Goal: Answer question/provide support: Share knowledge or assist other users

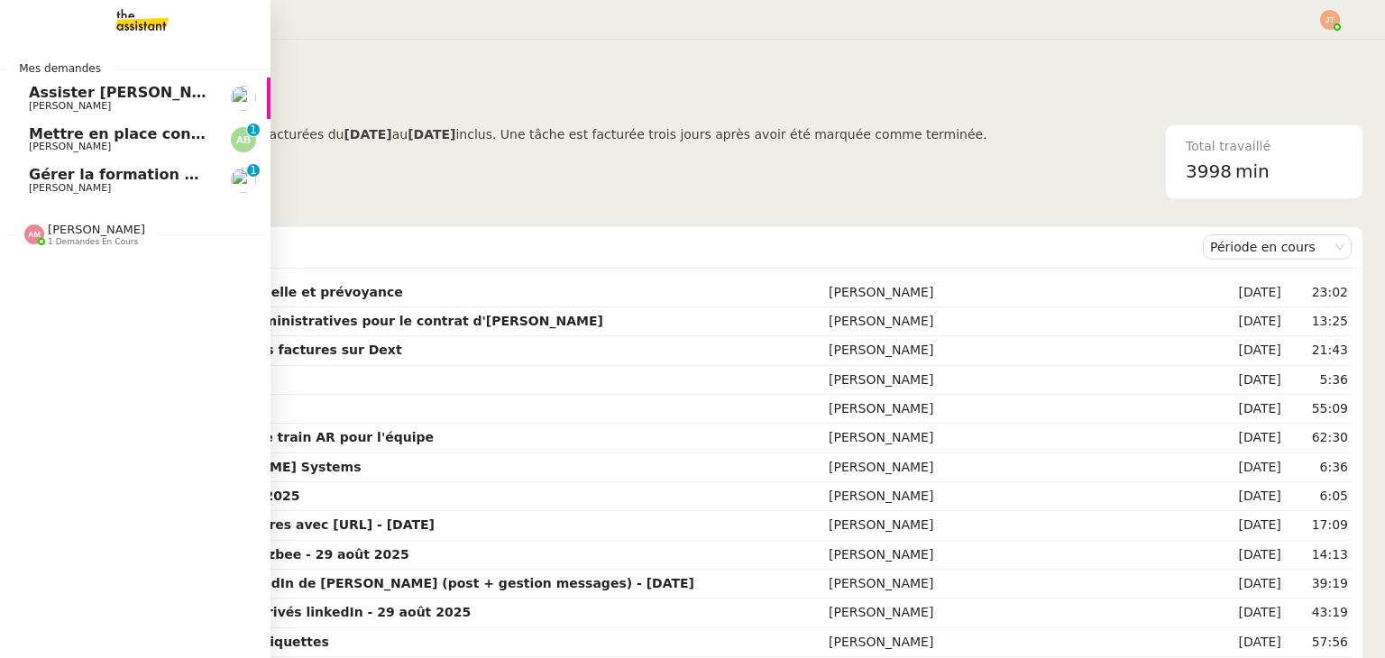
click at [91, 241] on span "1 demandes en cours" at bounding box center [93, 242] width 90 height 10
click at [161, 238] on nz-divider "[PERSON_NAME] 1 demandes en cours" at bounding box center [142, 234] width 271 height 23
click at [169, 101] on span "[PERSON_NAME]" at bounding box center [120, 106] width 182 height 11
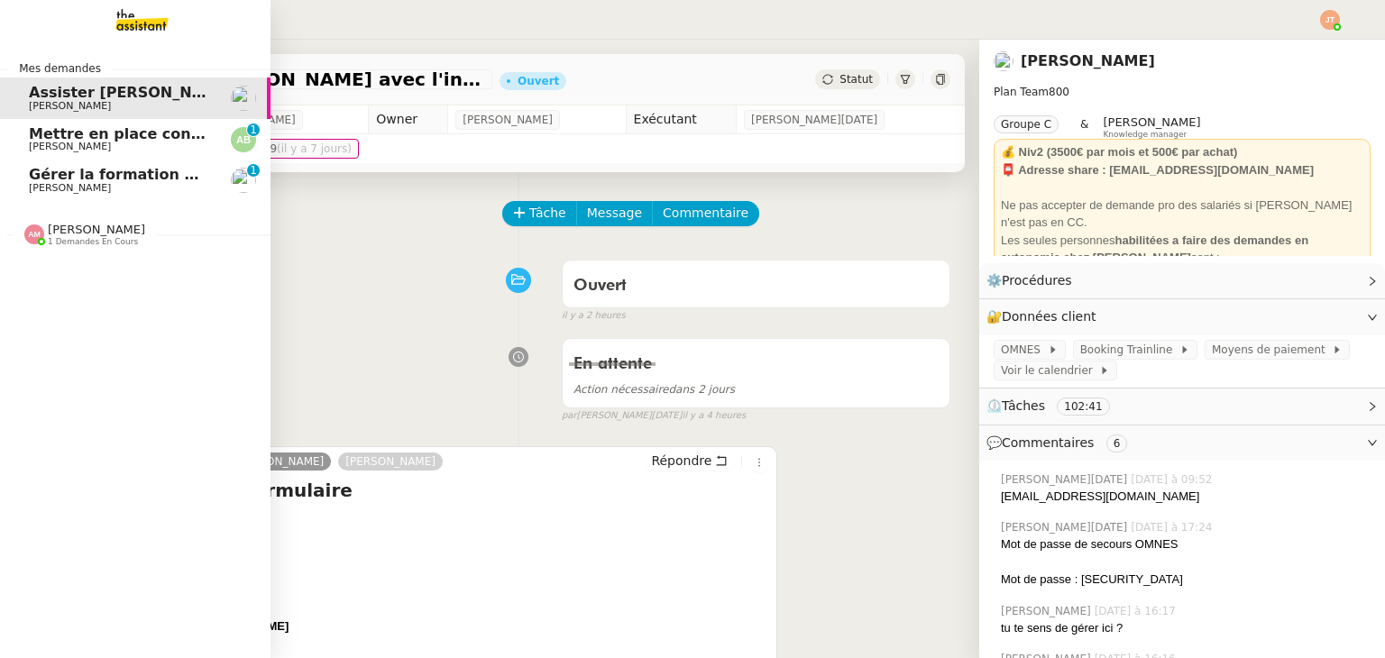
click at [136, 185] on span "[PERSON_NAME]" at bounding box center [120, 188] width 182 height 11
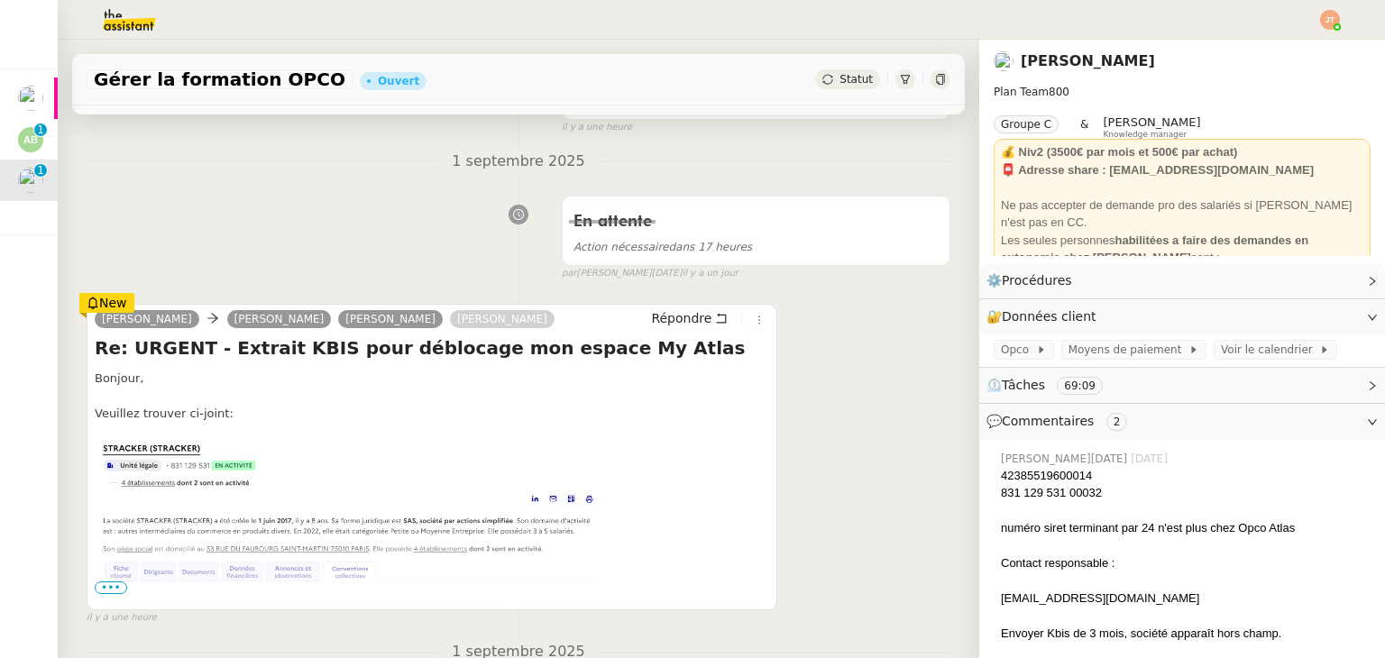
scroll to position [271, 0]
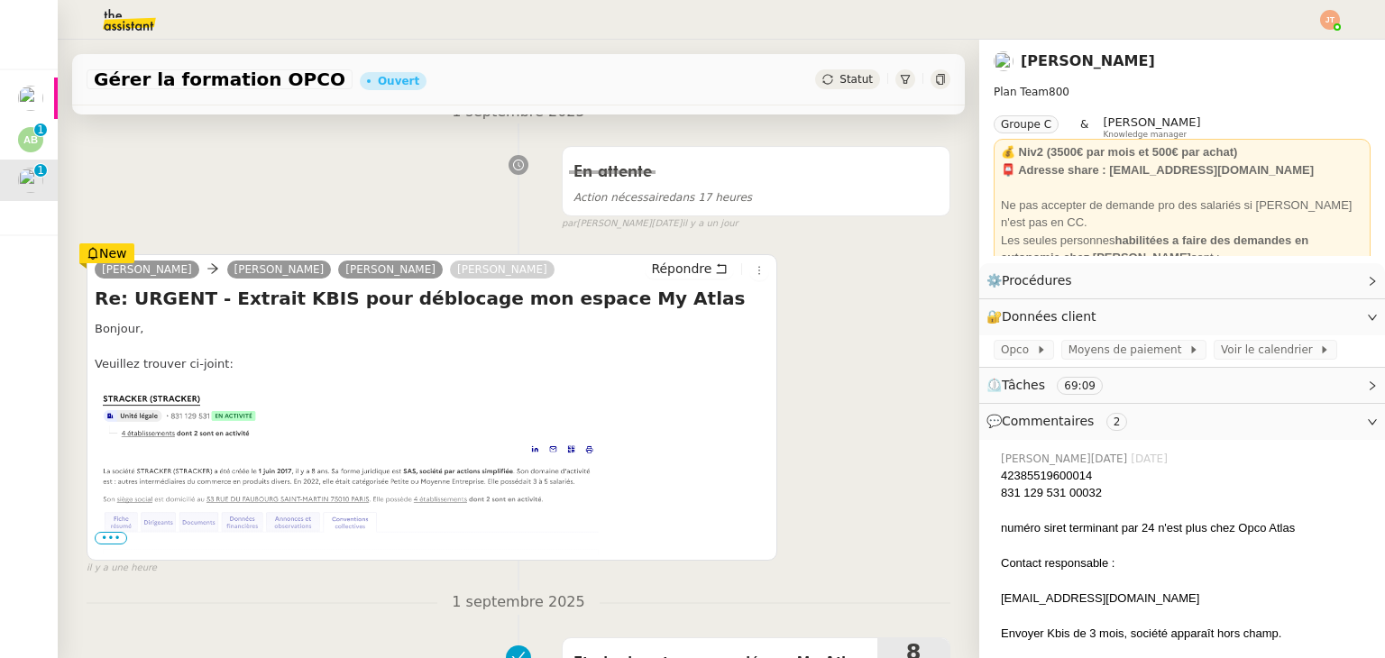
click at [113, 542] on span "•••" at bounding box center [111, 538] width 32 height 13
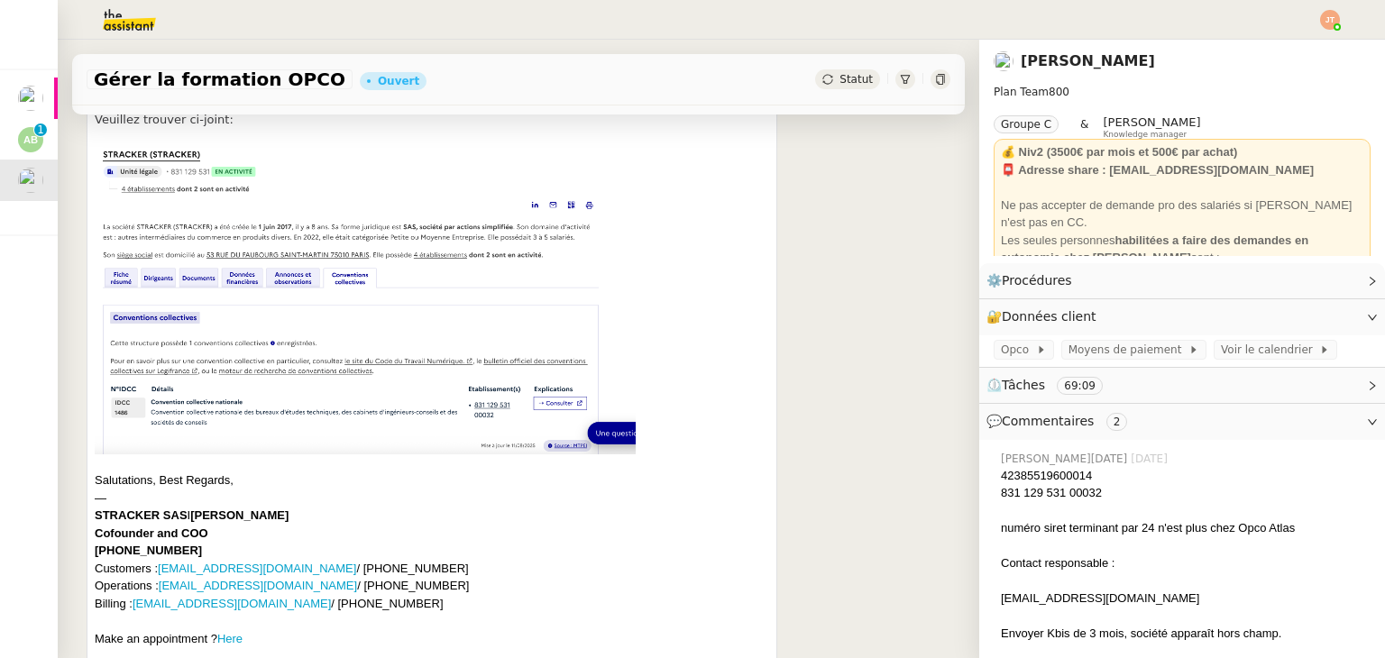
scroll to position [541, 0]
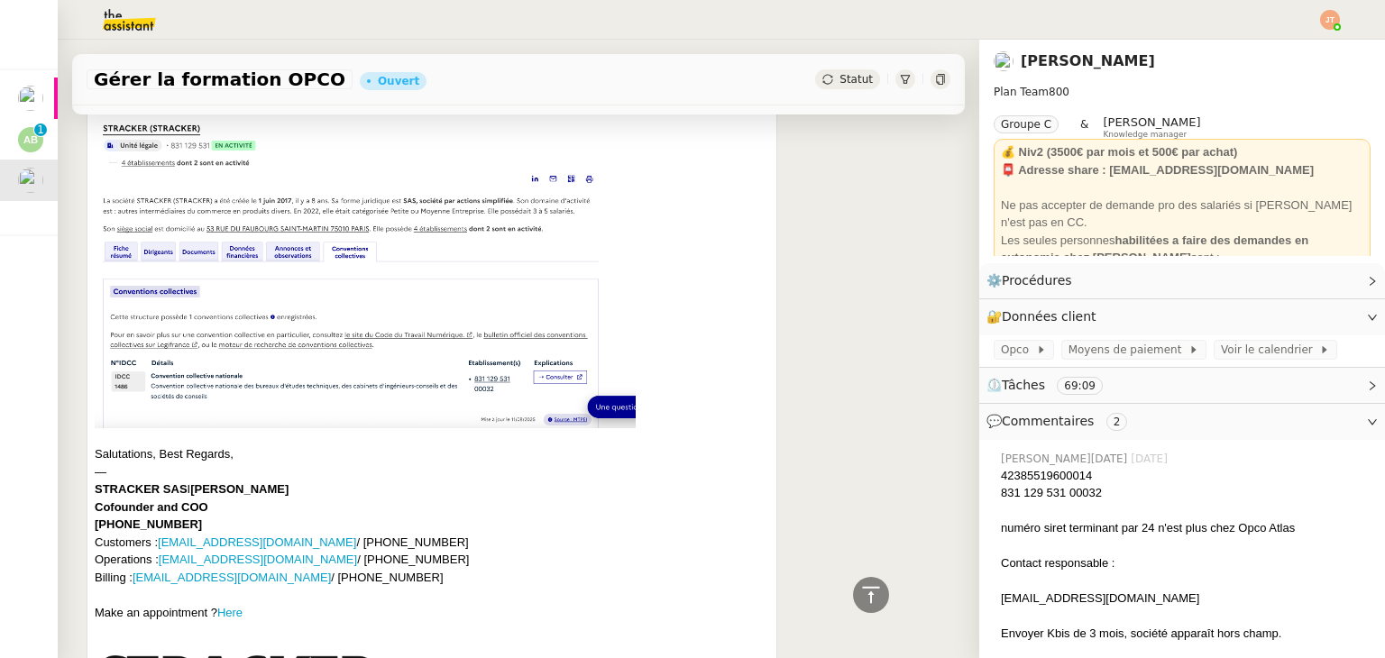
click at [258, 256] on img at bounding box center [365, 274] width 541 height 308
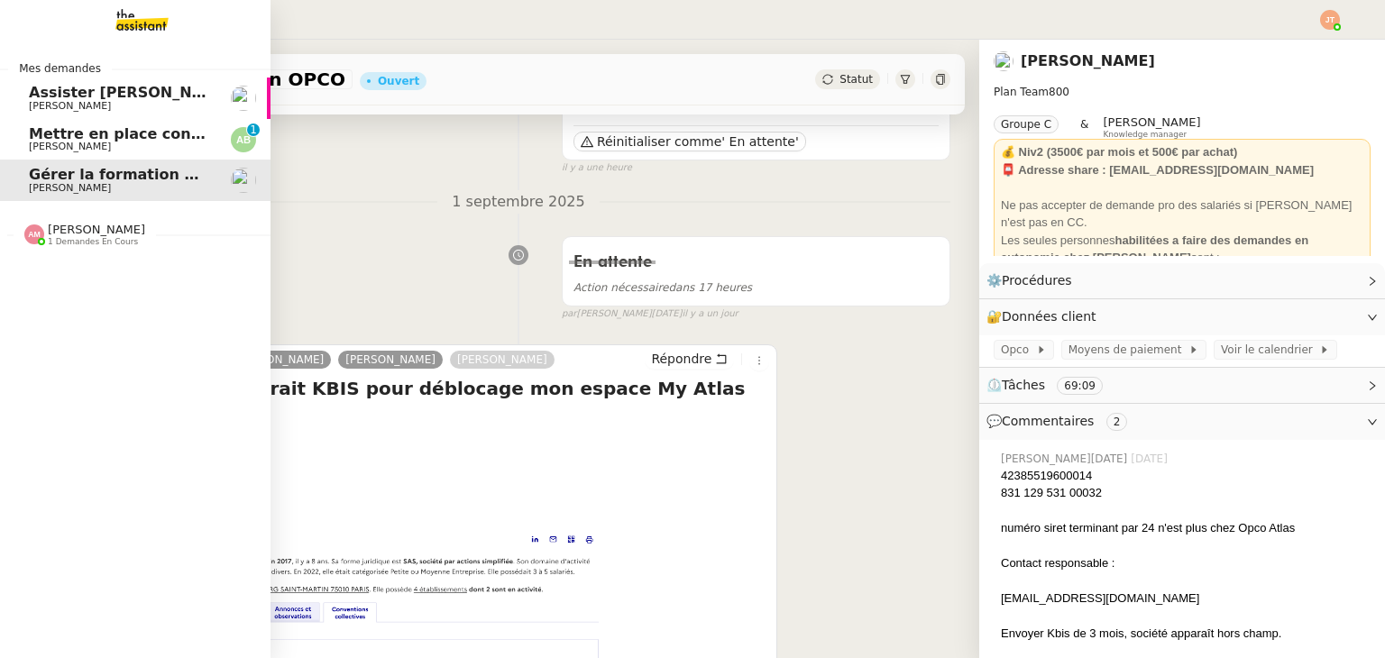
click at [35, 135] on span "Mettre en place contrat d'apprentissage [PERSON_NAME]" at bounding box center [263, 133] width 468 height 17
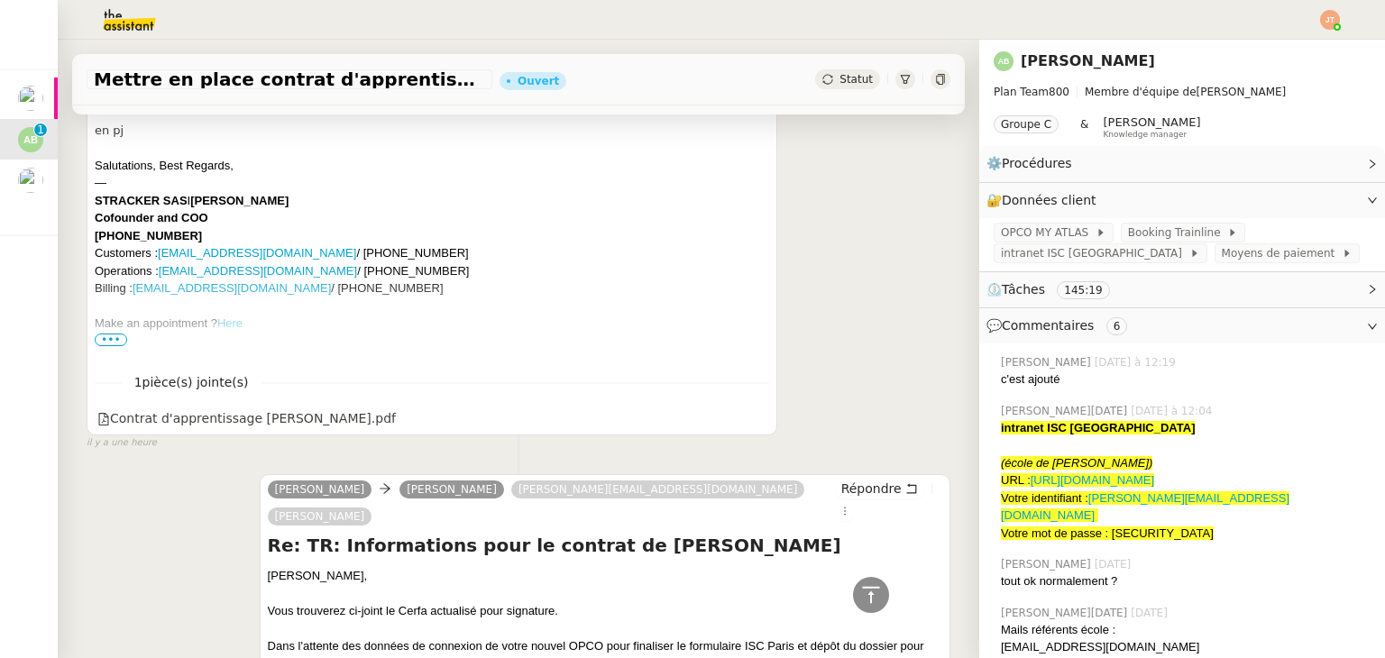
scroll to position [90, 0]
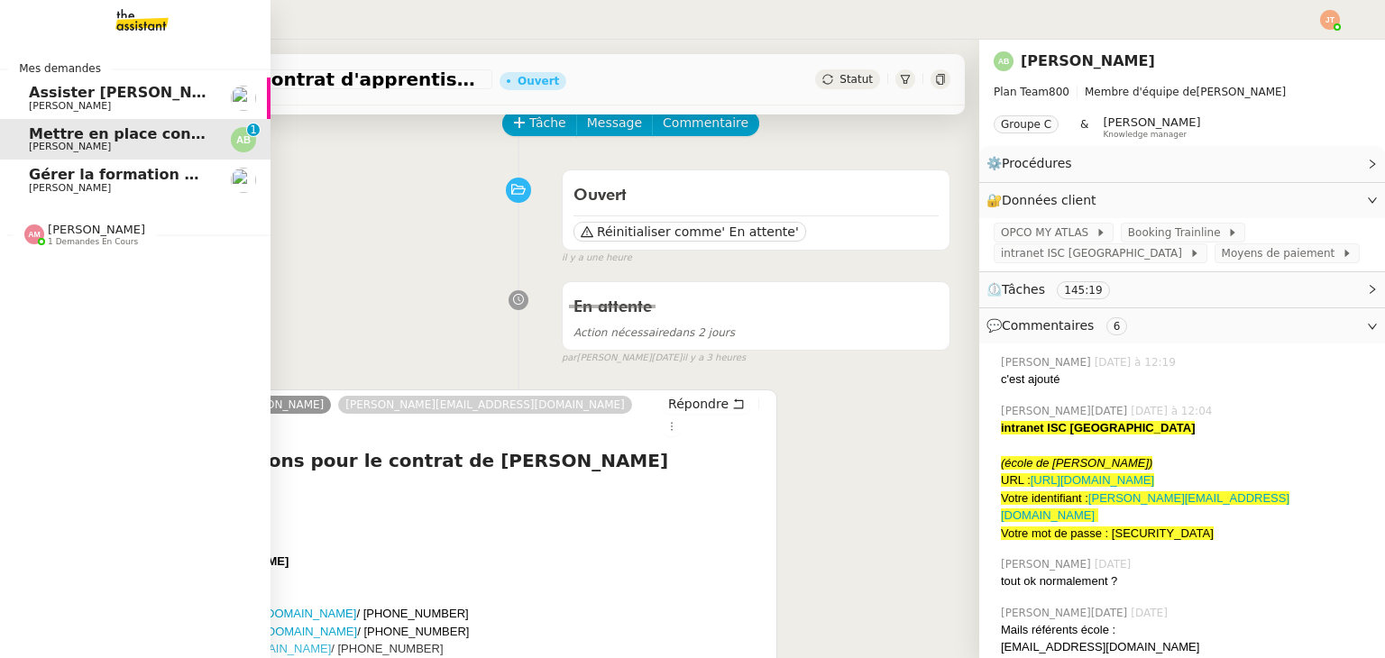
click at [137, 108] on span "[PERSON_NAME]" at bounding box center [120, 106] width 182 height 11
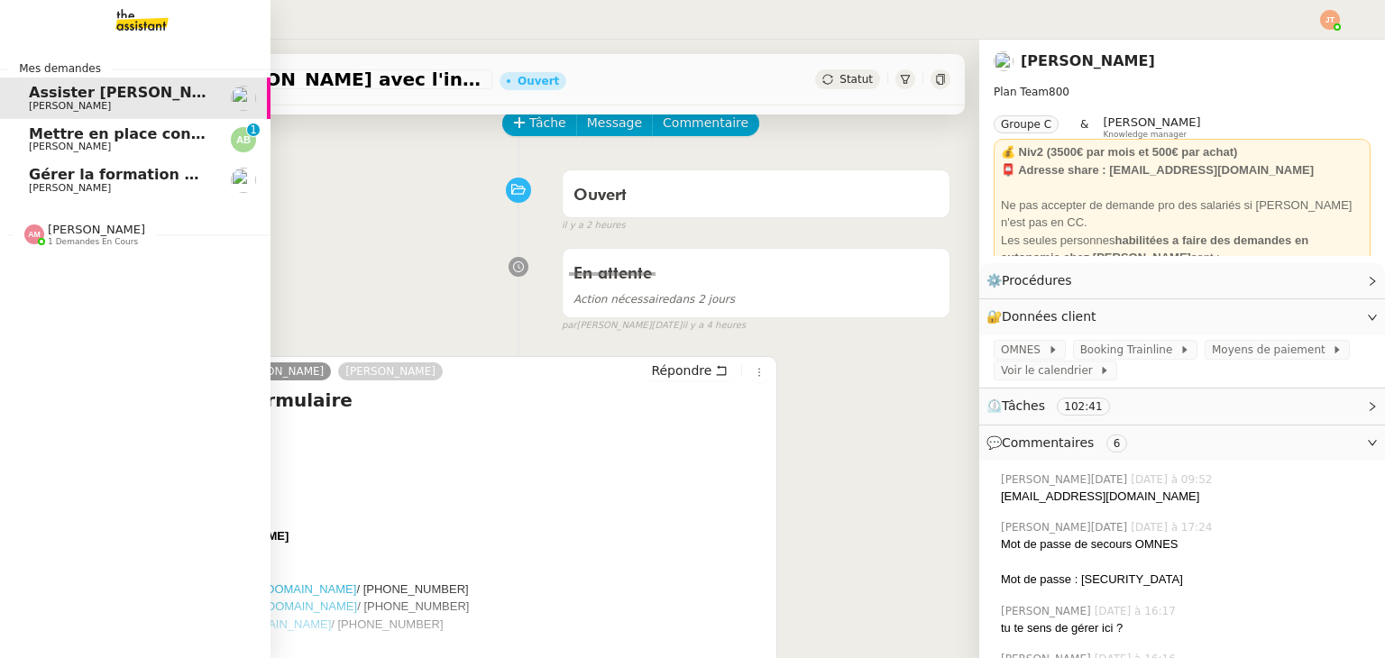
click at [142, 134] on span "Mettre en place contrat d'apprentissage [PERSON_NAME]" at bounding box center [263, 133] width 468 height 17
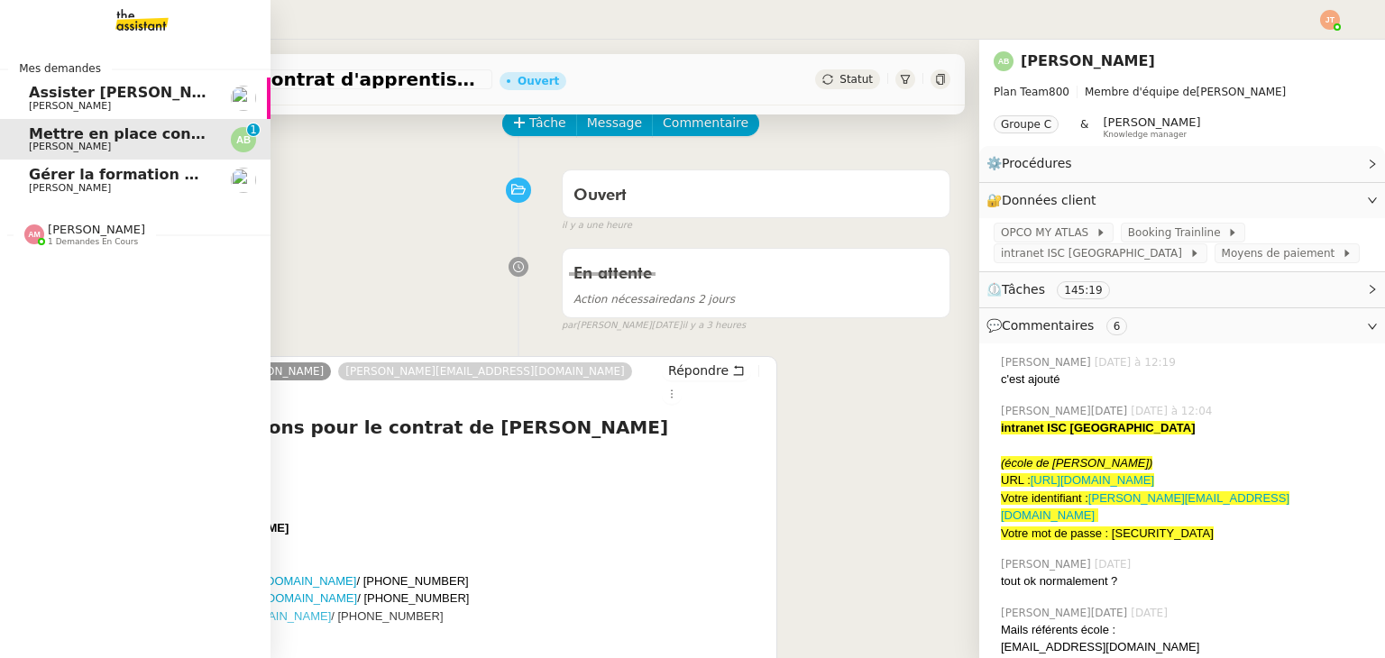
click at [151, 178] on span "Gérer la formation OPCO" at bounding box center [129, 174] width 201 height 17
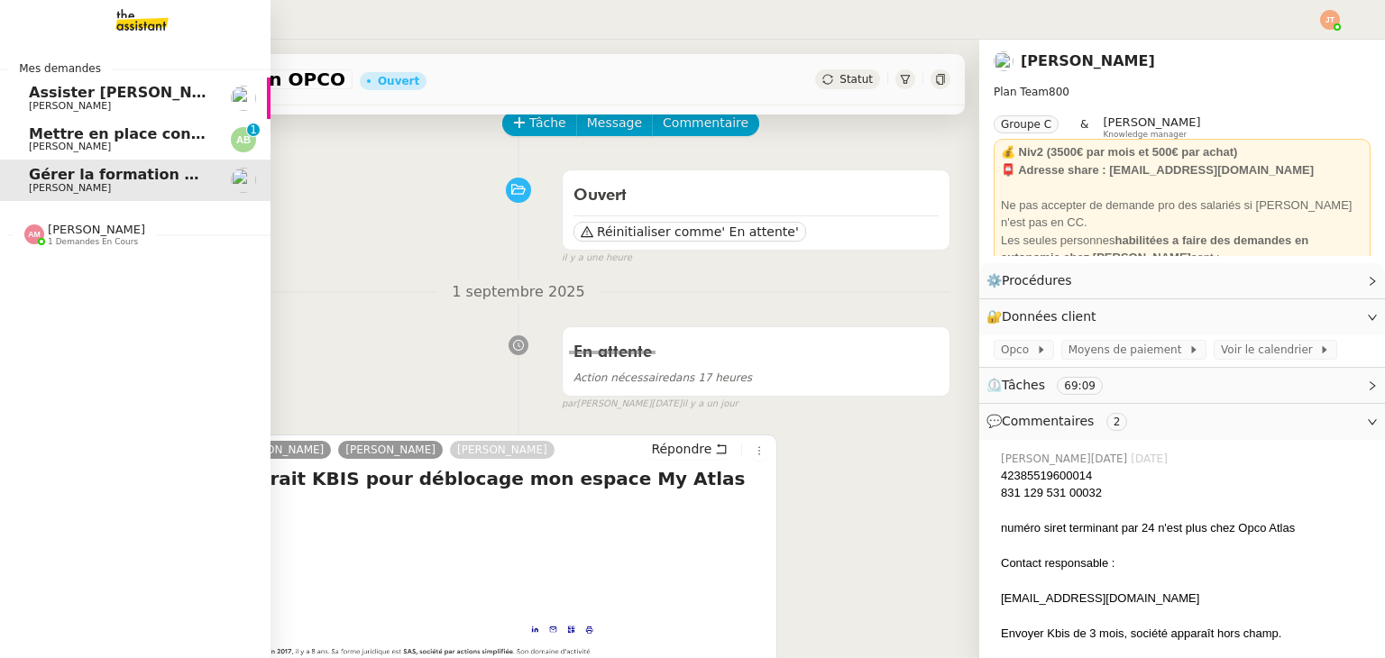
click at [60, 138] on span "Mettre en place contrat d'apprentissage [PERSON_NAME]" at bounding box center [263, 133] width 468 height 17
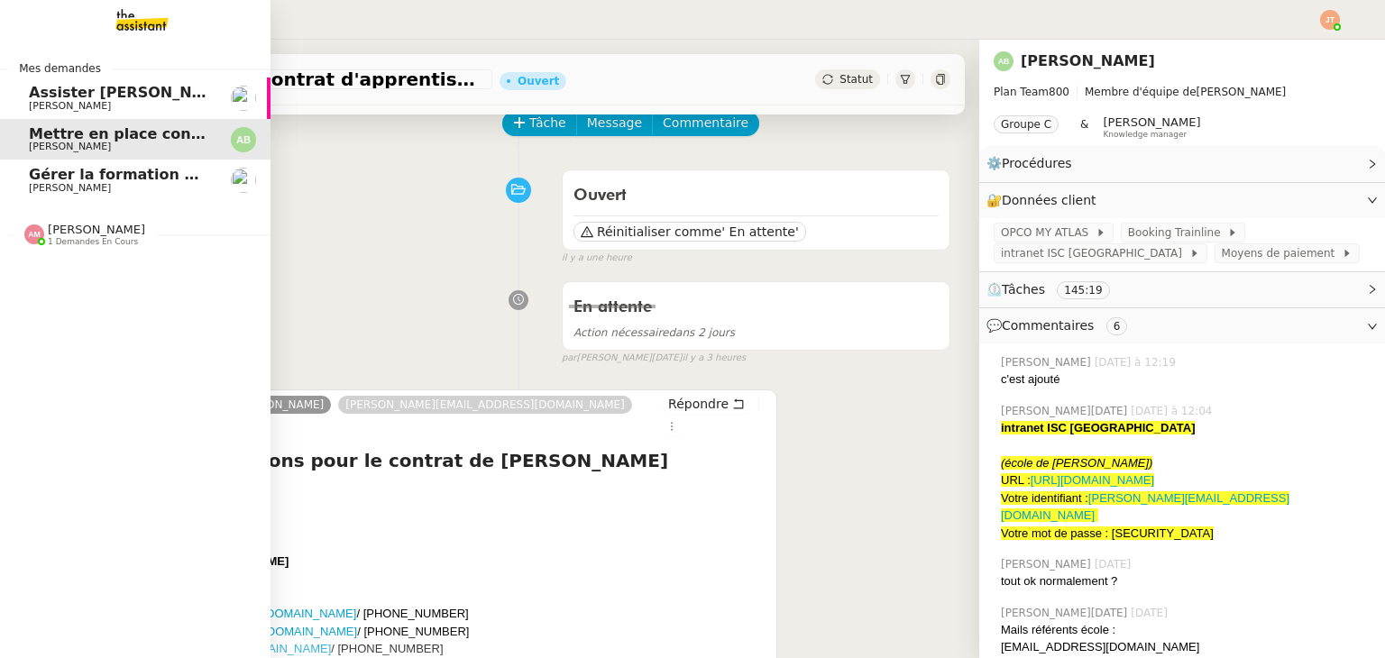
click at [36, 170] on span "Gérer la formation OPCO" at bounding box center [129, 174] width 201 height 17
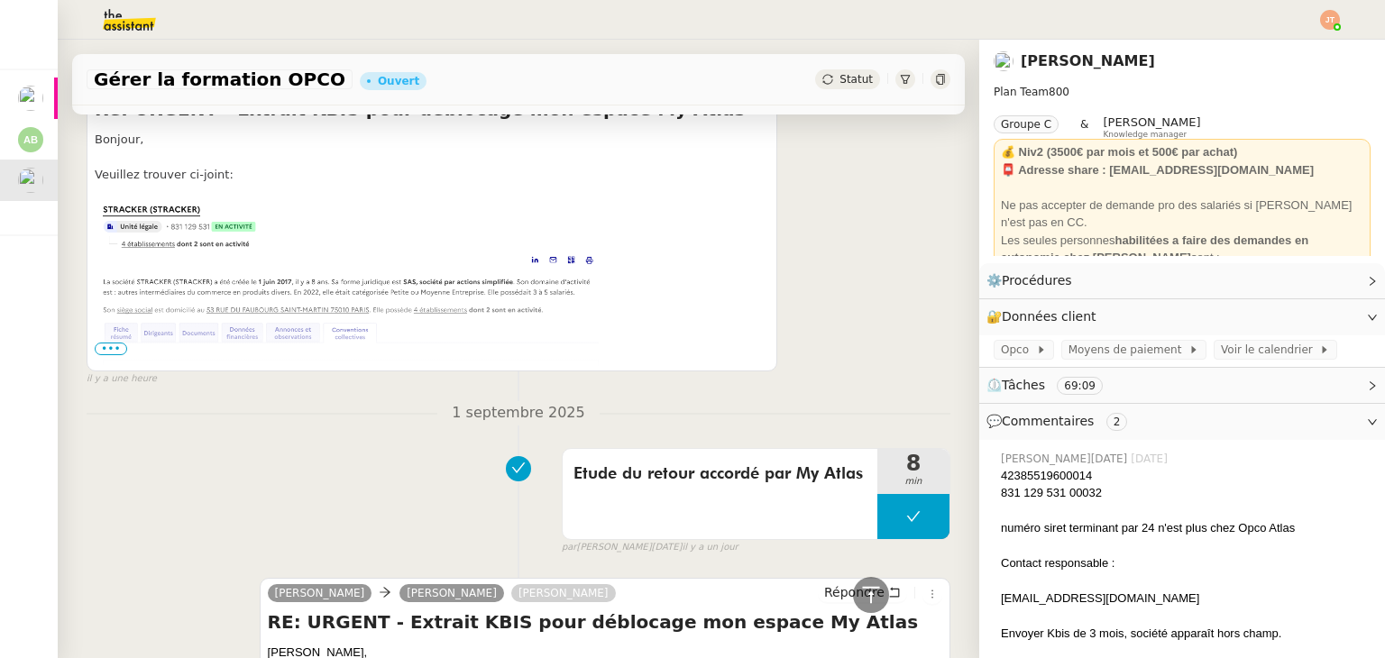
scroll to position [451, 0]
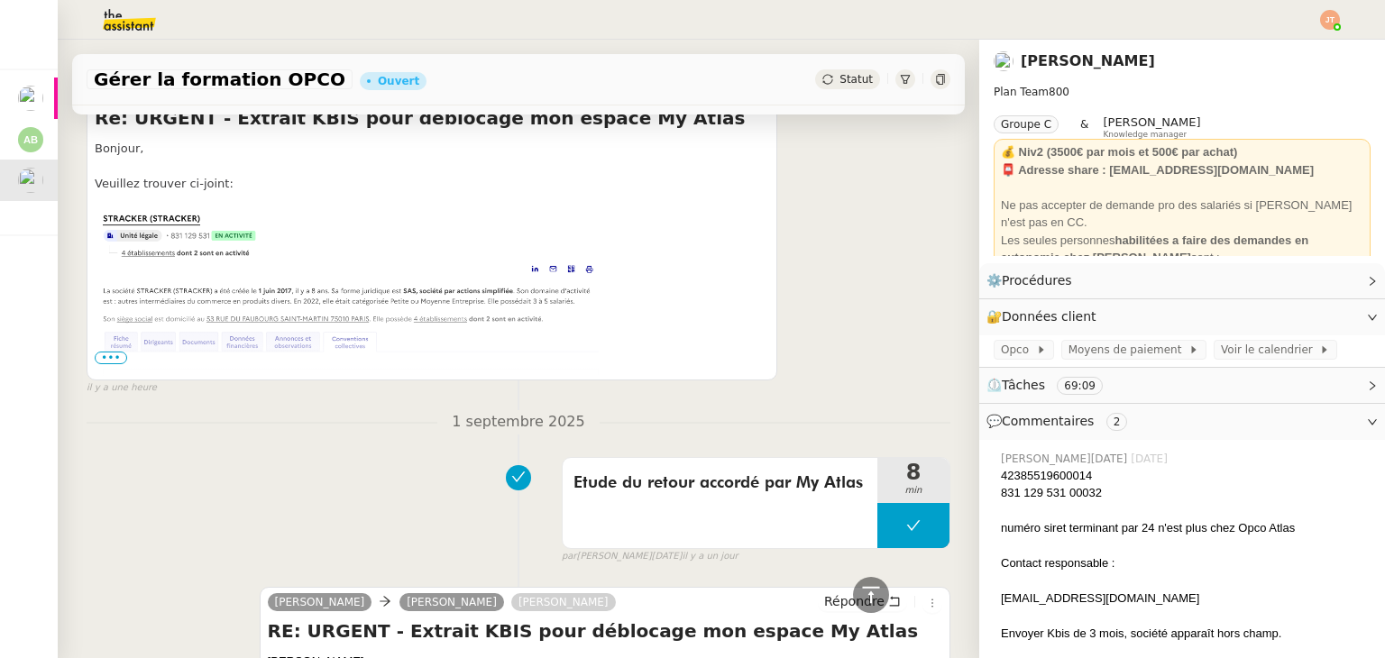
click at [115, 362] on span "•••" at bounding box center [111, 358] width 32 height 13
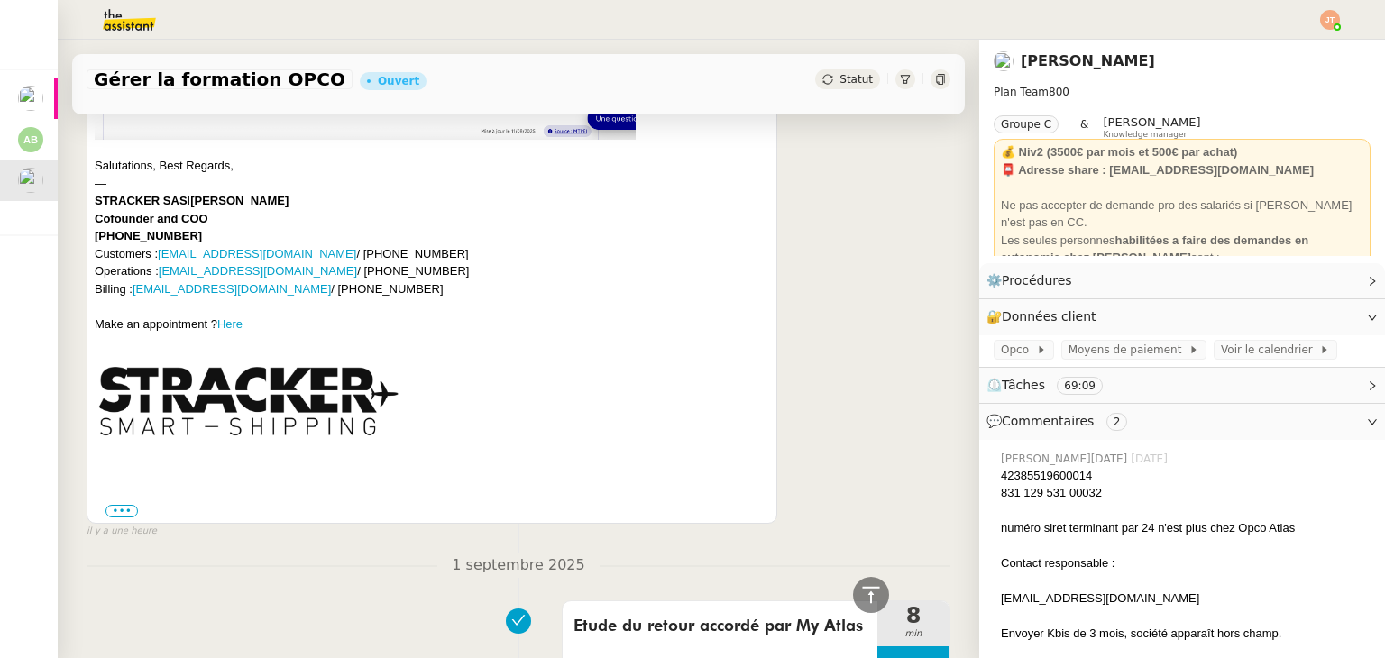
scroll to position [812, 0]
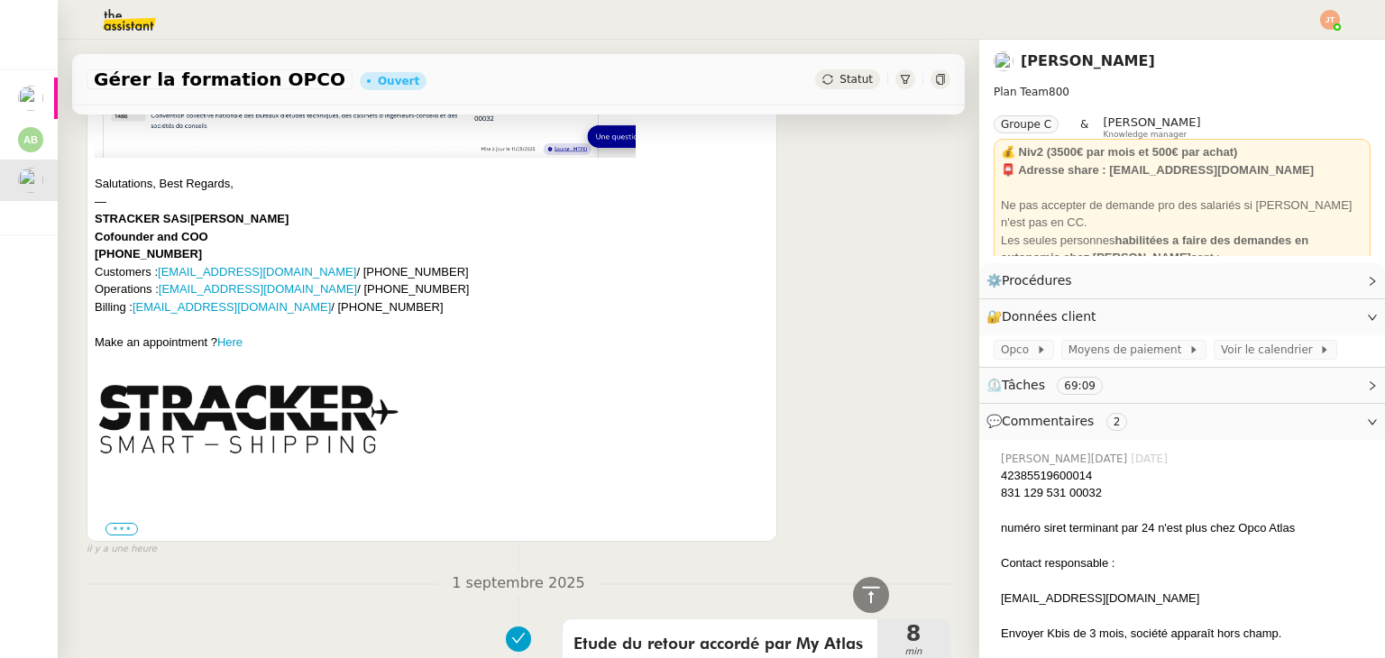
click at [116, 536] on label "•••" at bounding box center [122, 529] width 32 height 13
click at [0, 0] on input "•••" at bounding box center [0, 0] width 0 height 0
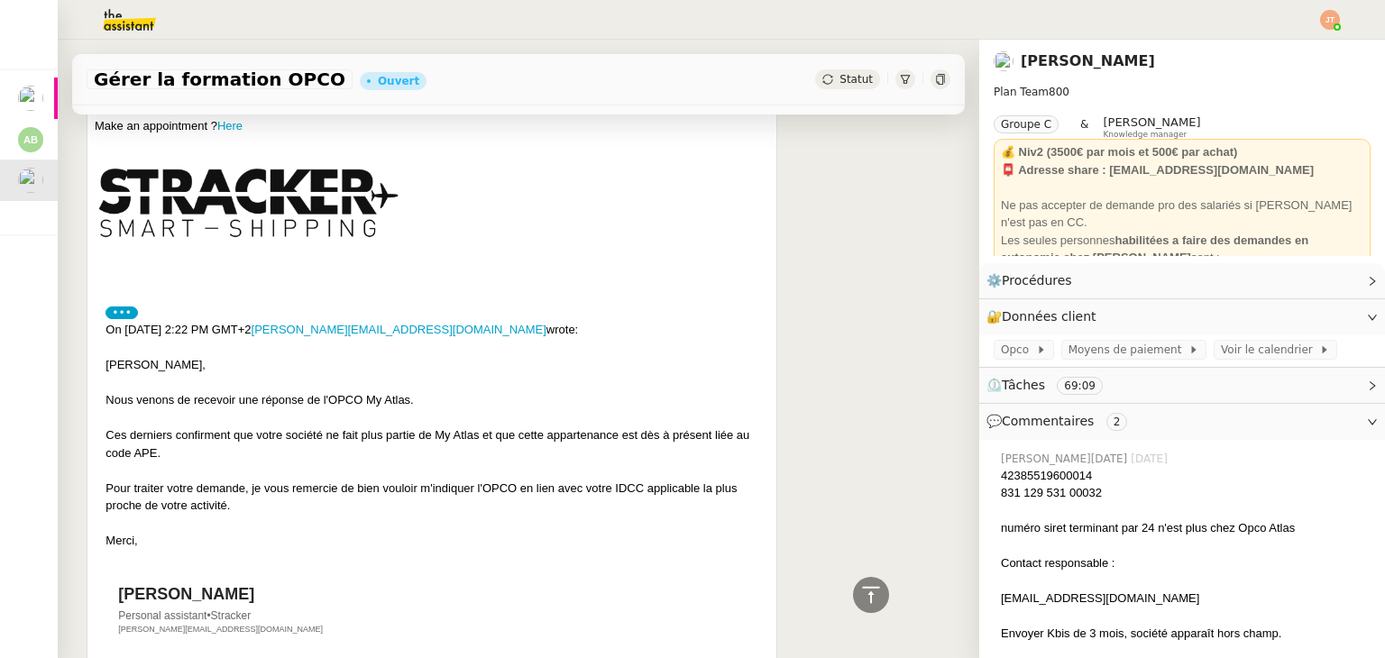
scroll to position [992, 0]
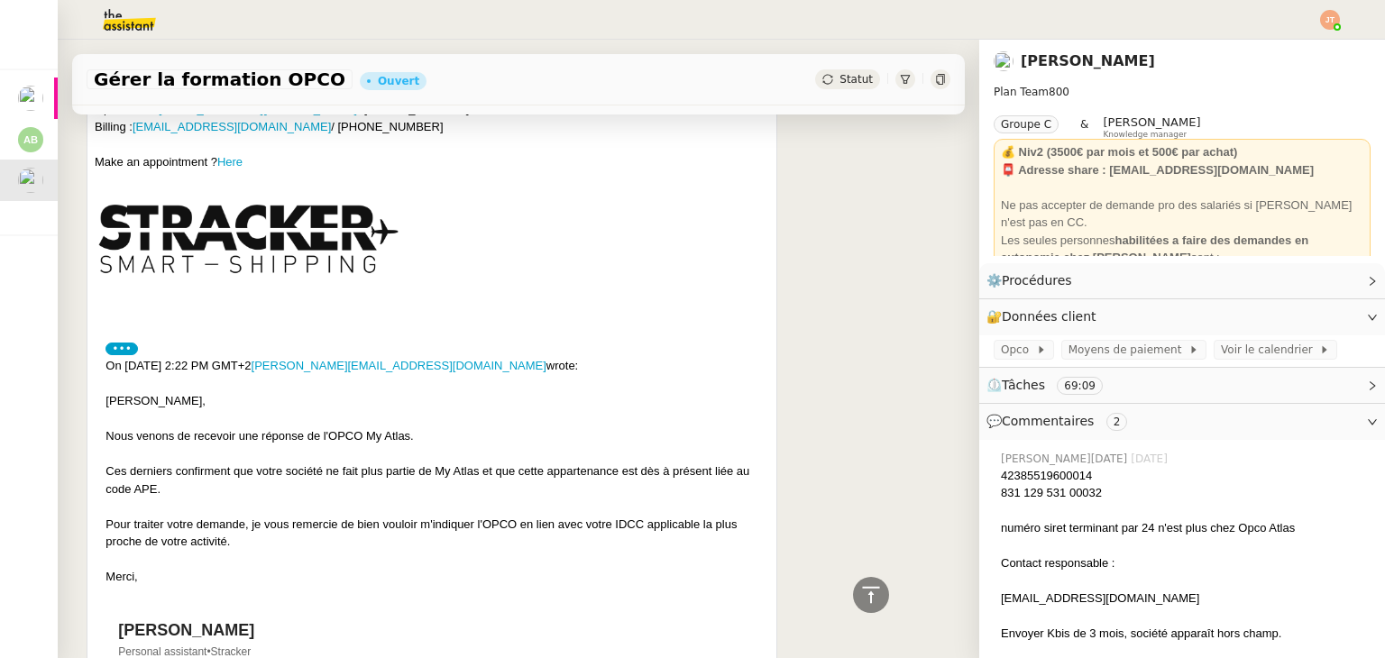
click at [121, 353] on label "•••" at bounding box center [122, 349] width 32 height 13
click at [0, 0] on input "•••" at bounding box center [0, 0] width 0 height 0
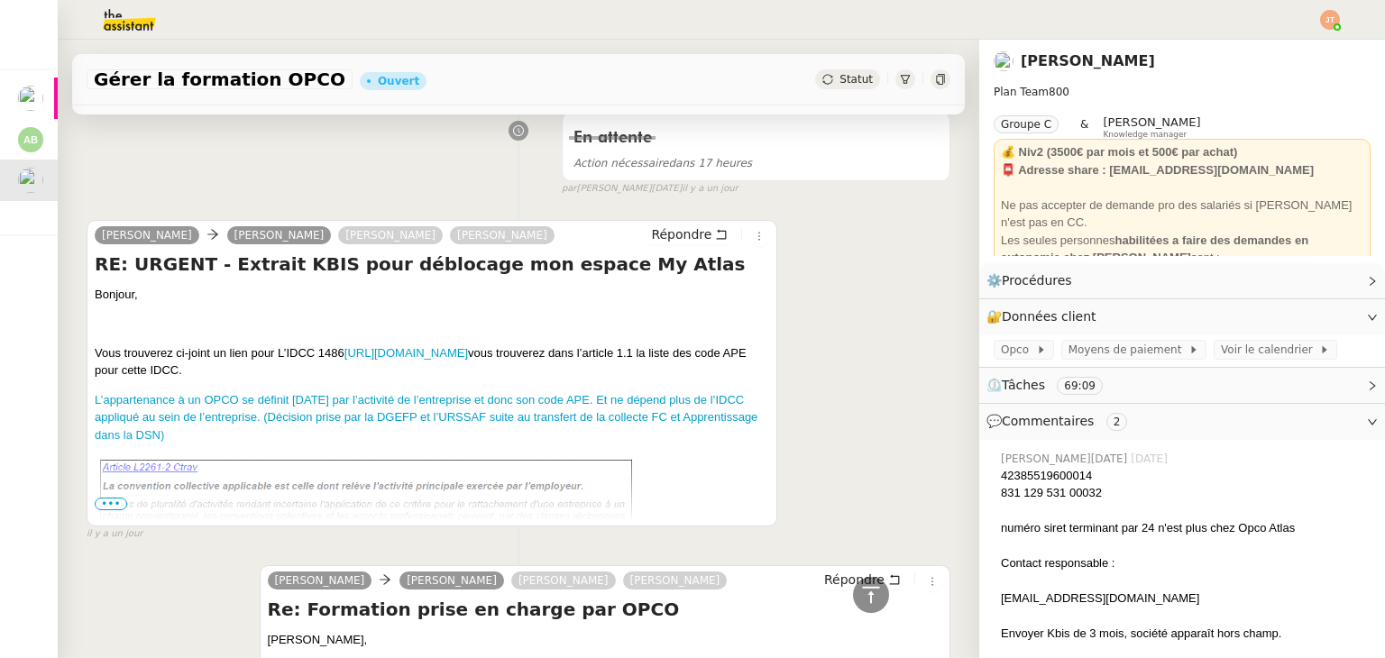
scroll to position [1804, 0]
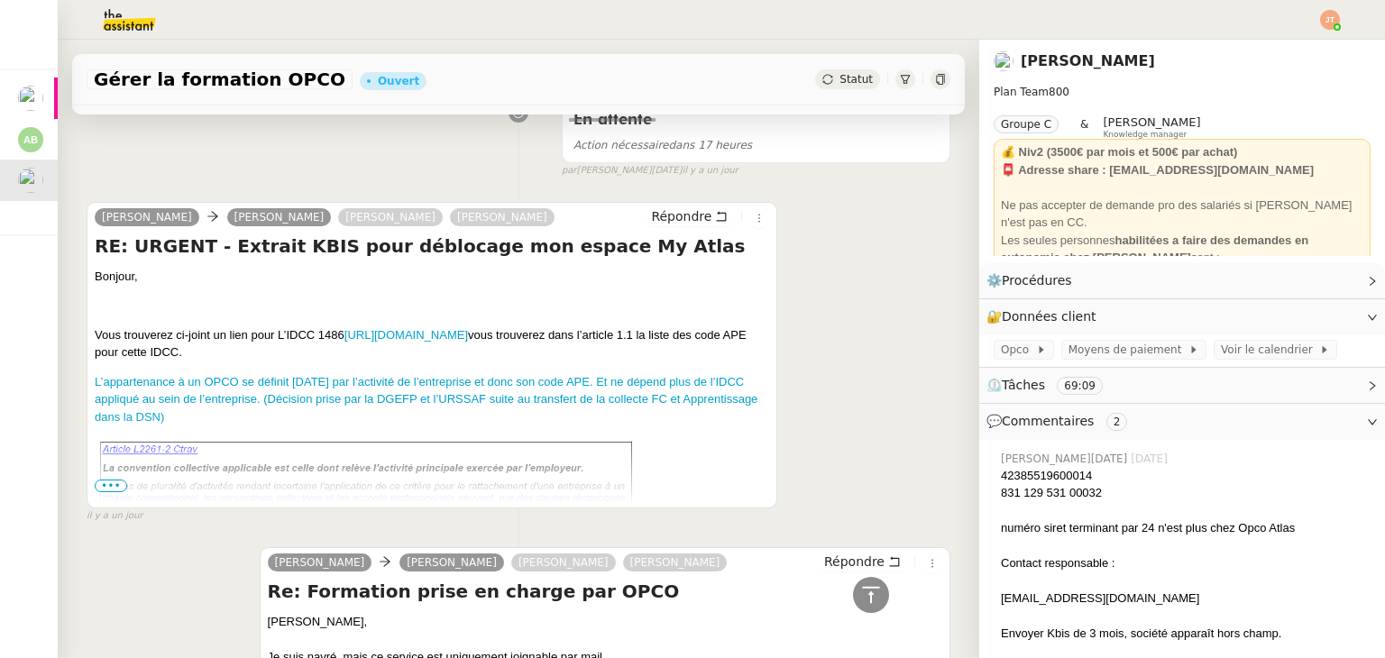
click at [114, 492] on span "•••" at bounding box center [111, 486] width 32 height 13
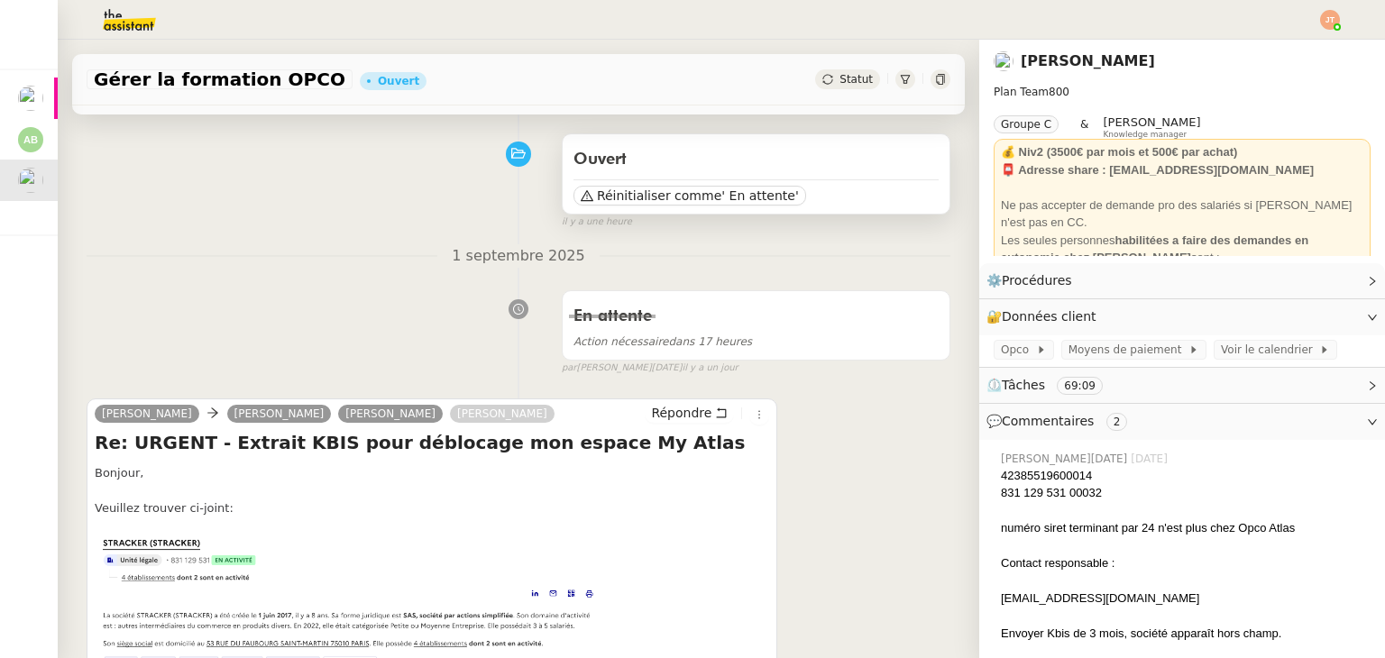
scroll to position [0, 0]
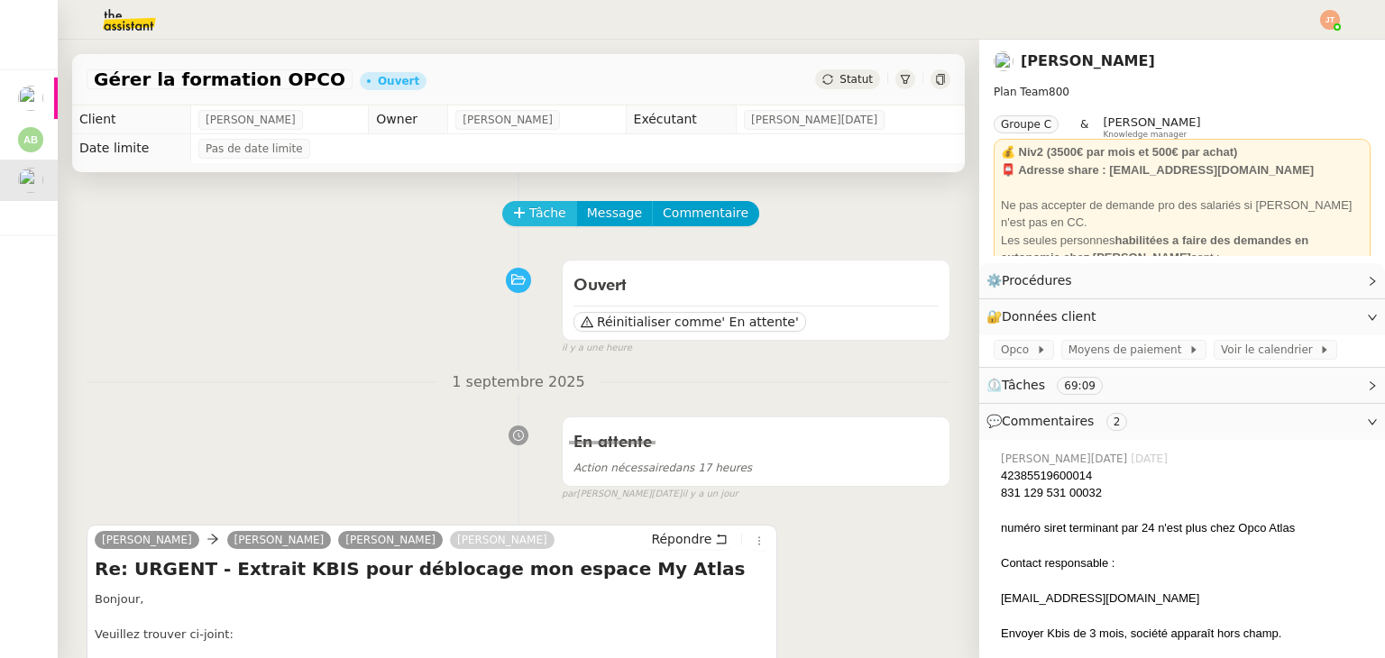
click at [529, 215] on span "Tâche" at bounding box center [547, 213] width 37 height 21
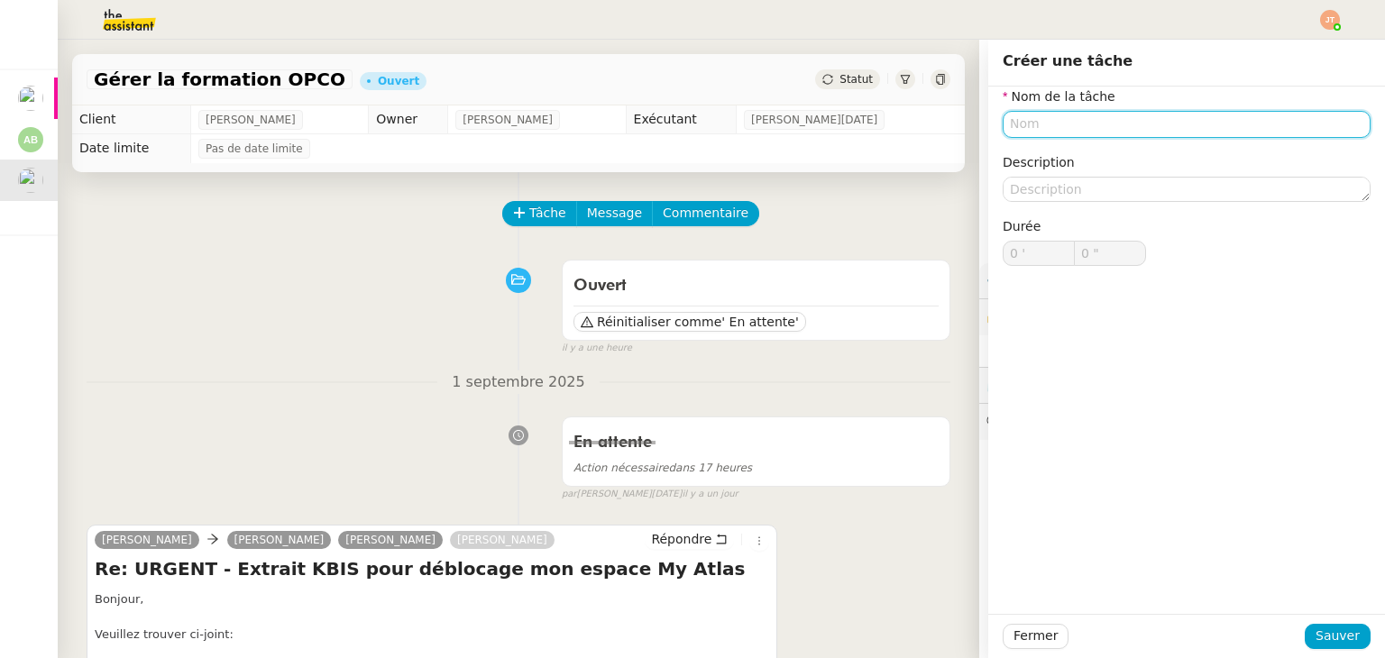
click at [1017, 124] on input "text" at bounding box center [1187, 124] width 368 height 26
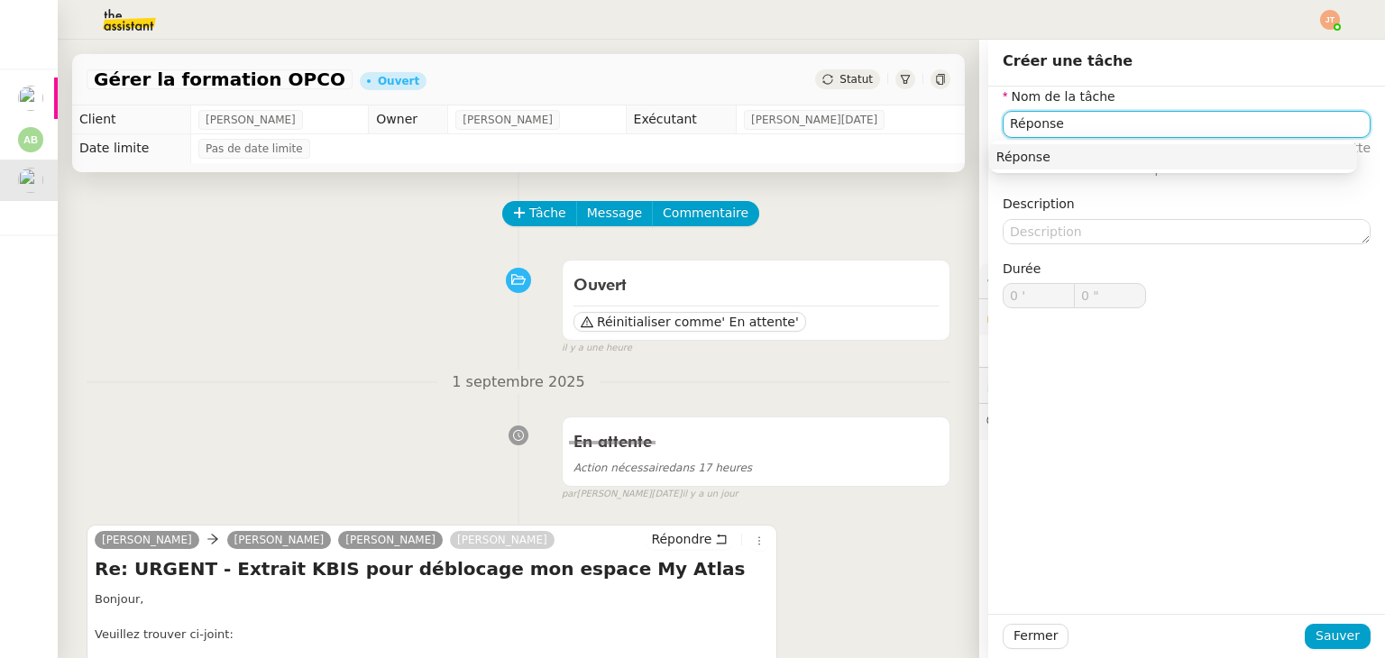
click at [1035, 165] on nz-auto-option "Réponse" at bounding box center [1173, 156] width 368 height 25
type input "Réponse"
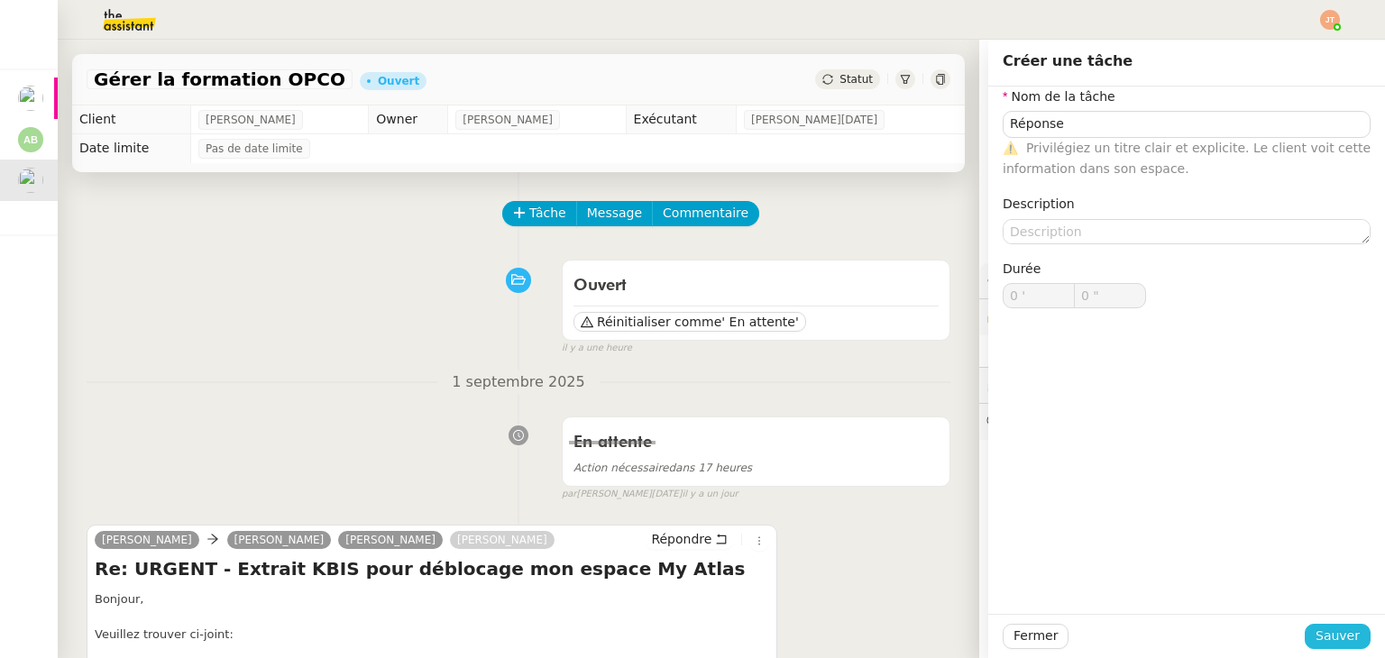
click at [1329, 641] on span "Sauver" at bounding box center [1338, 636] width 44 height 21
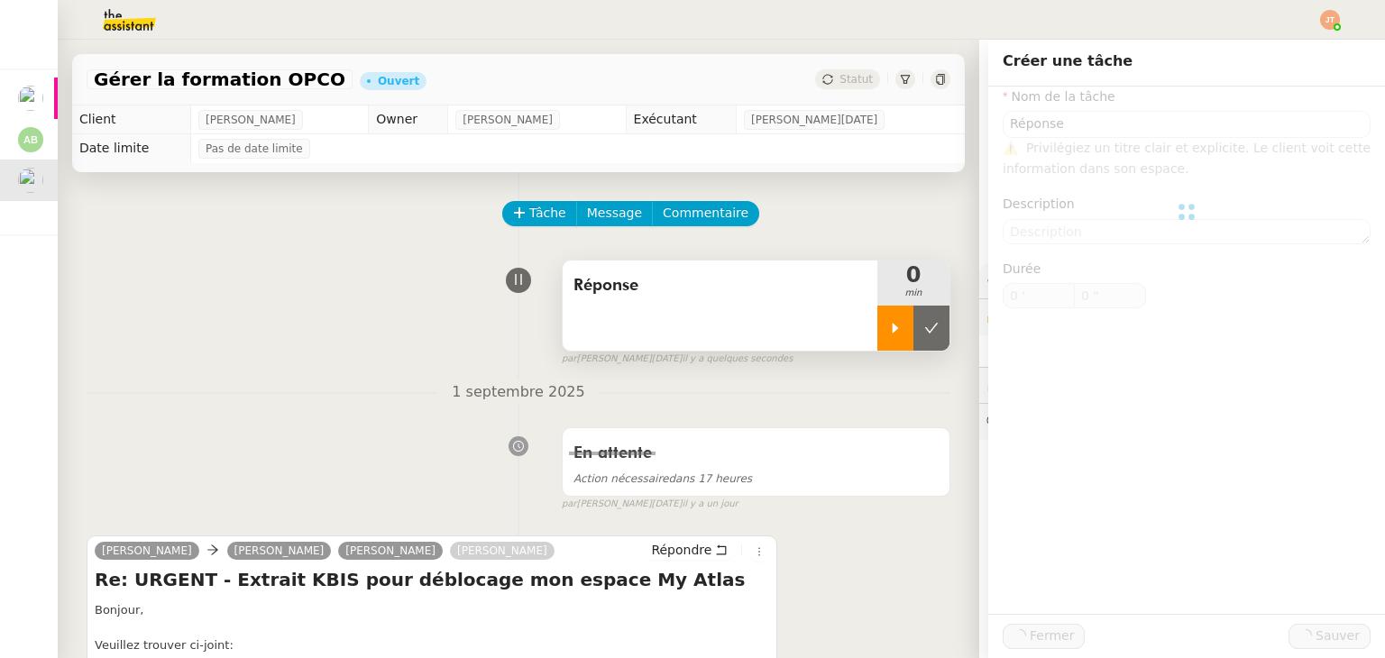
click at [888, 335] on icon at bounding box center [895, 328] width 14 height 14
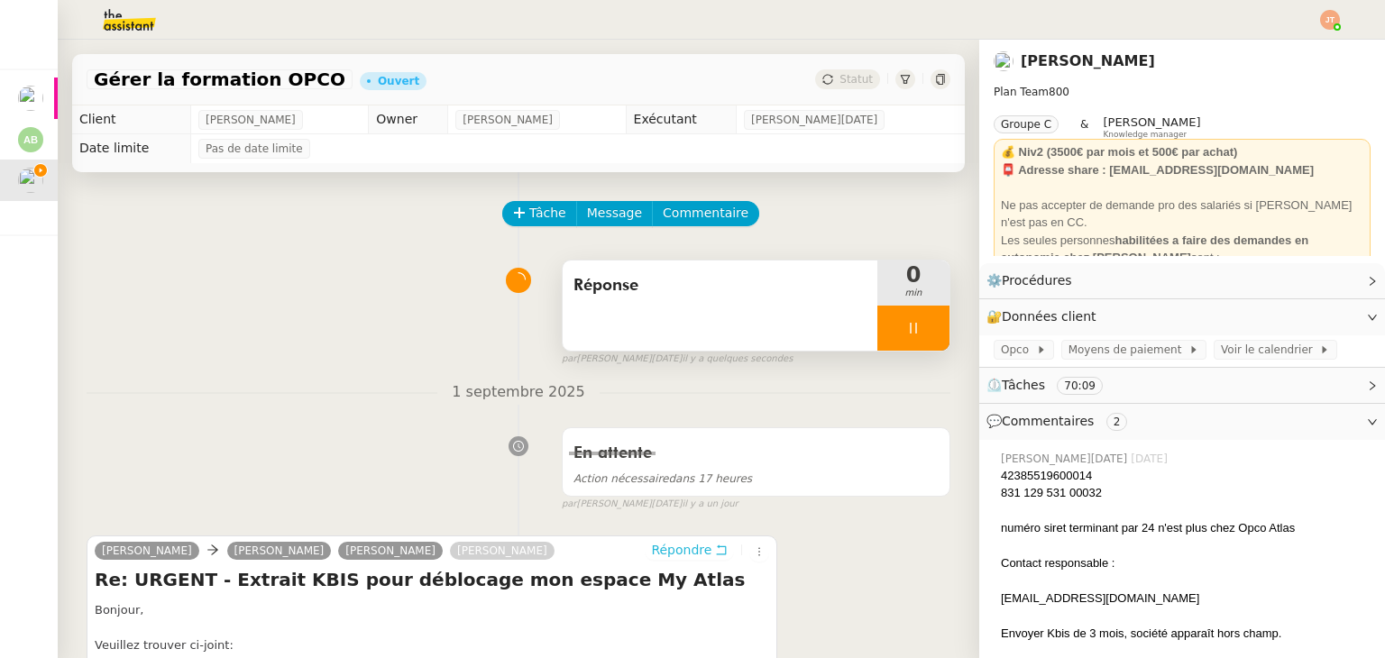
click at [655, 555] on span "Répondre" at bounding box center [681, 550] width 60 height 18
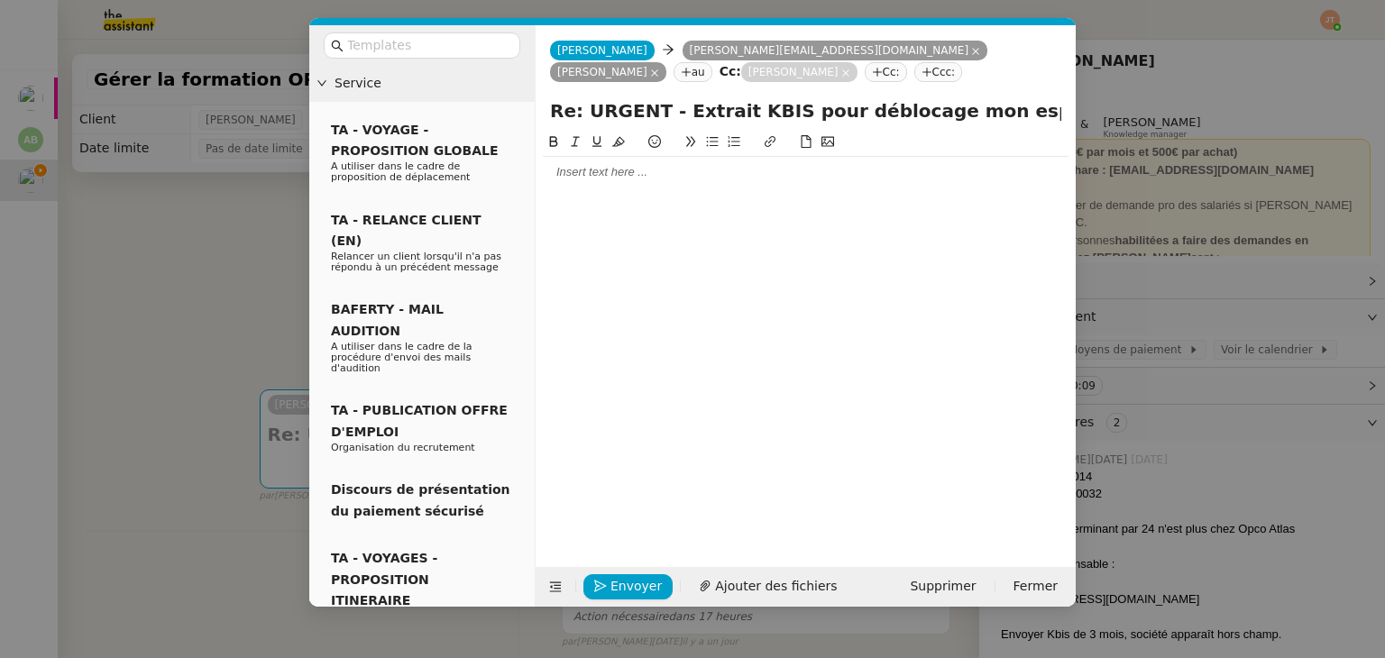
click at [598, 159] on div at bounding box center [806, 172] width 526 height 31
click at [159, 297] on nz-modal-container "Service TA - VOYAGE - PROPOSITION GLOBALE A utiliser dans le cadre de propositi…" at bounding box center [692, 329] width 1385 height 658
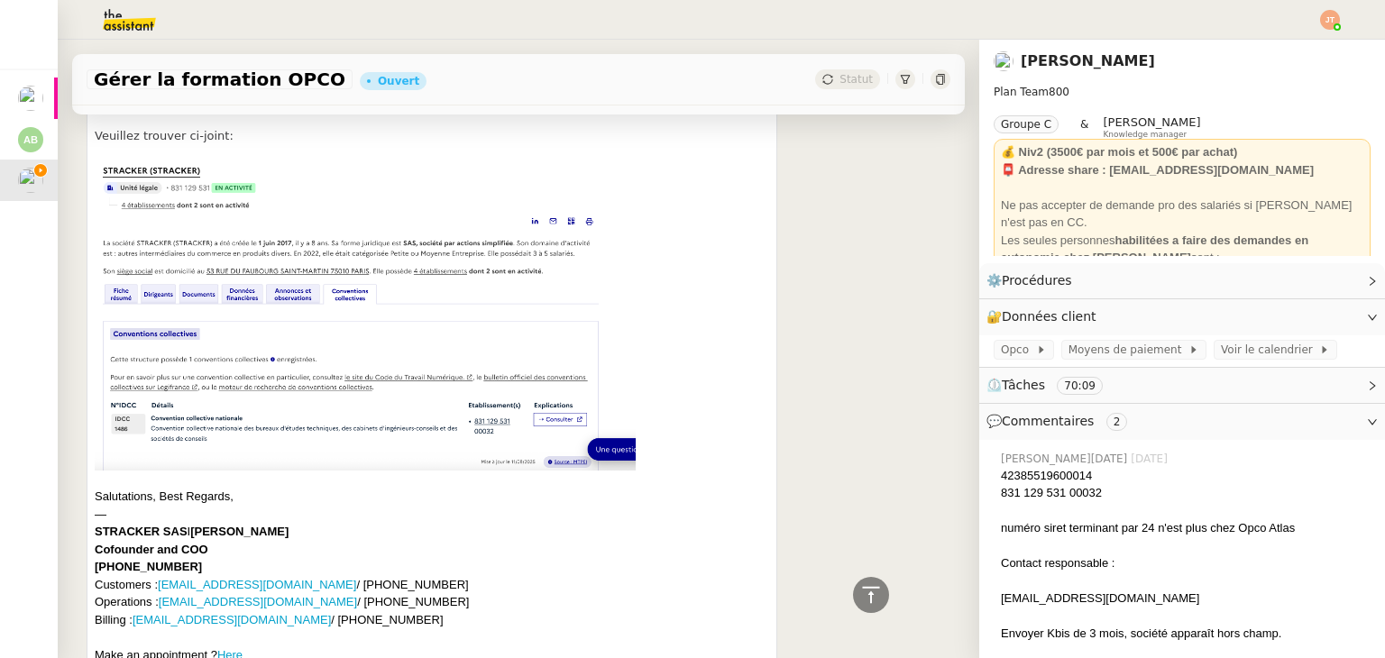
scroll to position [669, 0]
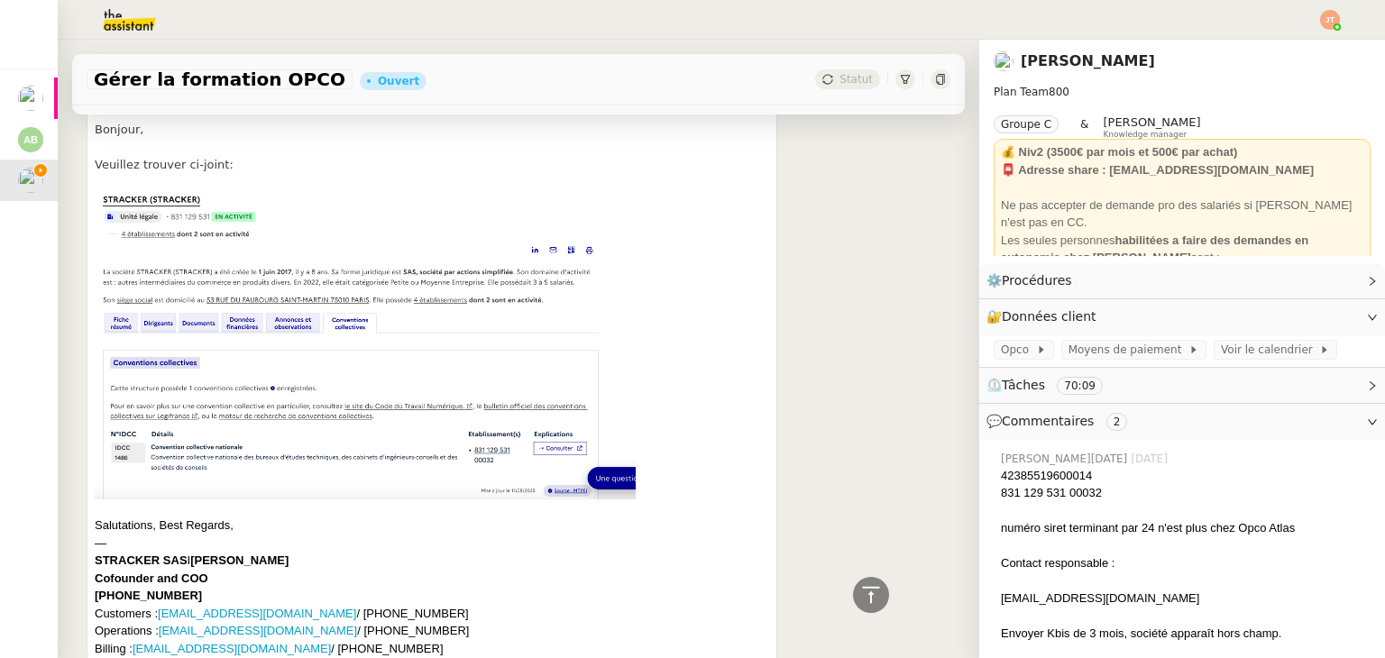
click at [263, 401] on img at bounding box center [365, 345] width 541 height 308
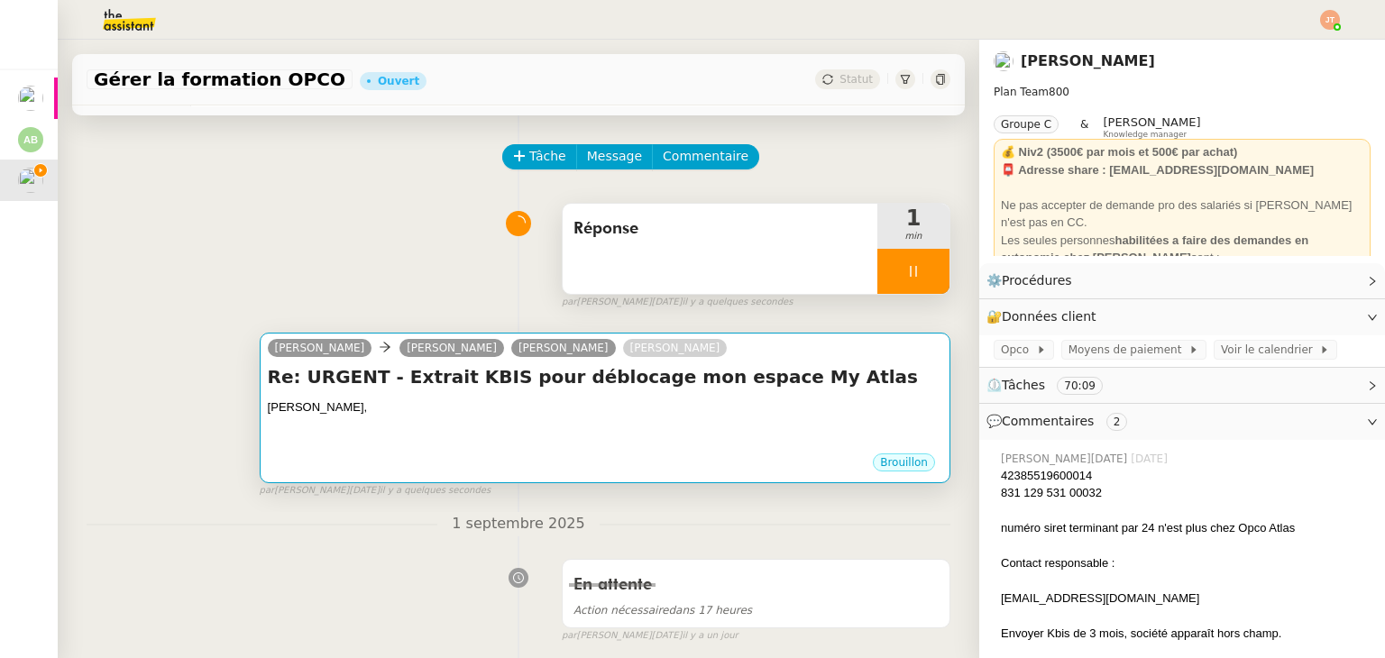
scroll to position [0, 0]
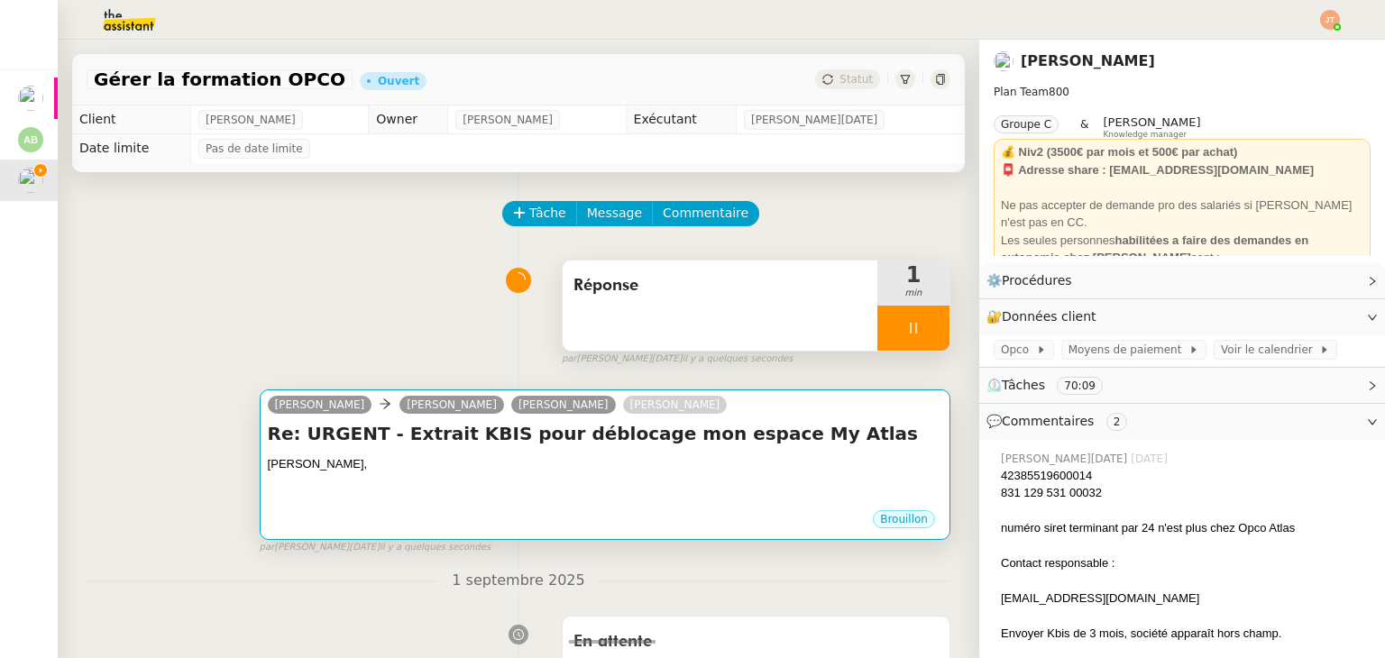
click at [447, 465] on div "[PERSON_NAME]," at bounding box center [605, 464] width 675 height 18
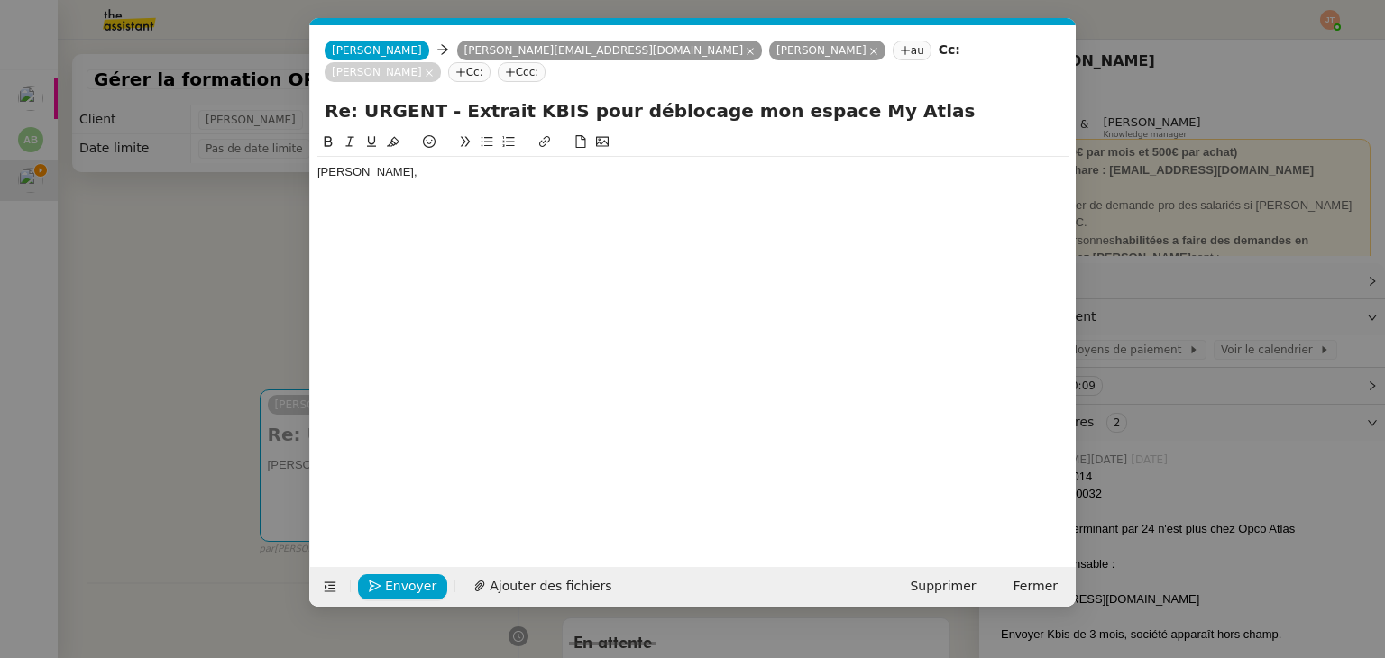
scroll to position [0, 38]
click at [380, 178] on div "[PERSON_NAME]," at bounding box center [692, 181] width 751 height 48
click at [461, 197] on div "J'ai bien reçu votre mail mais je ne comprends pas" at bounding box center [692, 205] width 751 height 16
click at [0, 0] on lt-span ", mais" at bounding box center [0, 0] width 0 height 0
drag, startPoint x: 602, startPoint y: 184, endPoint x: 505, endPoint y: 183, distance: 97.4
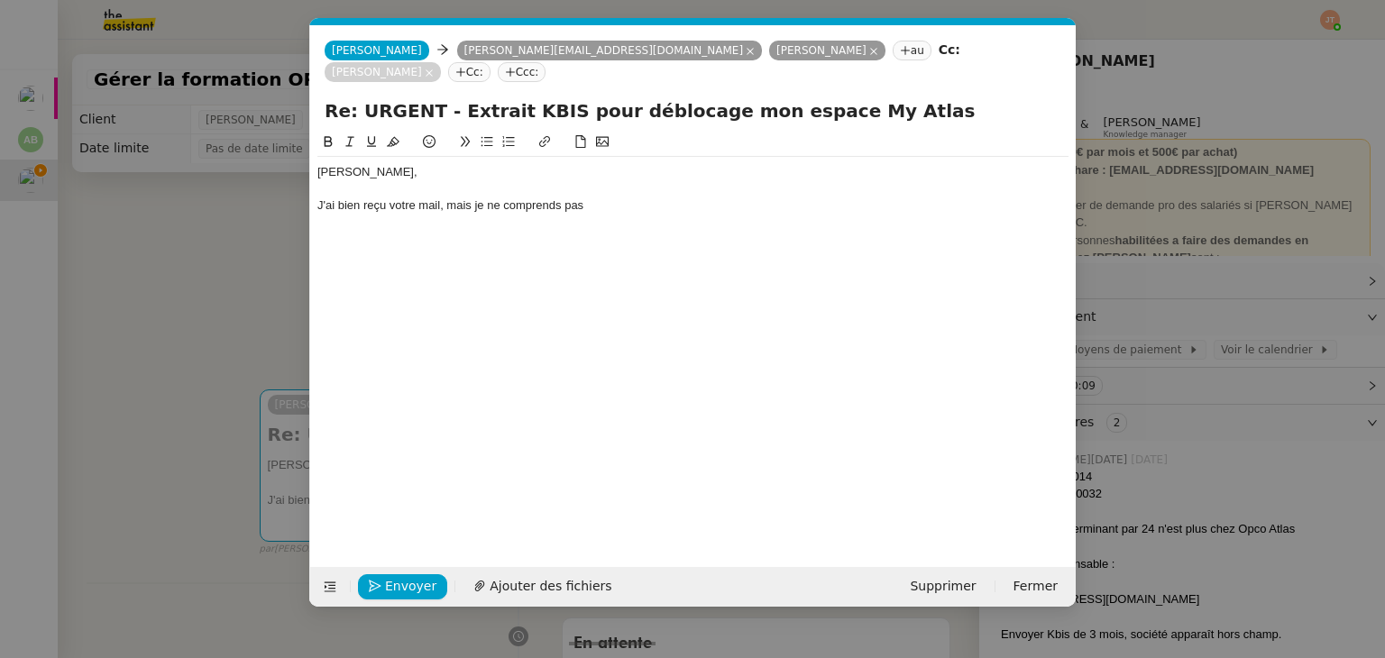
click at [505, 197] on div "J'ai bien reçu votre mail, mais je ne comprends pas" at bounding box center [692, 205] width 751 height 16
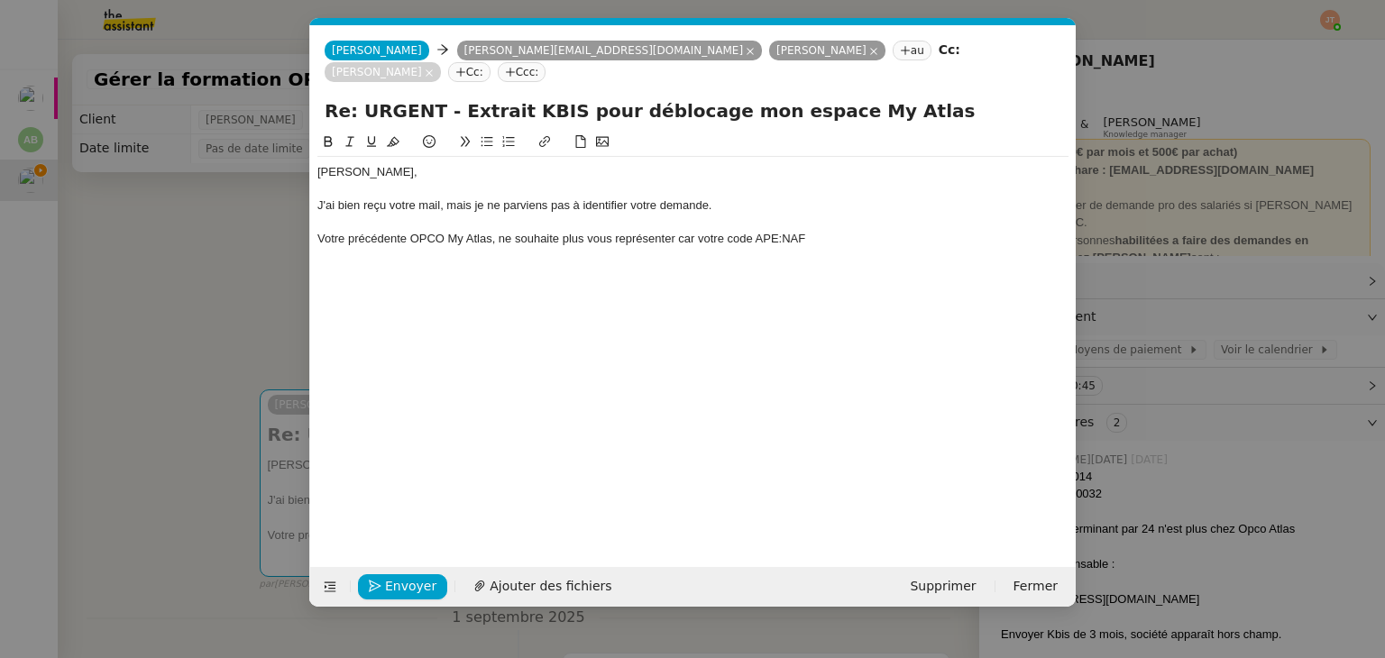
click at [129, 322] on nz-modal-container "Service TA - VOYAGE - PROPOSITION GLOBALE A utiliser dans le cadre de propositi…" at bounding box center [692, 329] width 1385 height 658
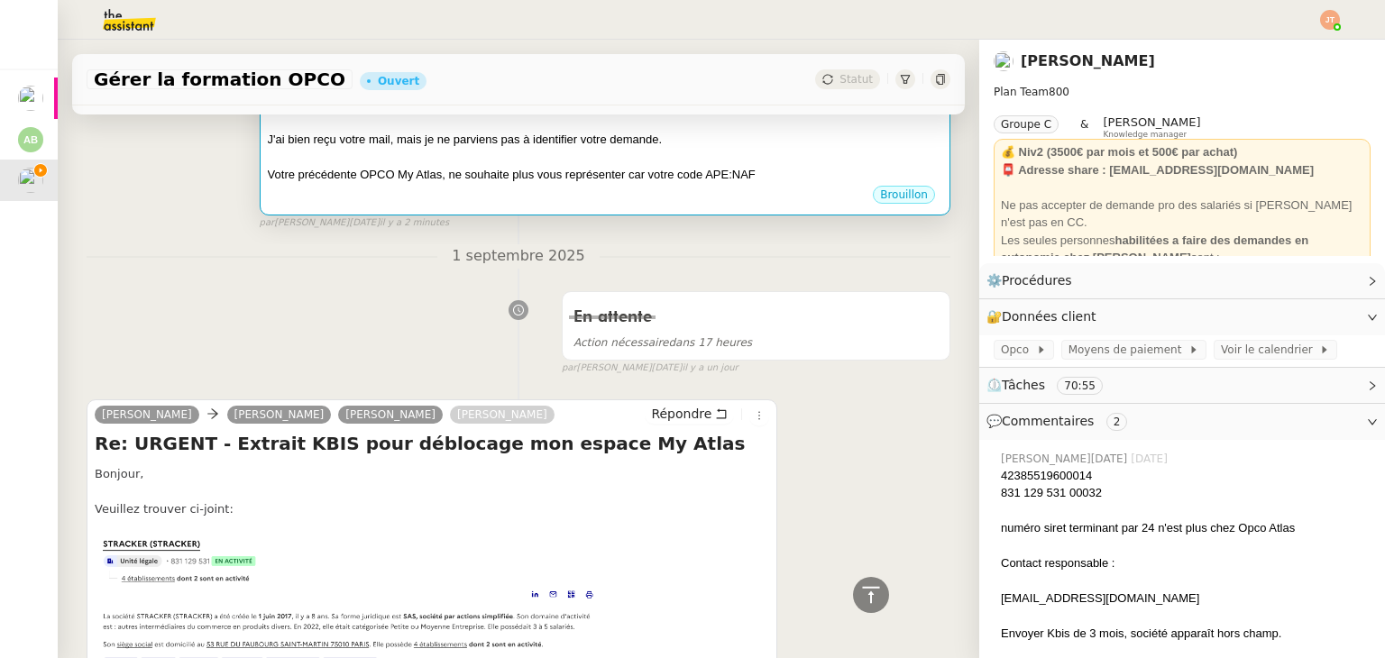
scroll to position [90, 0]
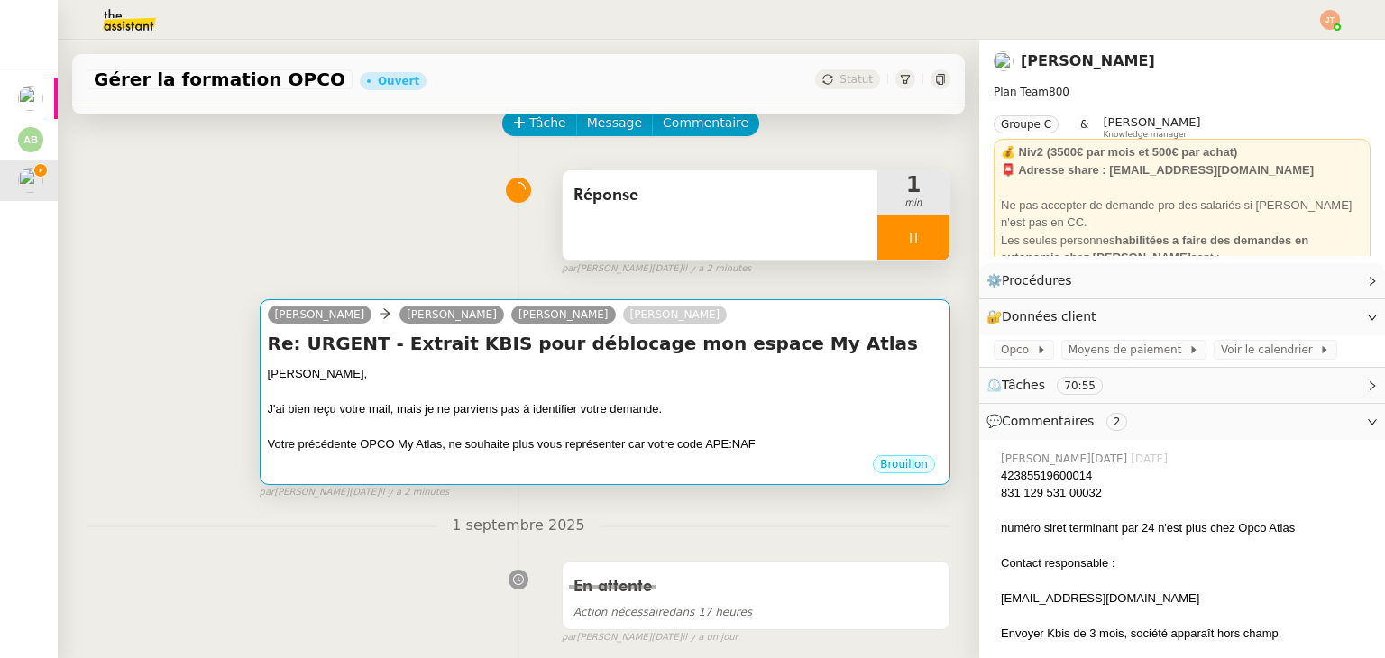
click at [616, 414] on div "J'ai bien reçu votre mail, mais je ne parviens pas à identifier votre demande." at bounding box center [605, 409] width 675 height 18
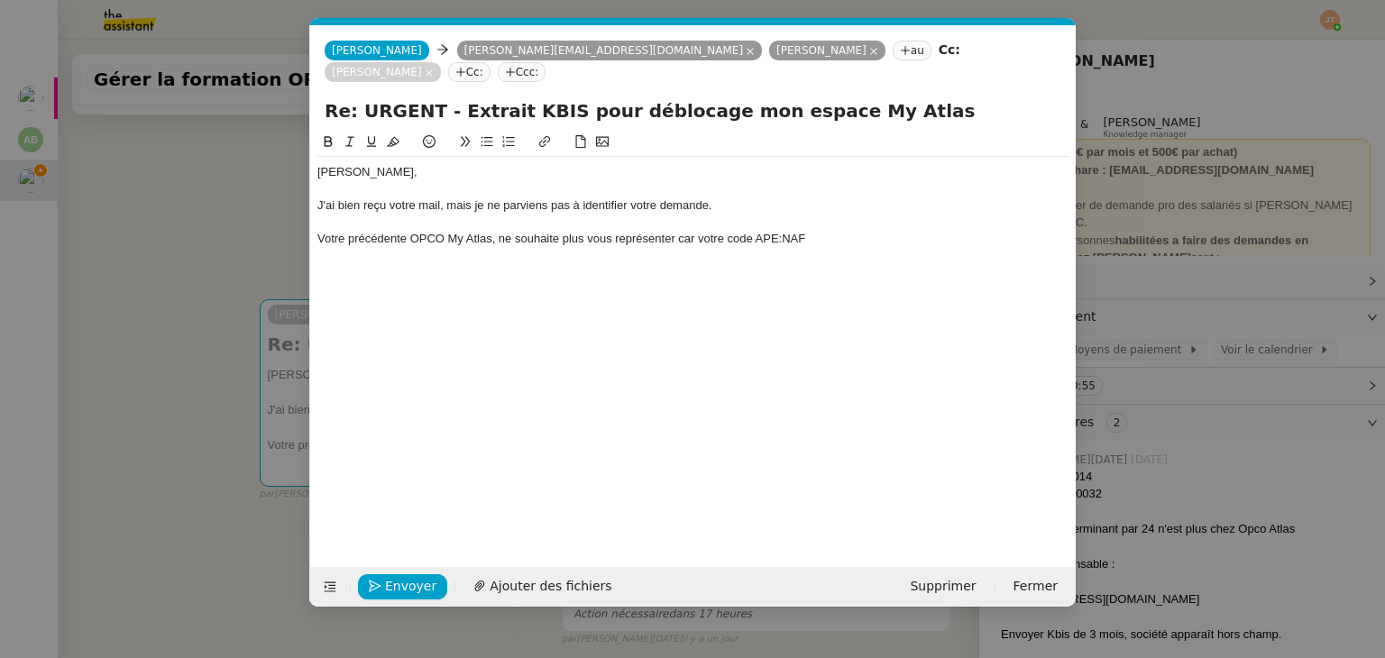
scroll to position [0, 38]
click at [846, 215] on div at bounding box center [692, 223] width 751 height 16
click at [785, 231] on div "Votre précédente OPCO My Atlas, ne souhaite plus vous représenter car votre cod…" at bounding box center [692, 239] width 751 height 16
click at [830, 215] on div at bounding box center [692, 223] width 751 height 16
click at [828, 231] on div "Votre précédente OPCO My Atlas, ne souhaite plus vous représenter car votre cod…" at bounding box center [692, 239] width 751 height 16
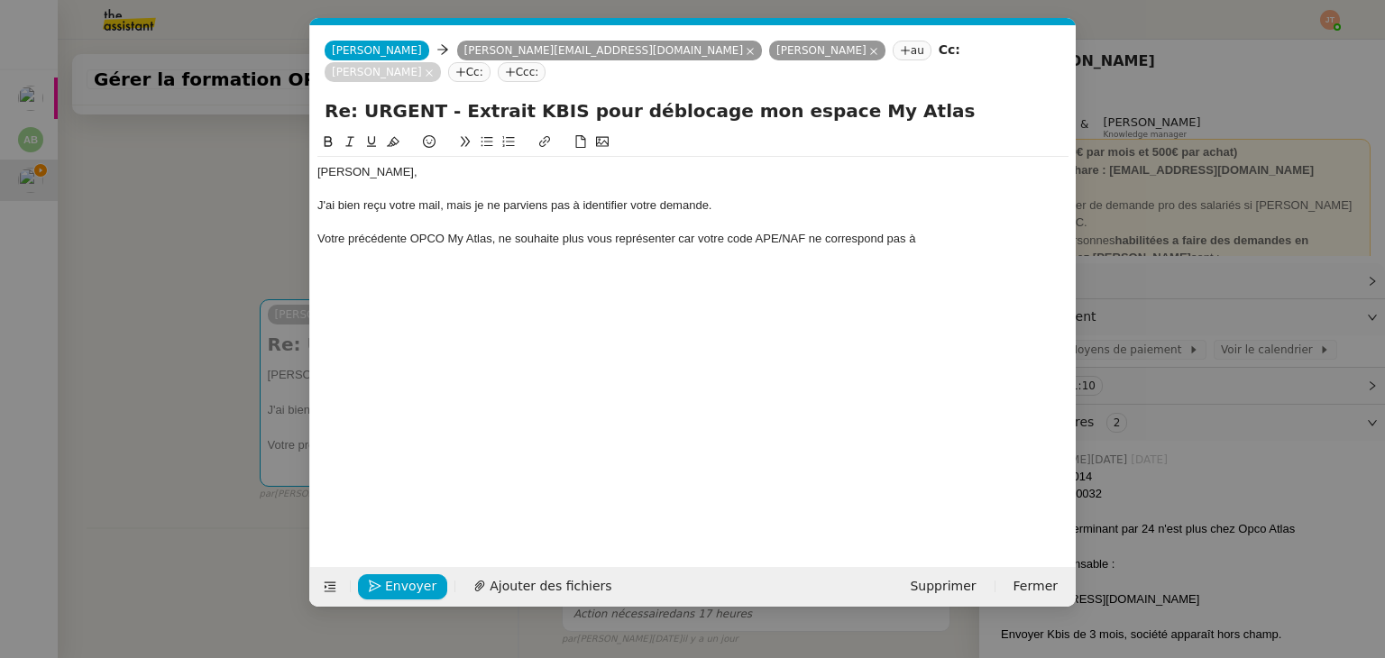
click at [188, 308] on nz-modal-container "Service TA - VOYAGE - PROPOSITION GLOBALE A utiliser dans le cadre de propositi…" at bounding box center [692, 329] width 1385 height 658
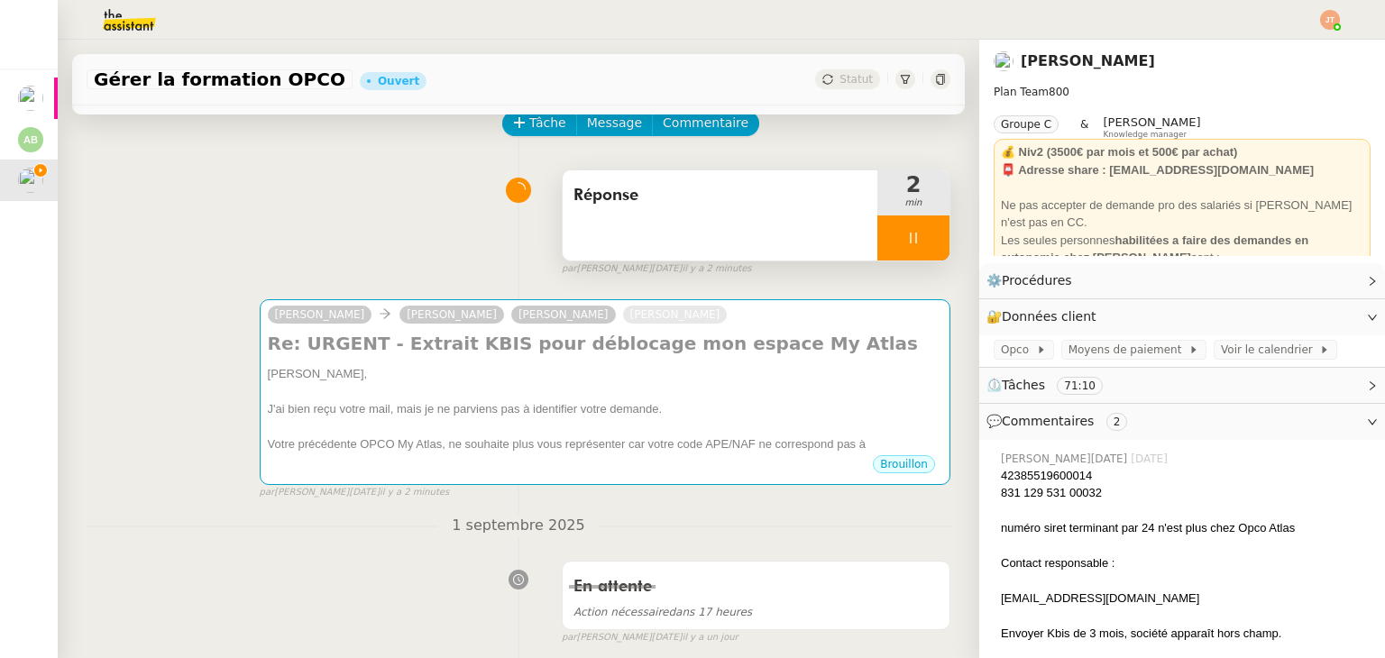
click at [175, 404] on div "[PERSON_NAME] [PERSON_NAME] [PERSON_NAME] Re: URGENT - Extrait KBIS pour débloc…" at bounding box center [519, 391] width 864 height 216
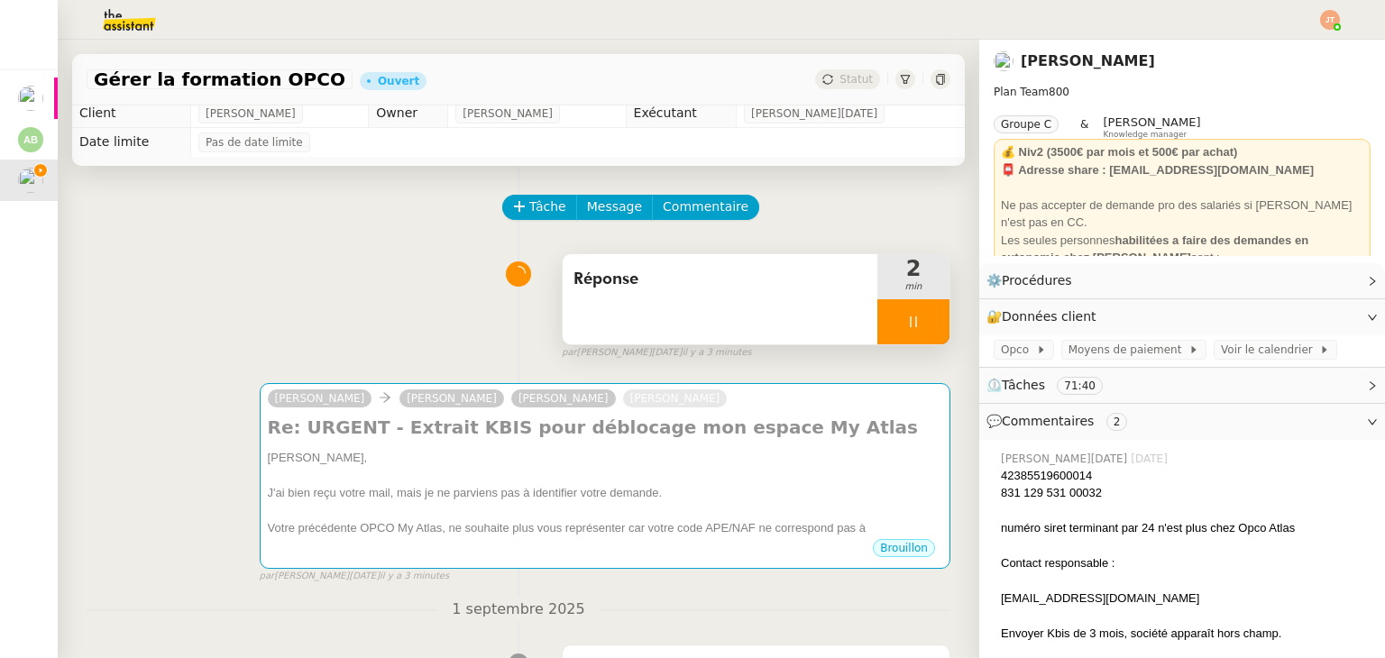
scroll to position [0, 0]
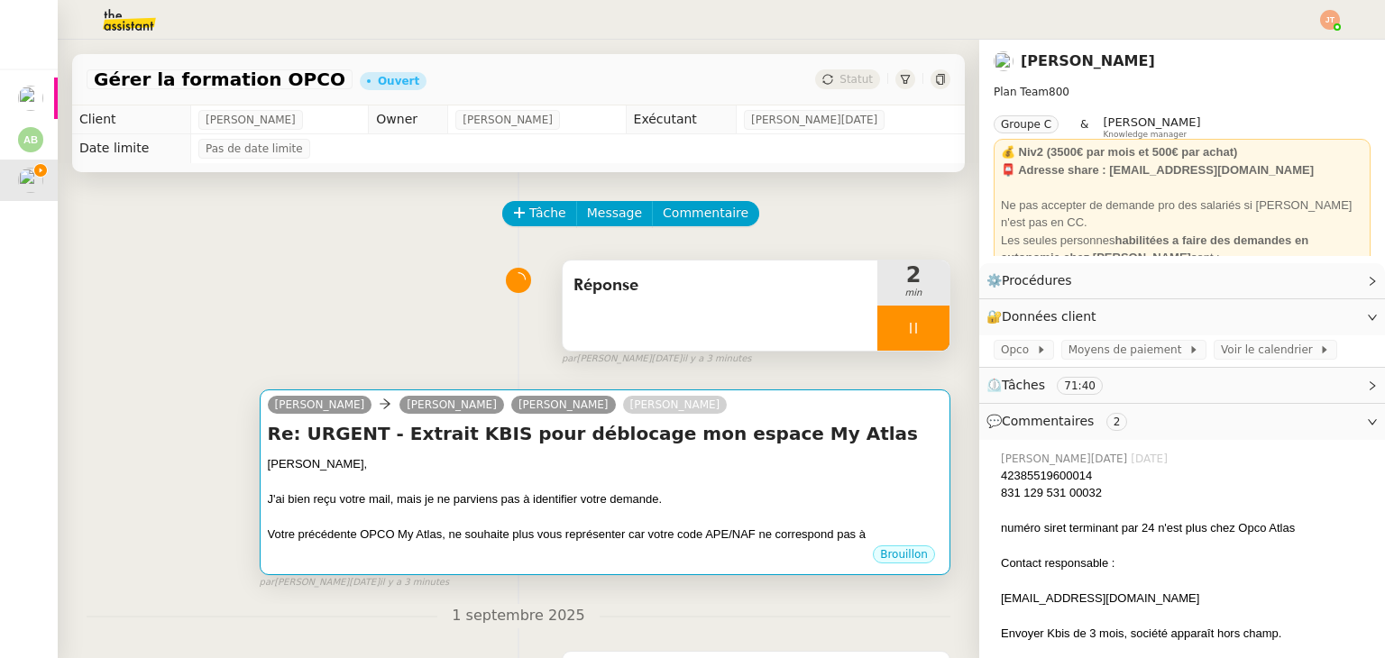
click at [741, 459] on div "[PERSON_NAME]," at bounding box center [605, 464] width 675 height 18
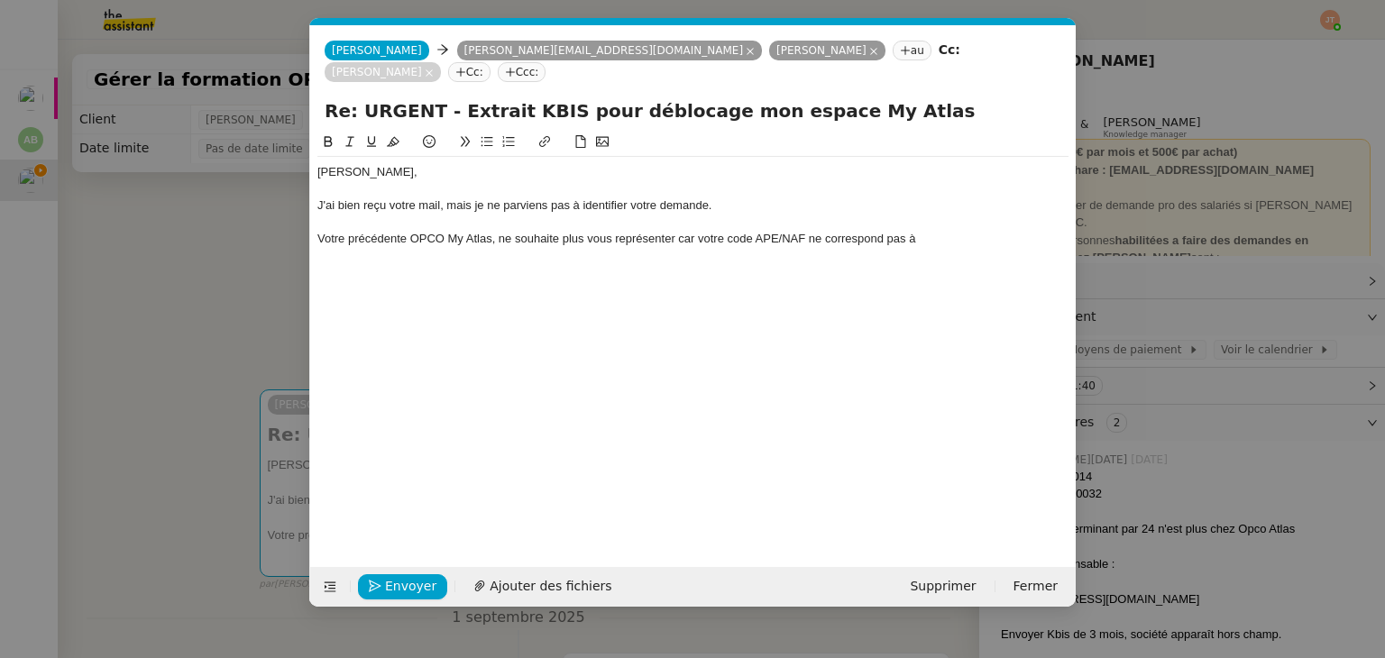
scroll to position [0, 38]
drag, startPoint x: 932, startPoint y: 214, endPoint x: 896, endPoint y: 223, distance: 36.3
click at [896, 231] on div "Votre précédente OPCO My Atlas, ne souhaite plus vous représenter car votre cod…" at bounding box center [692, 239] width 751 height 16
click at [959, 231] on div "Votre précédente OPCO My Atlas, ne souhaite plus vous représenter car votre cod…" at bounding box center [692, 239] width 751 height 16
click at [685, 231] on div "Votre précédente OPCO My Atlas, ne souhaite plus vous représenter car votre cod…" at bounding box center [692, 239] width 751 height 16
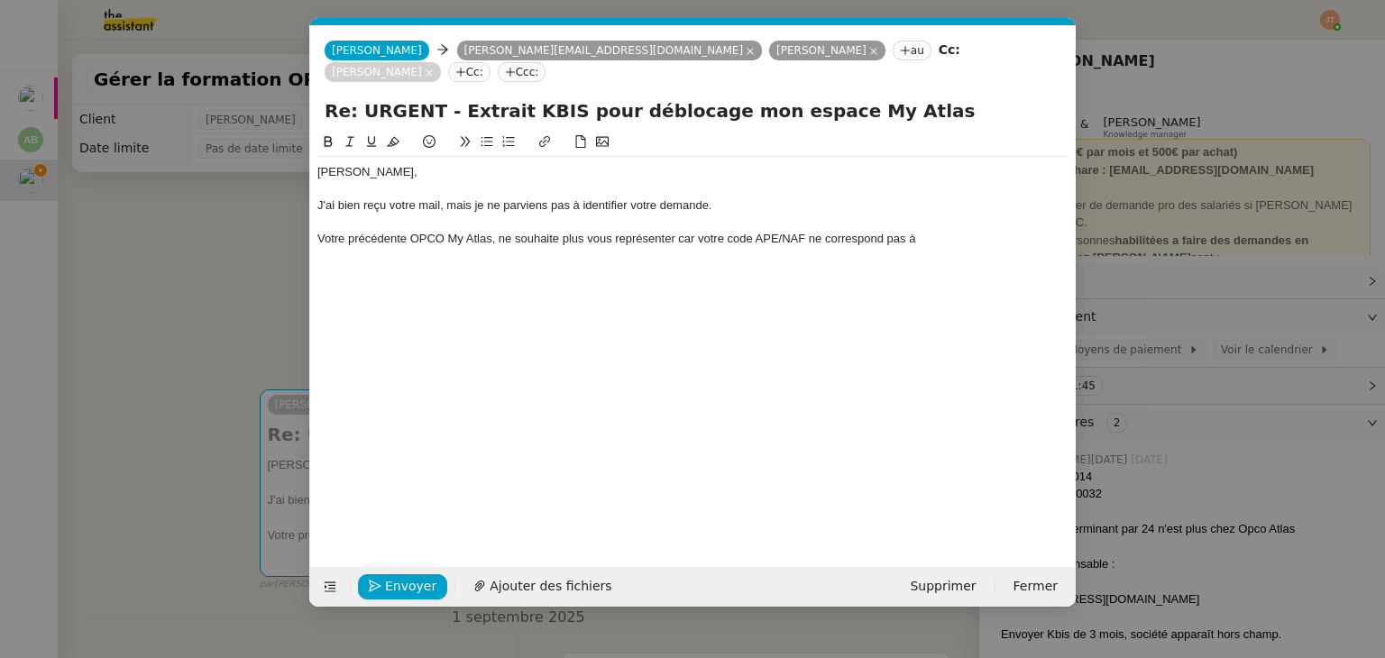
click at [0, 0] on lt-span ", car" at bounding box center [0, 0] width 0 height 0
click at [916, 231] on div "Votre précédente OPCO My Atlas, ne souhaite plus vous représenter, car votre co…" at bounding box center [692, 239] width 751 height 16
click at [923, 231] on div "Votre précédente OPCO My Atlas, ne souhaite plus vous représenter, car votre co…" at bounding box center [692, 239] width 751 height 16
drag, startPoint x: 922, startPoint y: 214, endPoint x: 911, endPoint y: 214, distance: 10.8
click at [911, 231] on div "Votre précédente OPCO My Atlas, ne souhaite plus vous représenter, car votre co…" at bounding box center [692, 239] width 751 height 16
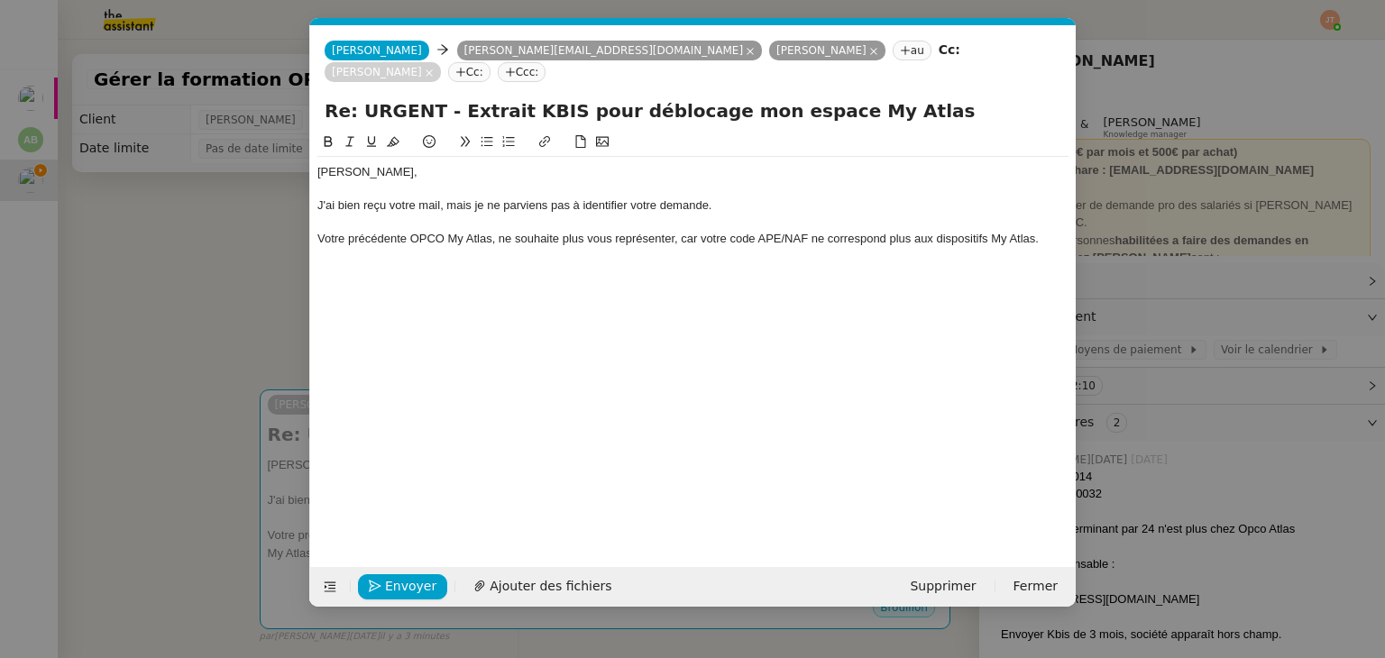
click at [342, 264] on div at bounding box center [692, 272] width 751 height 16
click at [447, 231] on div "Votre précédente OPCO My Atlas, ne souhaite plus vous représenter, car votre co…" at bounding box center [692, 239] width 751 height 16
click at [494, 231] on div "Votre précédente OPCO "My Atlas, ne souhaite plus vous représenter, car votre c…" at bounding box center [692, 239] width 751 height 16
click at [462, 264] on div at bounding box center [692, 272] width 751 height 16
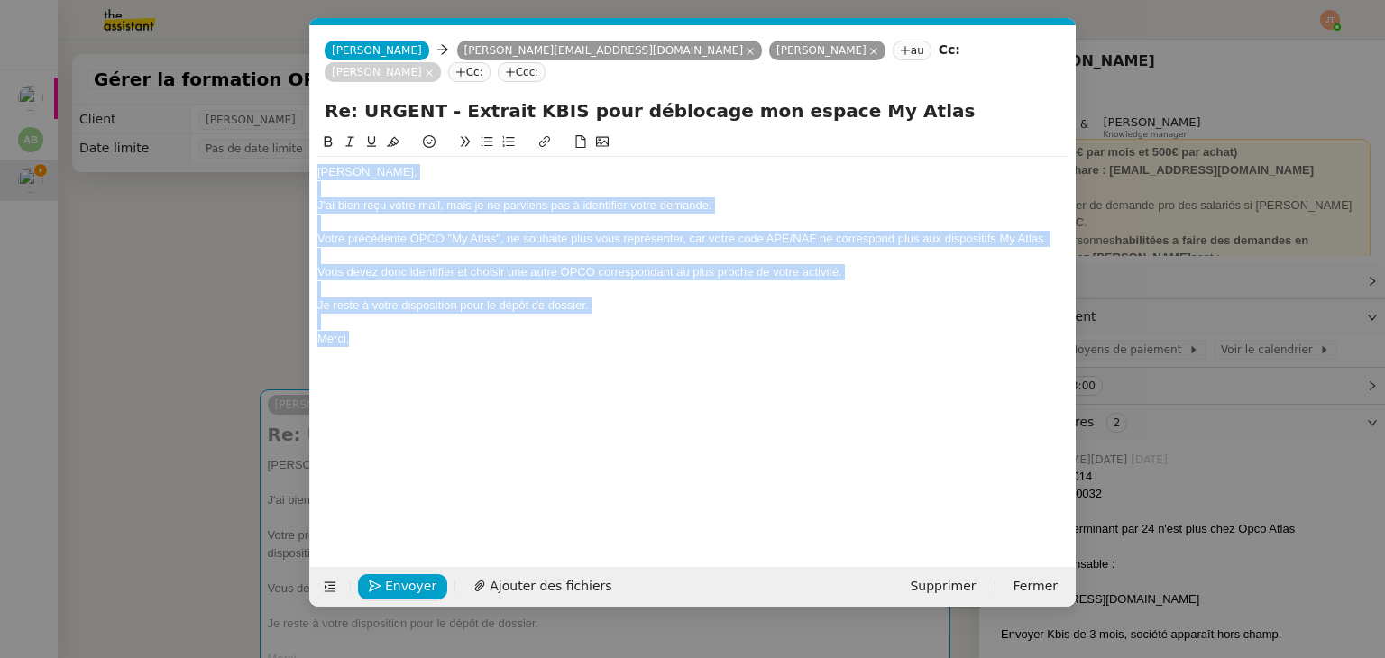
drag, startPoint x: 360, startPoint y: 320, endPoint x: 313, endPoint y: 154, distance: 172.4
click at [313, 154] on nz-spin "[PERSON_NAME], J'ai bien reçu votre mail, mais je ne parviens pas à identifier …" at bounding box center [693, 339] width 766 height 415
copy div "[PERSON_NAME], J'ai bien reçu votre mail, mais je ne parviens pas à identifier …"
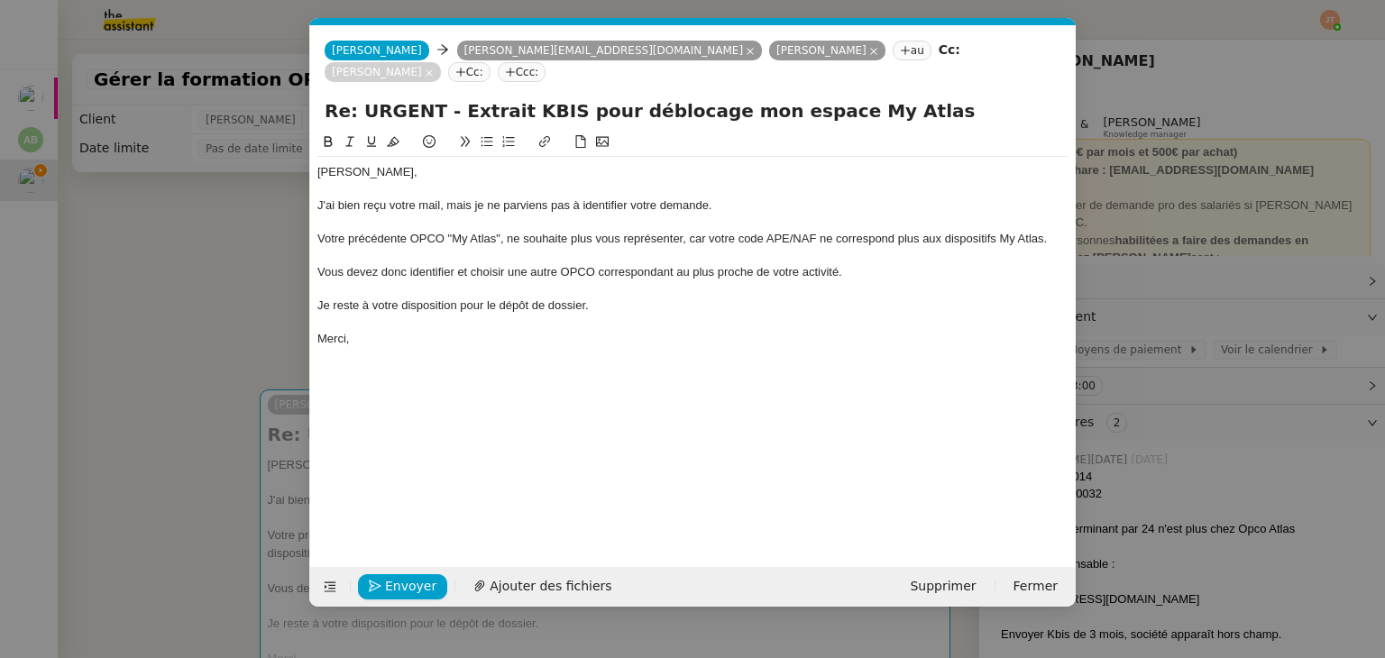
click at [159, 270] on nz-modal-container "Service TA - VOYAGE - PROPOSITION GLOBALE A utiliser dans le cadre de propositi…" at bounding box center [692, 329] width 1385 height 658
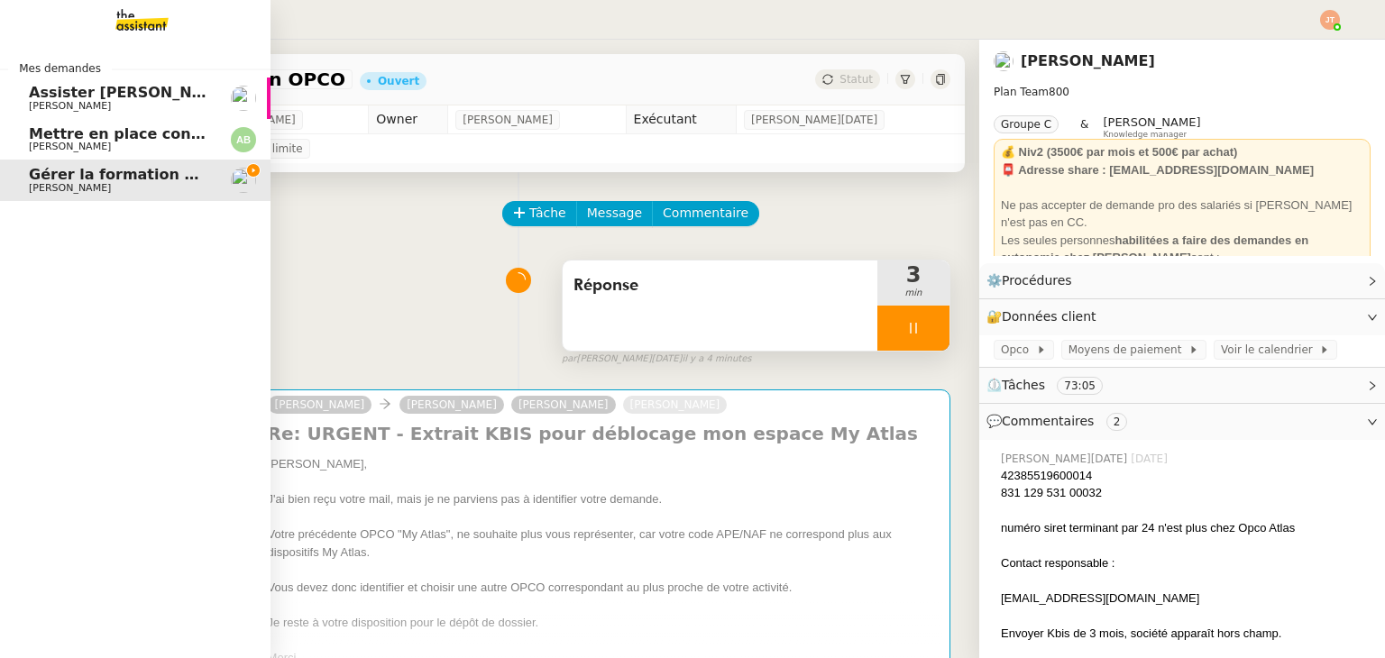
click at [103, 134] on span "Mettre en place contrat d'apprentissage [PERSON_NAME]" at bounding box center [263, 133] width 468 height 17
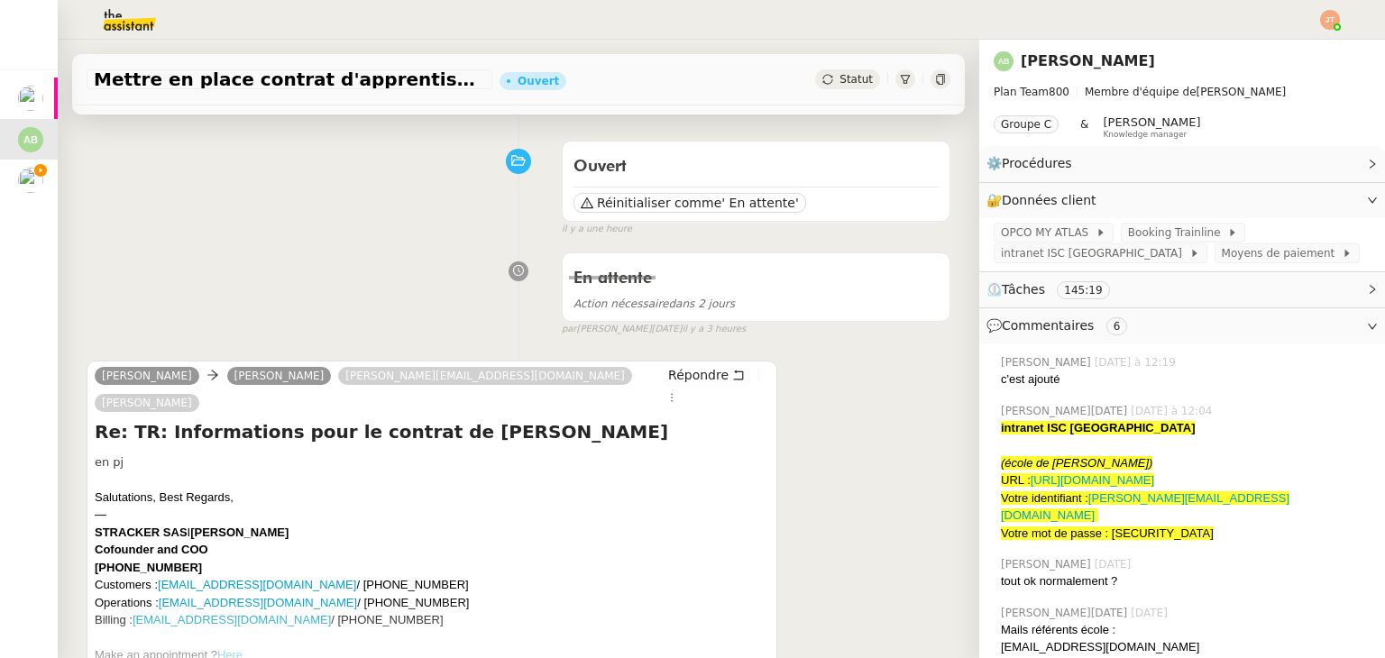
scroll to position [90, 0]
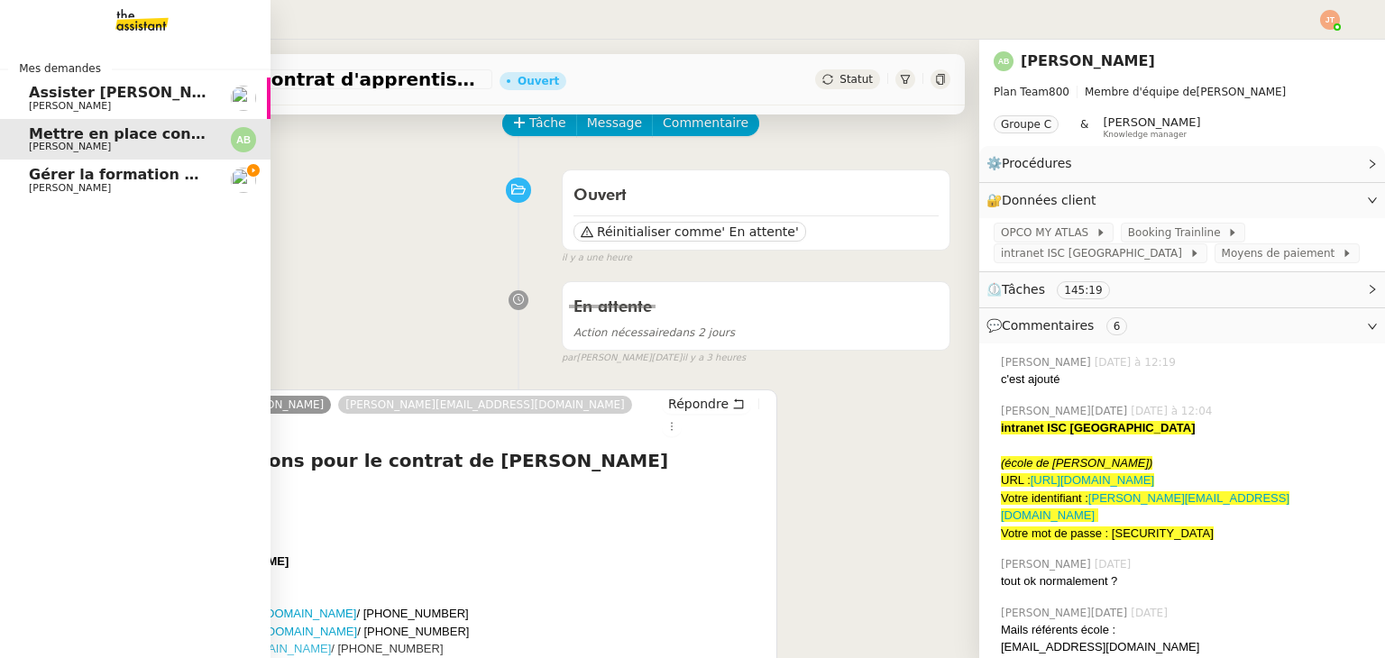
click at [88, 188] on span "[PERSON_NAME]" at bounding box center [70, 188] width 82 height 12
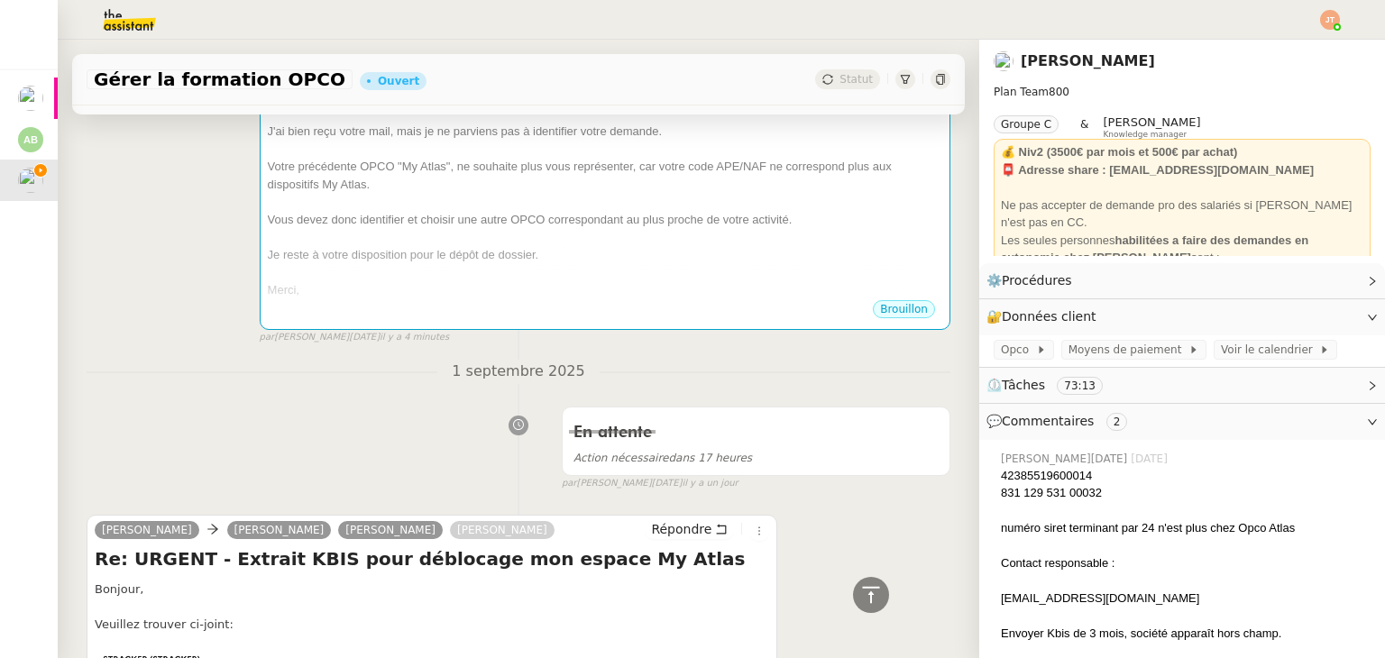
scroll to position [361, 0]
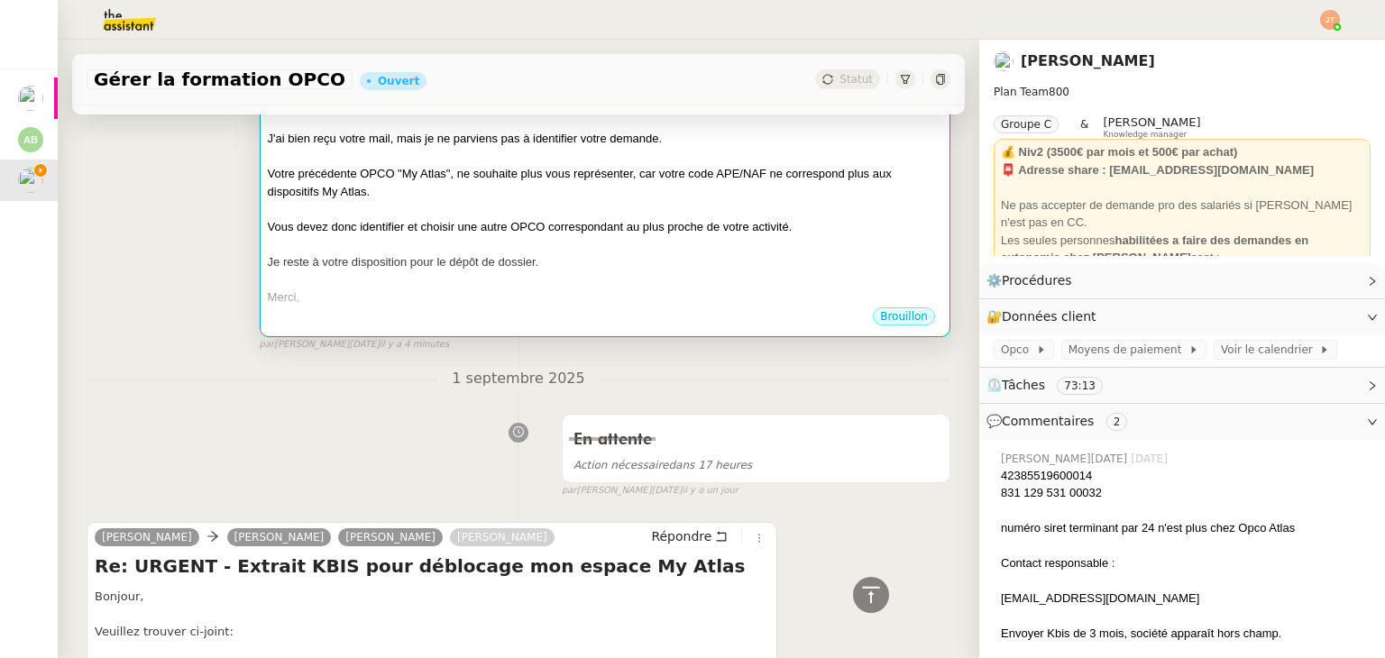
click at [346, 270] on div "Je reste à votre disposition pour le dépôt de dossier." at bounding box center [605, 262] width 675 height 18
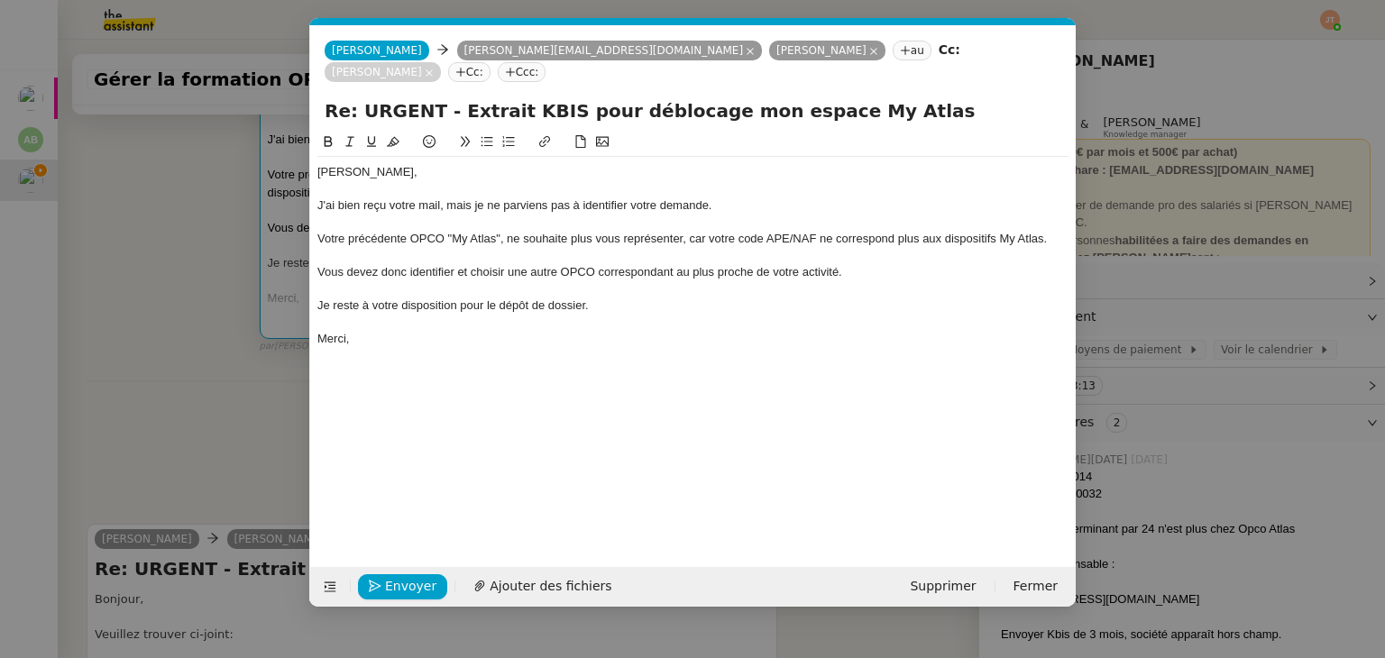
scroll to position [0, 38]
drag, startPoint x: 707, startPoint y: 183, endPoint x: 643, endPoint y: 183, distance: 64.0
click at [643, 197] on div "J'ai bien reçu votre mail, mais je ne parviens pas à identifier votre demande." at bounding box center [692, 205] width 751 height 16
click at [404, 585] on span "Envoyer" at bounding box center [410, 586] width 51 height 21
click at [404, 585] on span "Confirmer l'envoi" at bounding box center [439, 586] width 108 height 21
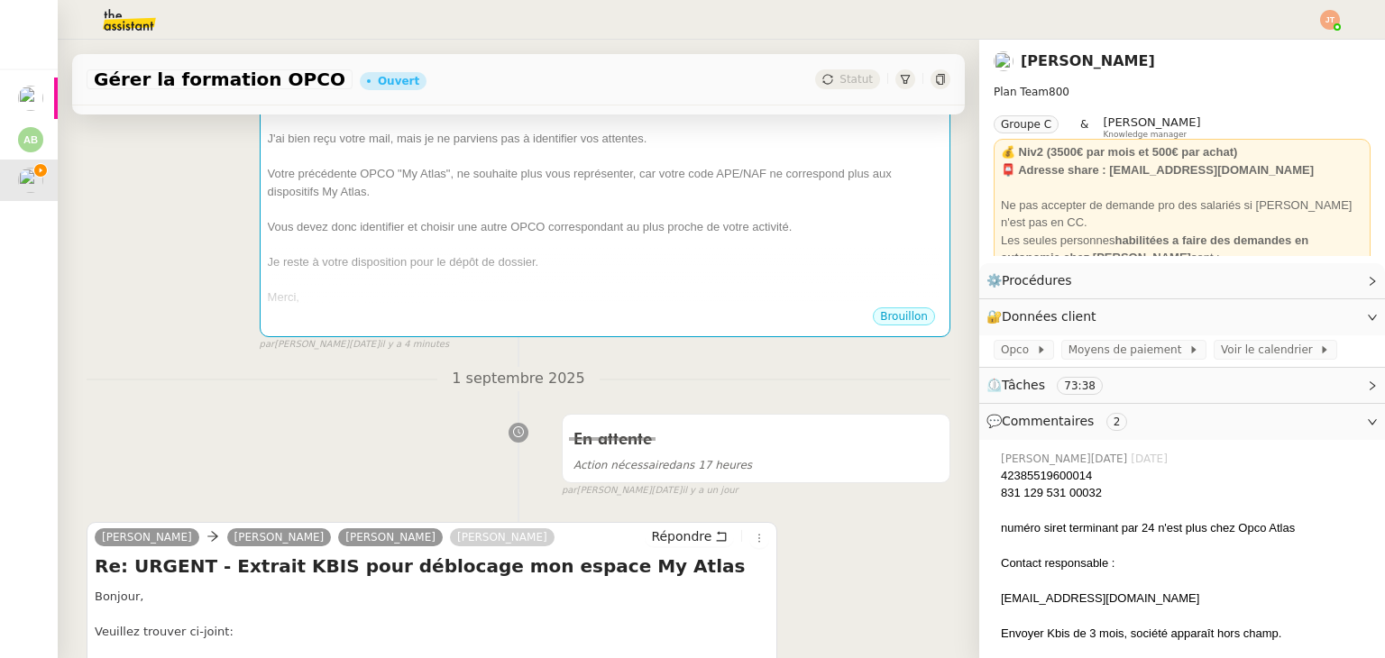
scroll to position [0, 0]
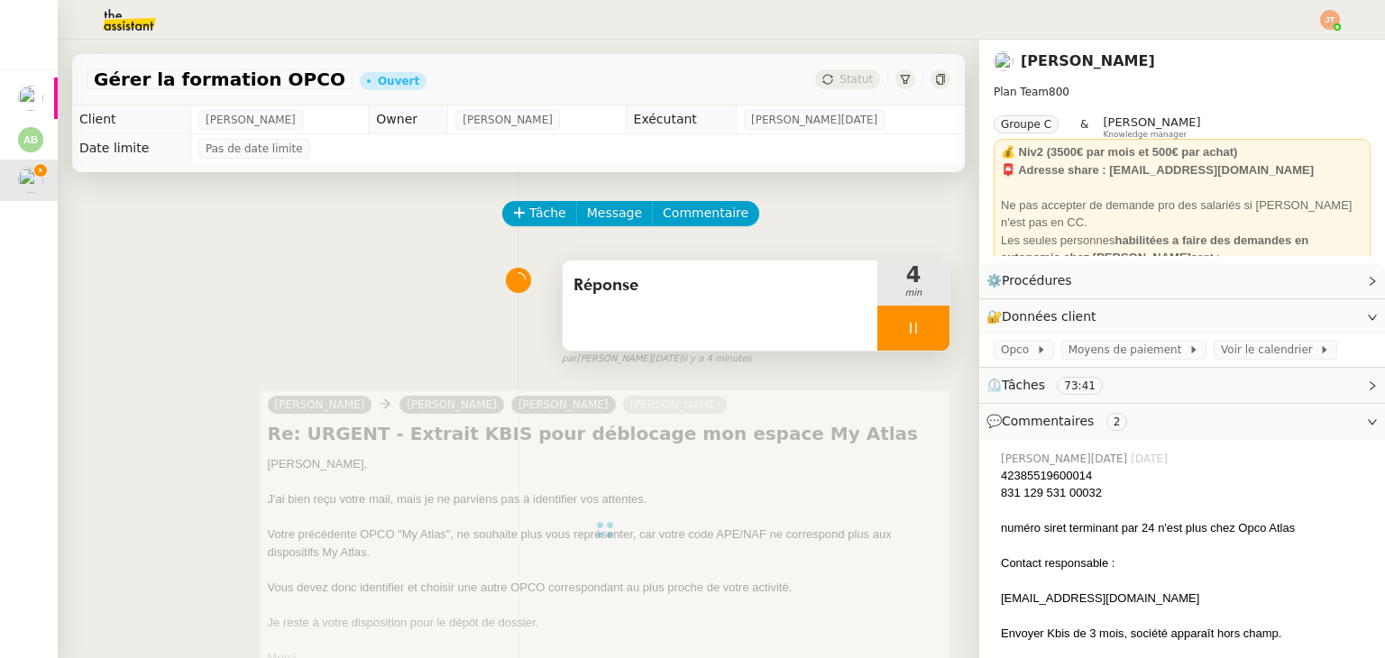
click at [900, 323] on div at bounding box center [913, 328] width 72 height 45
click at [924, 329] on icon at bounding box center [931, 328] width 14 height 14
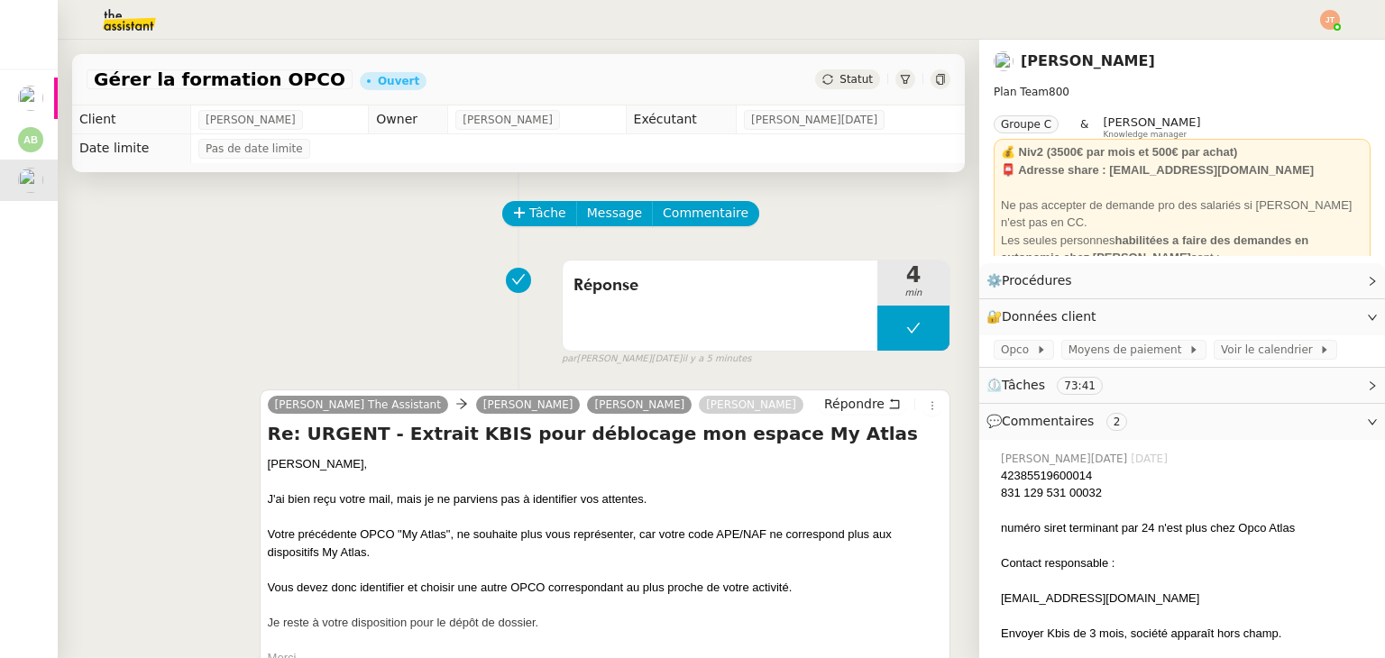
click at [831, 94] on div "Gérer la formation OPCO Ouvert Statut" at bounding box center [518, 79] width 893 height 51
click at [840, 80] on span "Statut" at bounding box center [856, 79] width 33 height 13
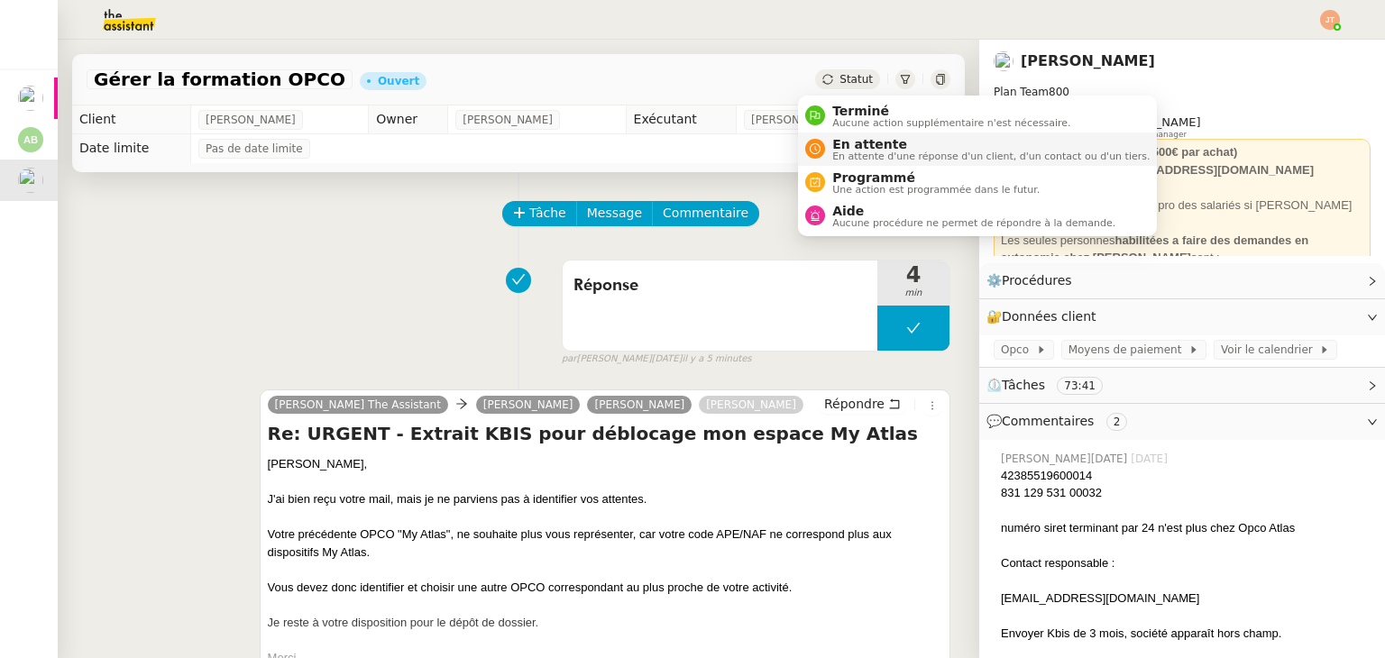
click at [853, 137] on span "En attente" at bounding box center [990, 144] width 317 height 14
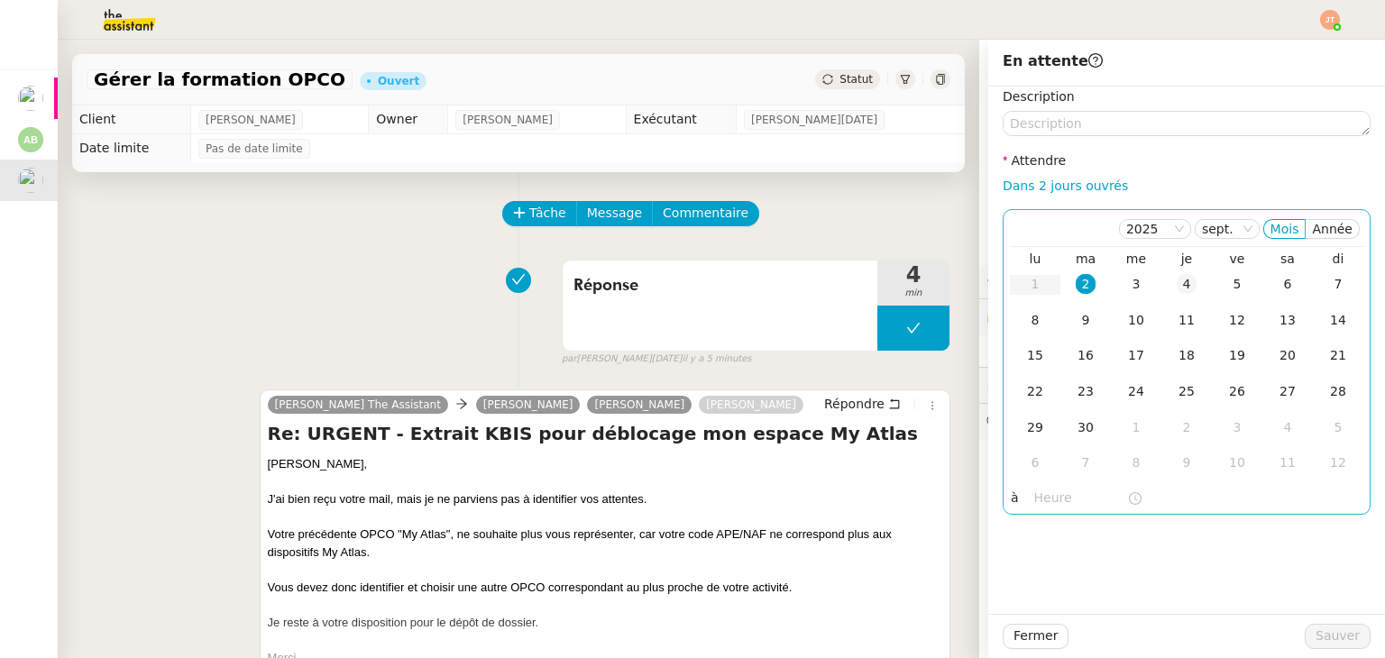
click at [1177, 286] on div "4" at bounding box center [1187, 284] width 20 height 20
drag, startPoint x: 1033, startPoint y: 500, endPoint x: 1032, endPoint y: 483, distance: 16.3
click at [1034, 499] on input "text" at bounding box center [1080, 498] width 93 height 21
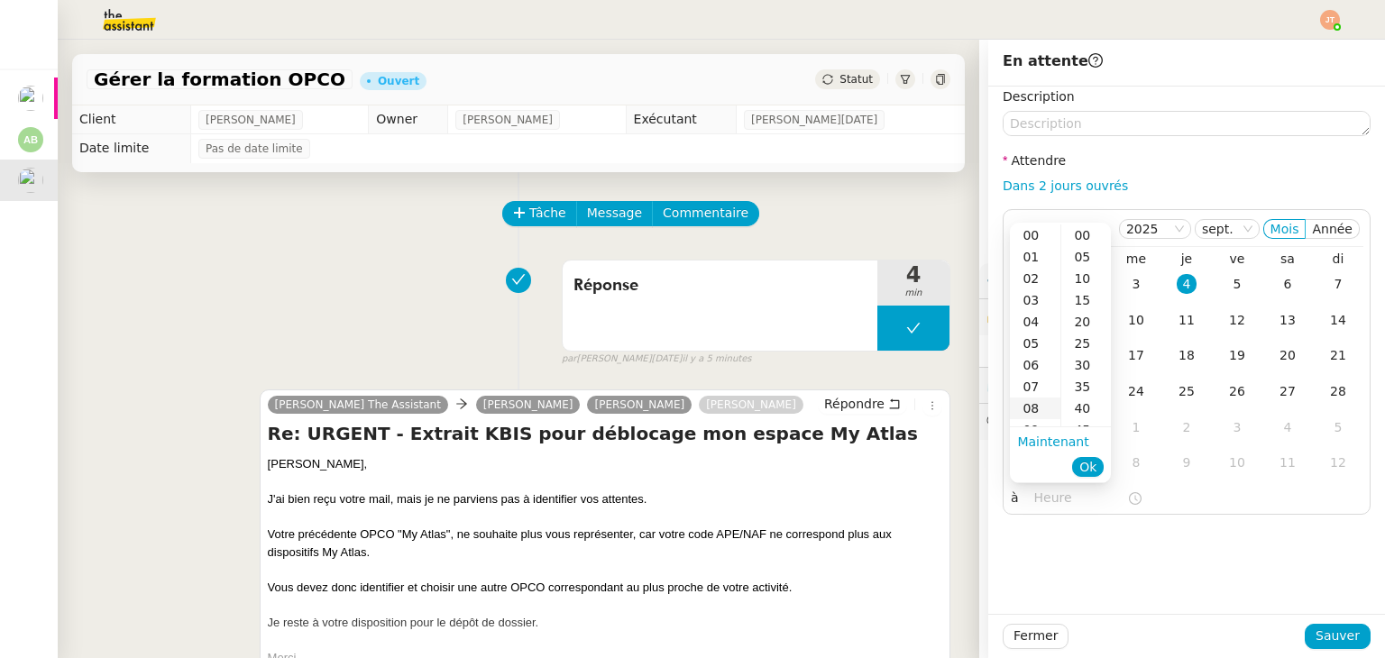
click at [1036, 418] on div "08" at bounding box center [1035, 409] width 50 height 22
click at [1036, 254] on div "09" at bounding box center [1035, 257] width 50 height 22
click at [1095, 225] on div "00" at bounding box center [1086, 236] width 50 height 22
type input "09:00"
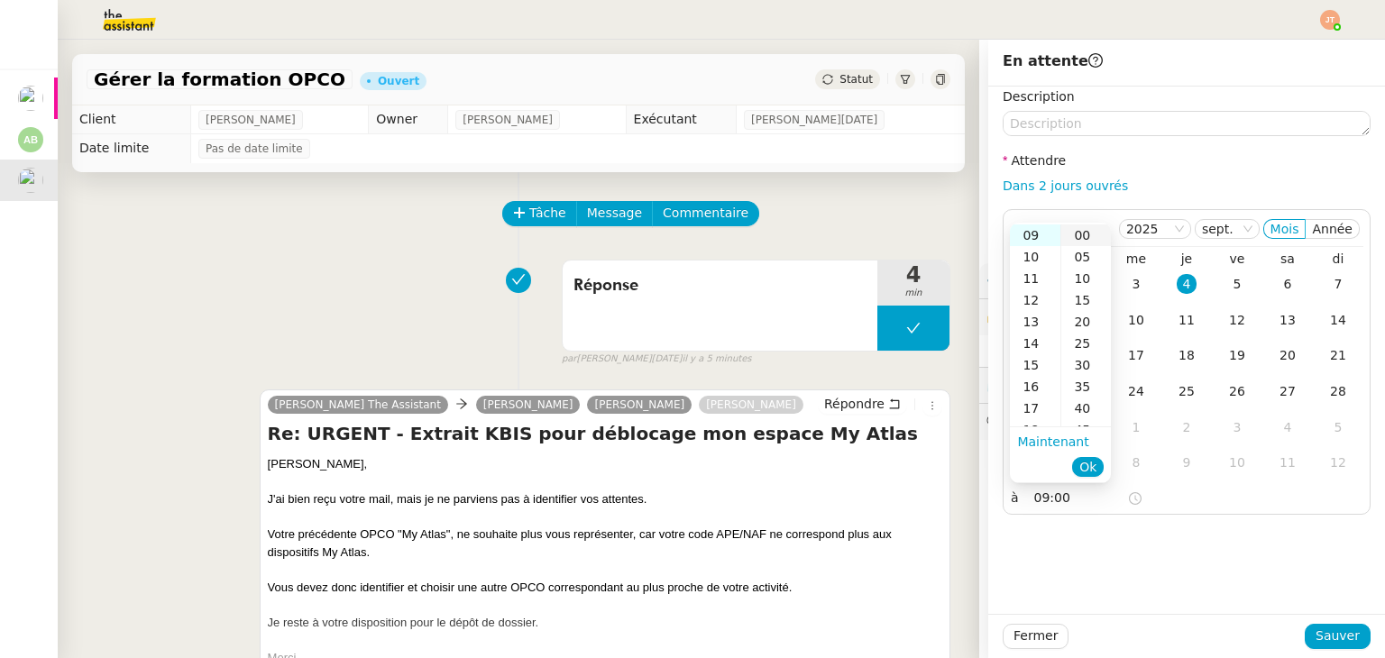
click at [1088, 230] on div "00" at bounding box center [1086, 236] width 50 height 22
click at [1090, 462] on span "Ok" at bounding box center [1087, 467] width 17 height 18
click at [346, 286] on div "Réponse 4 min false par [PERSON_NAME][DATE] il y a 5 minutes" at bounding box center [519, 309] width 864 height 115
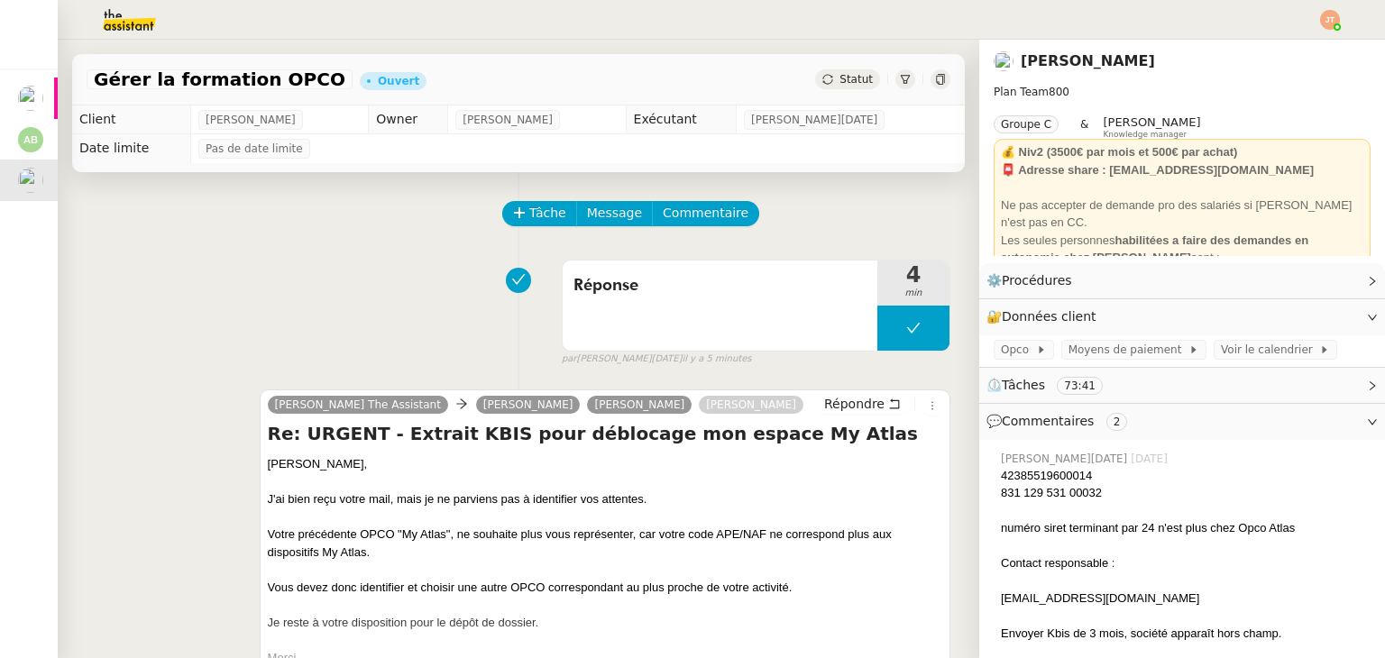
click at [840, 79] on span "Statut" at bounding box center [856, 79] width 33 height 13
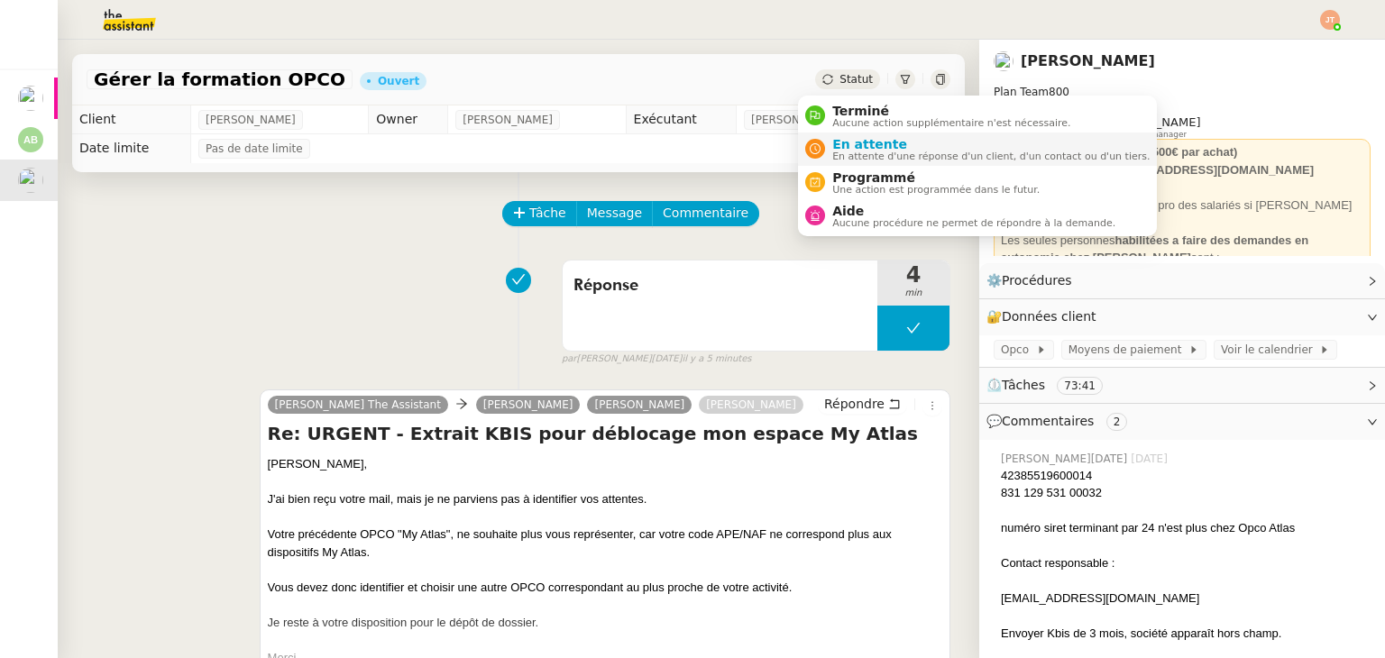
click at [855, 148] on span "En attente" at bounding box center [990, 144] width 317 height 14
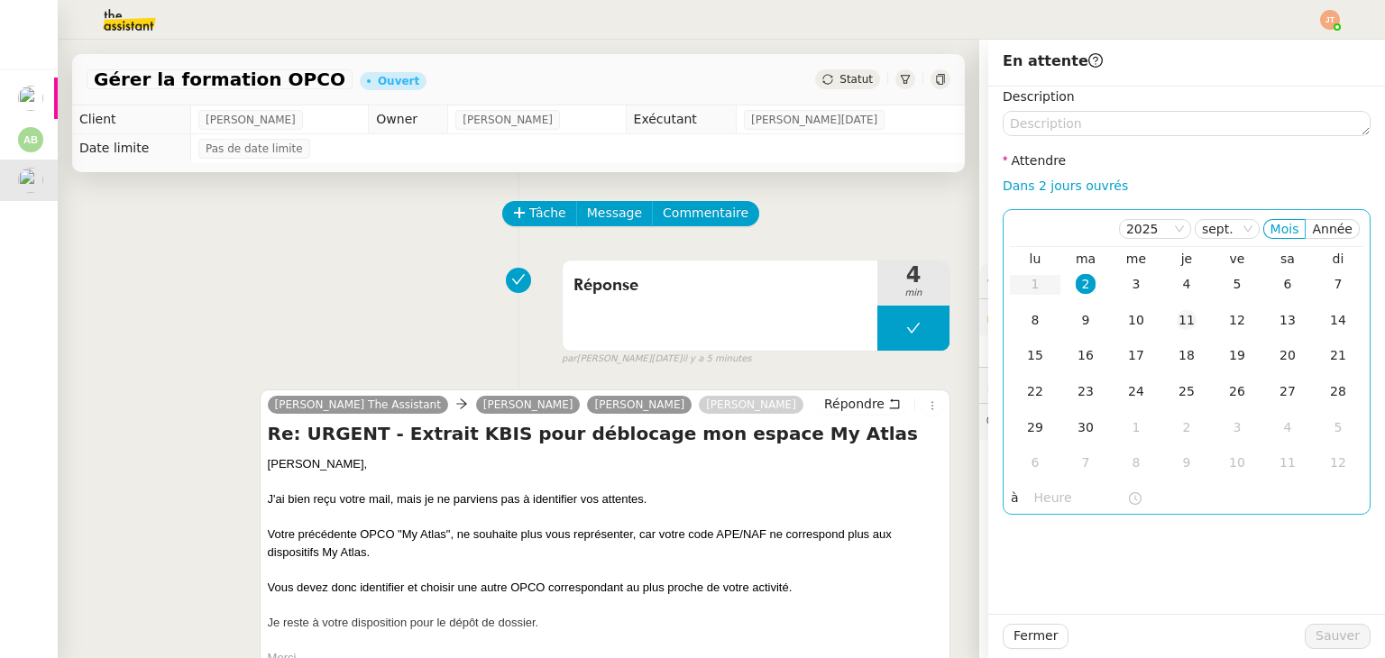
drag, startPoint x: 1169, startPoint y: 284, endPoint x: 1161, endPoint y: 304, distance: 21.1
click at [1177, 284] on div "4" at bounding box center [1187, 284] width 20 height 20
click at [1048, 495] on input "text" at bounding box center [1080, 498] width 93 height 21
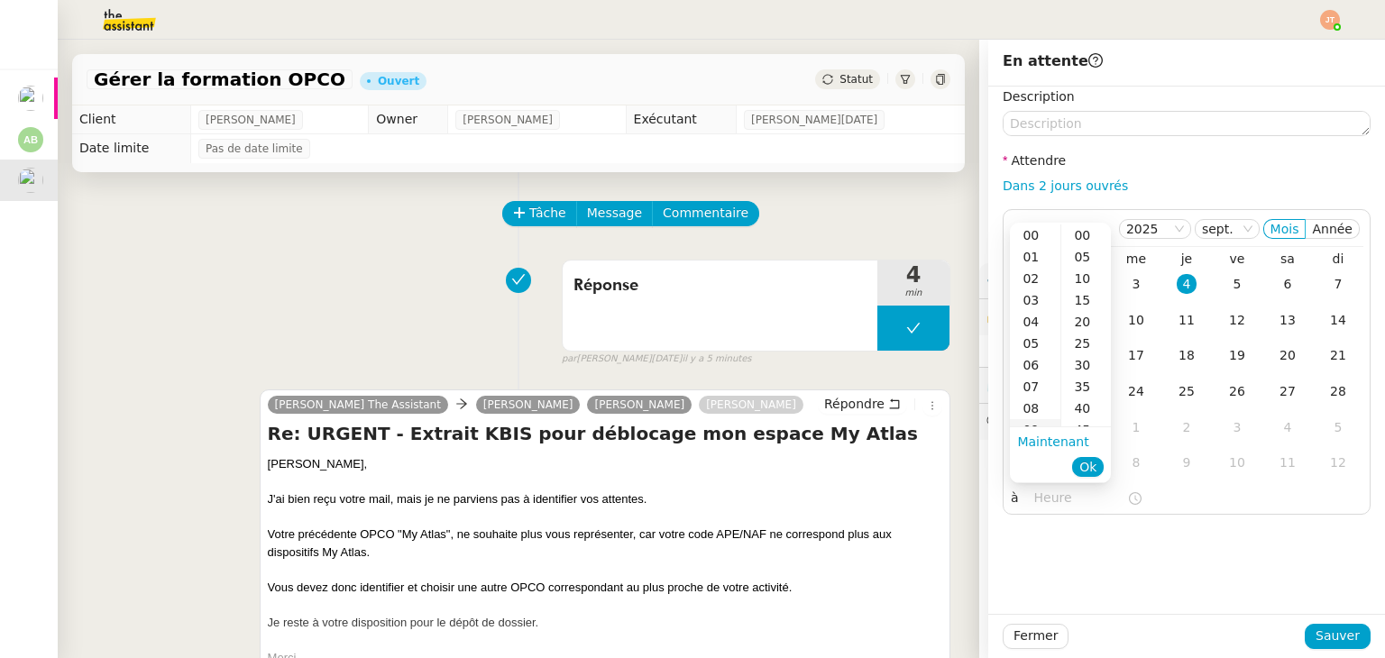
click at [1043, 422] on div "09" at bounding box center [1035, 430] width 50 height 22
click at [1083, 230] on div "00" at bounding box center [1086, 236] width 50 height 22
type input "09:00"
click at [1092, 466] on span "Ok" at bounding box center [1087, 467] width 17 height 18
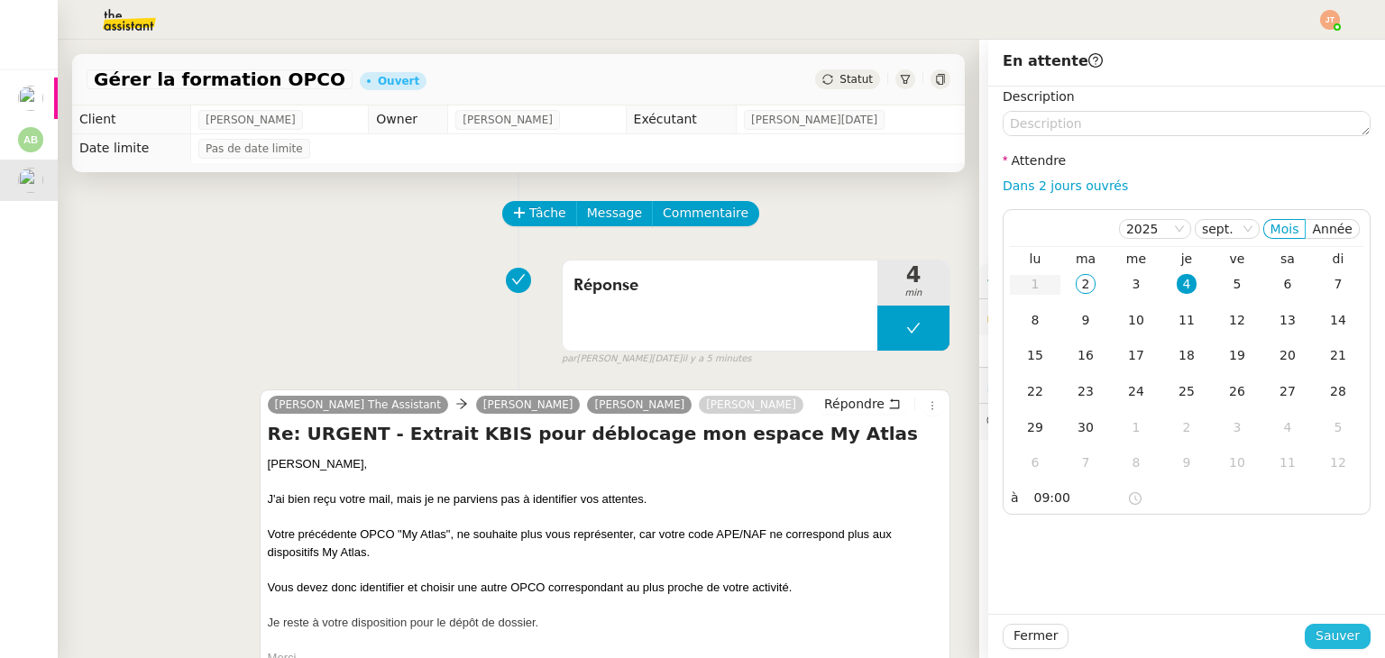
click at [1317, 632] on span "Sauver" at bounding box center [1338, 636] width 44 height 21
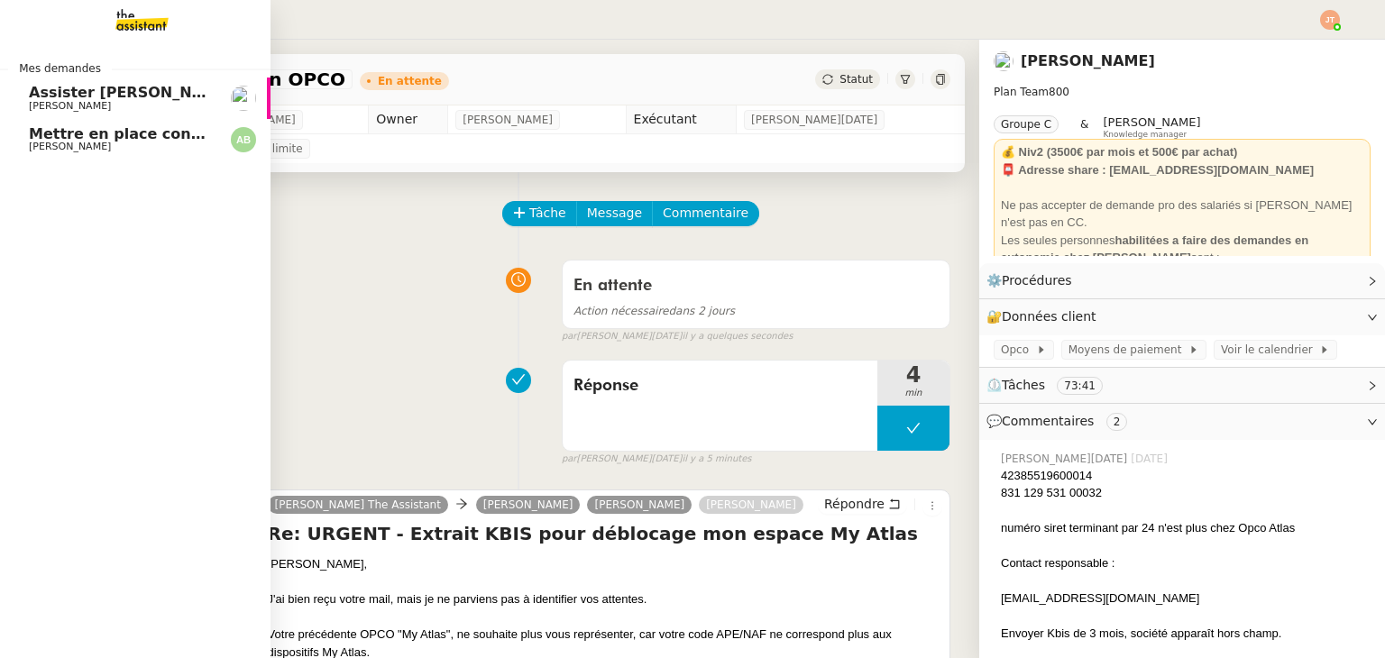
drag, startPoint x: 117, startPoint y: 146, endPoint x: 216, endPoint y: 142, distance: 98.4
click at [117, 146] on span "[PERSON_NAME]" at bounding box center [120, 147] width 182 height 11
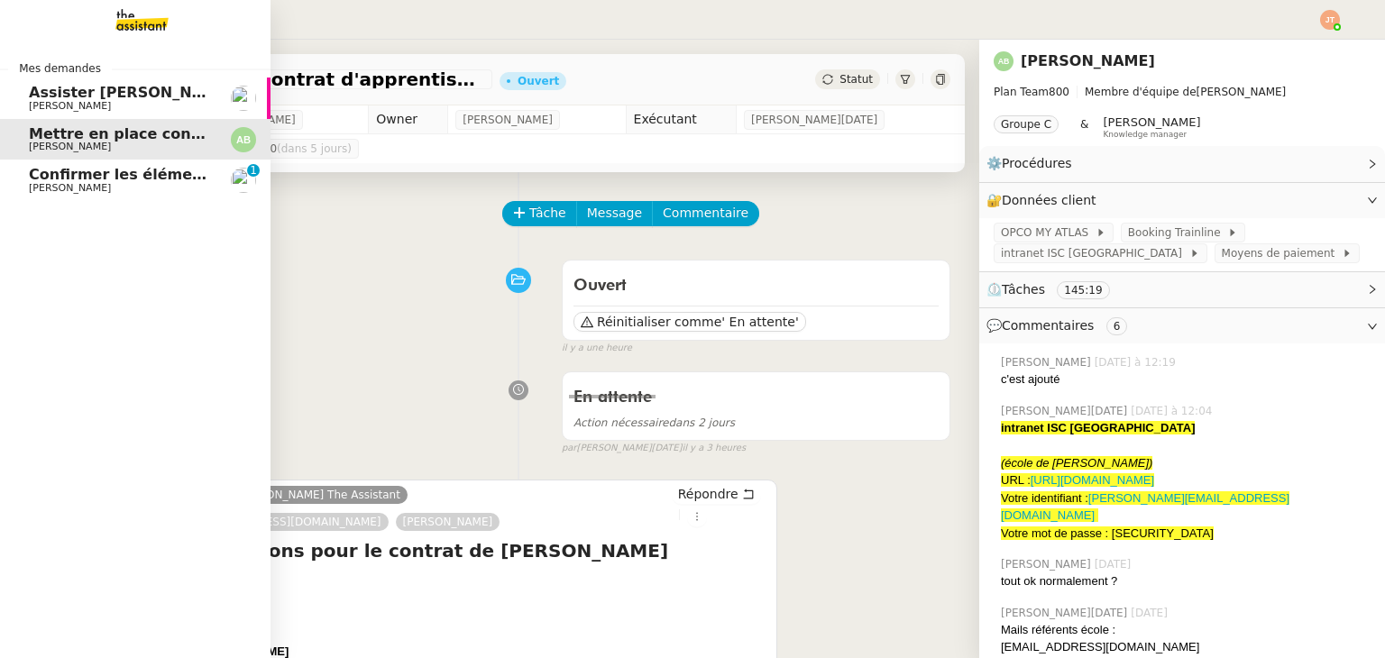
click at [110, 183] on span "[PERSON_NAME]" at bounding box center [120, 188] width 182 height 11
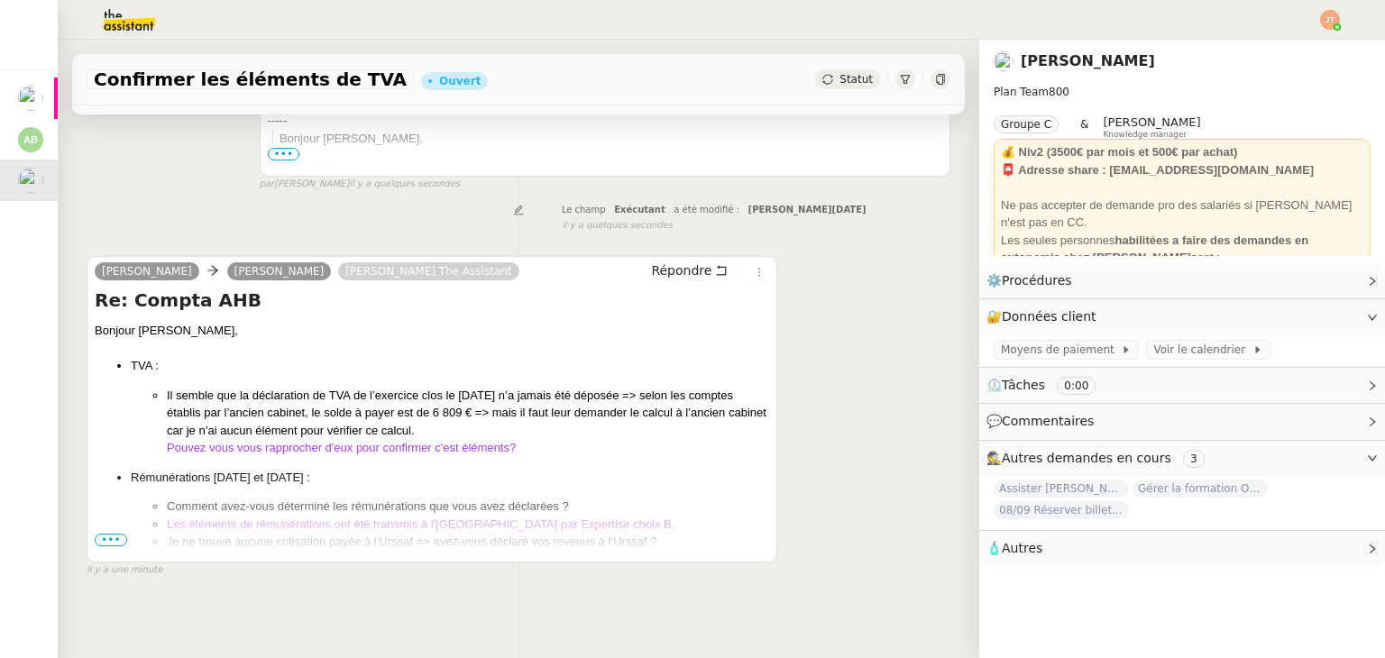
scroll to position [494, 0]
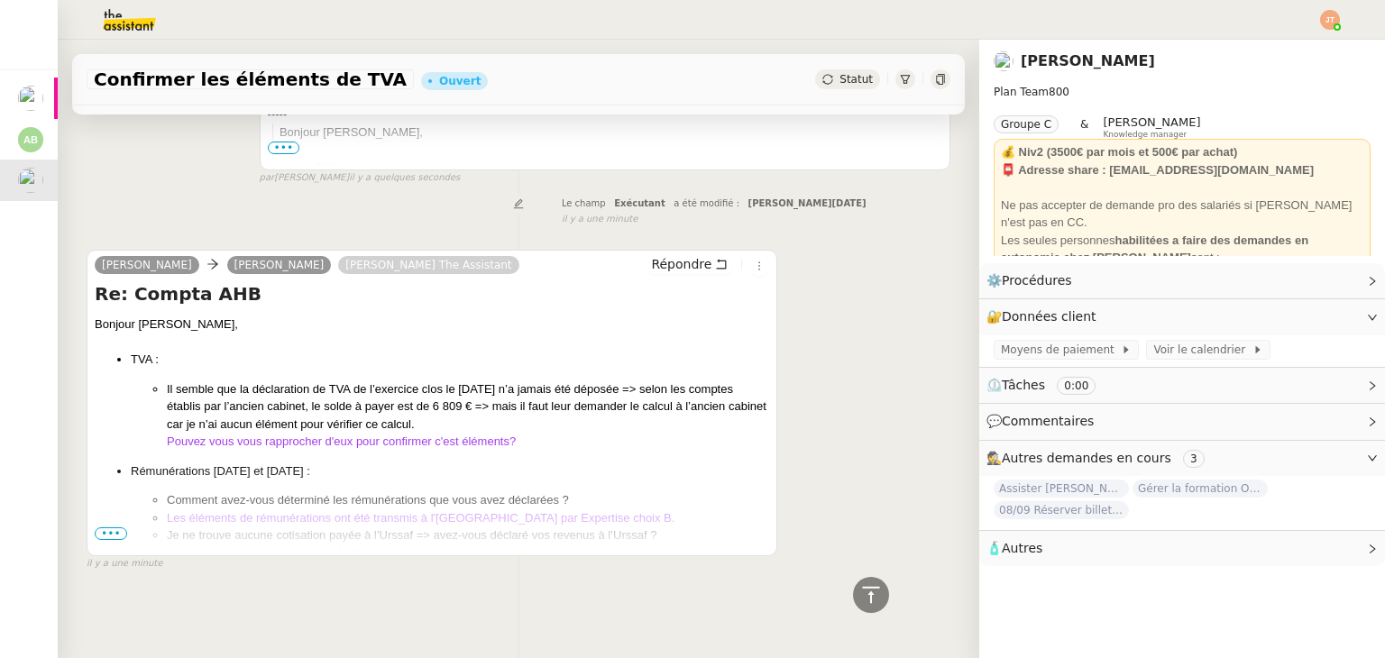
click at [112, 528] on span "•••" at bounding box center [111, 534] width 32 height 13
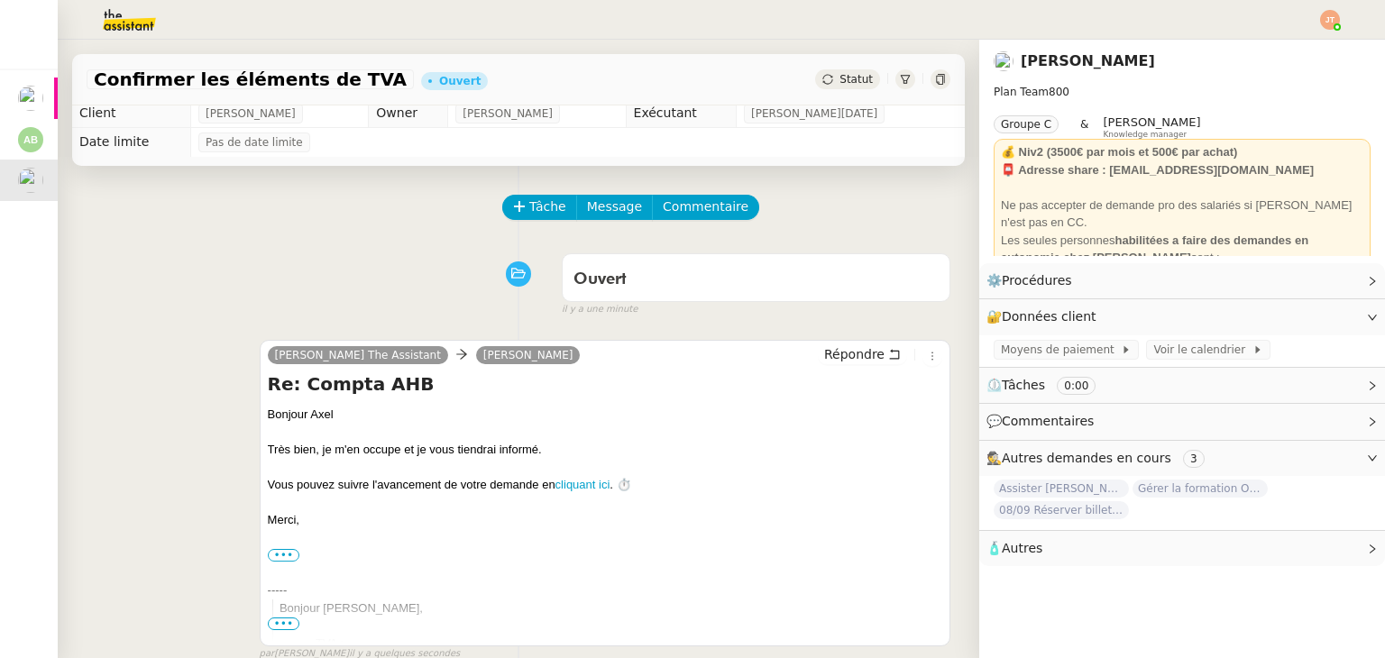
scroll to position [0, 0]
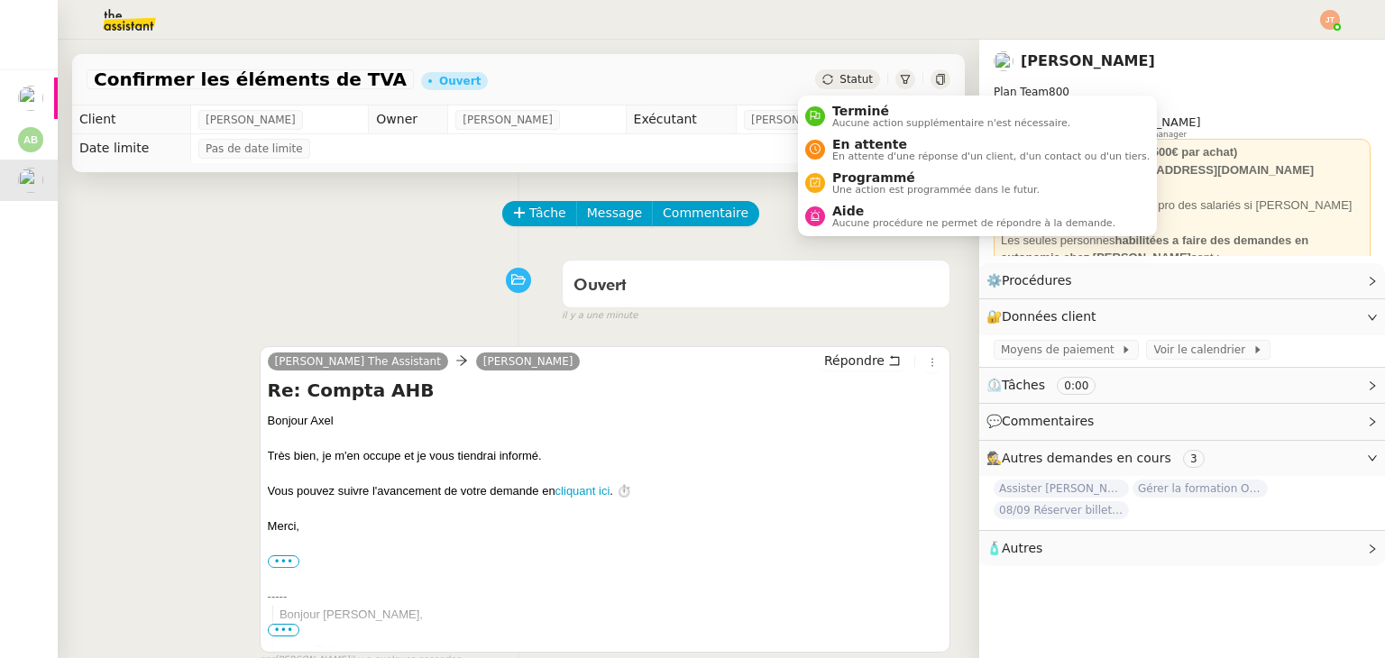
click at [836, 69] on div "Statut" at bounding box center [847, 79] width 65 height 20
click at [842, 151] on span "En attente d'une réponse d'un client, d'un contact ou d'un tiers." at bounding box center [990, 156] width 317 height 10
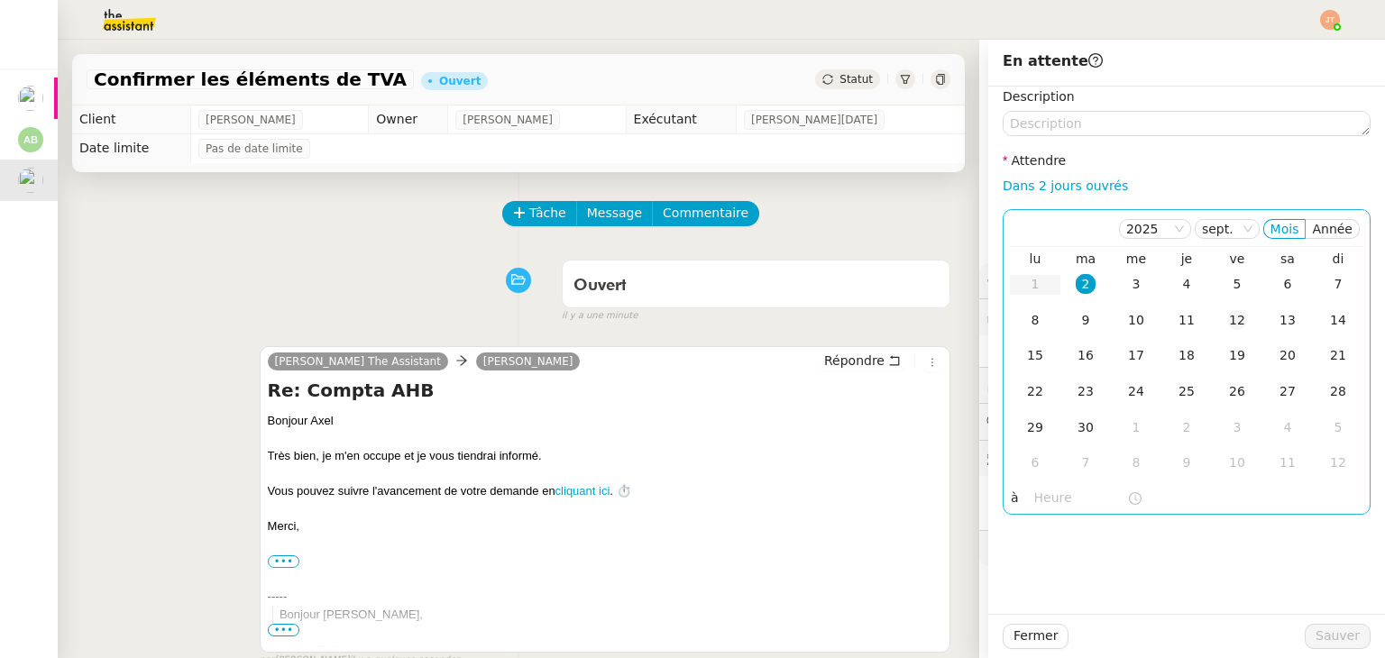
click at [1227, 324] on div "12" at bounding box center [1237, 320] width 20 height 20
click at [1052, 508] on input "text" at bounding box center [1080, 498] width 93 height 21
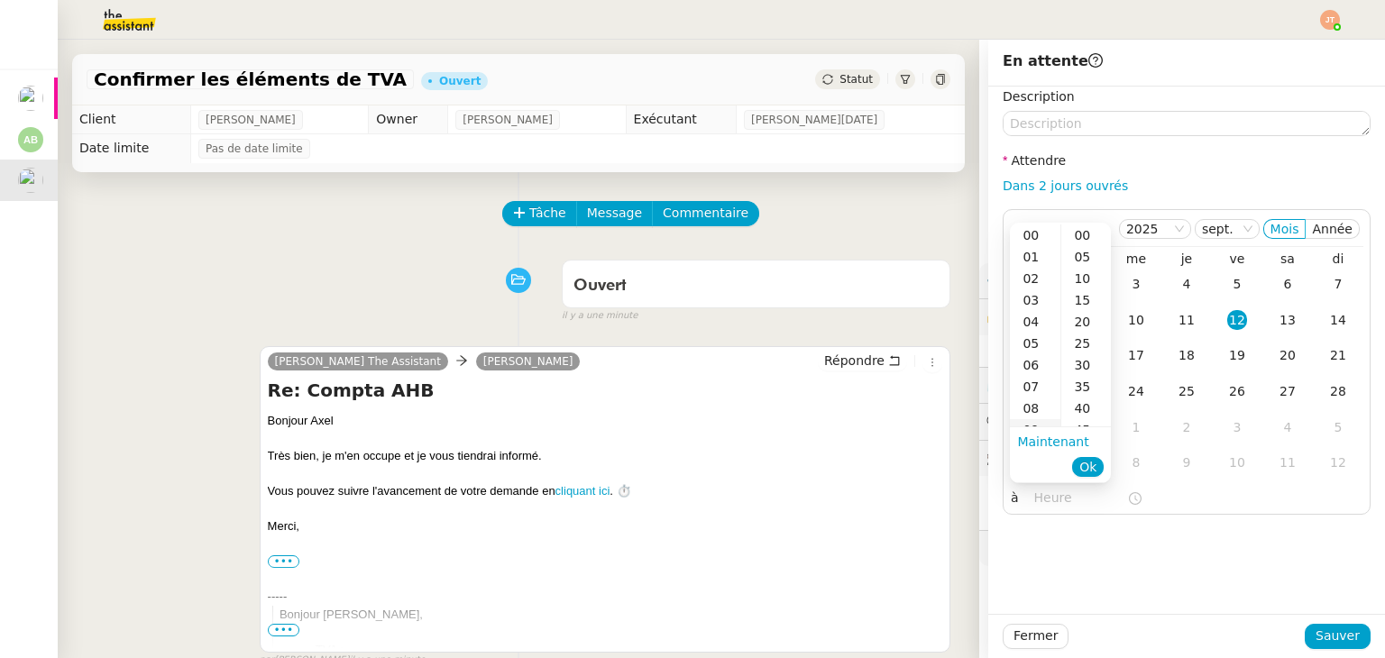
click at [1032, 423] on div "09" at bounding box center [1035, 430] width 50 height 22
click at [1079, 243] on div "00" at bounding box center [1086, 236] width 50 height 22
type input "09:00"
click at [1085, 464] on span "Ok" at bounding box center [1087, 467] width 17 height 18
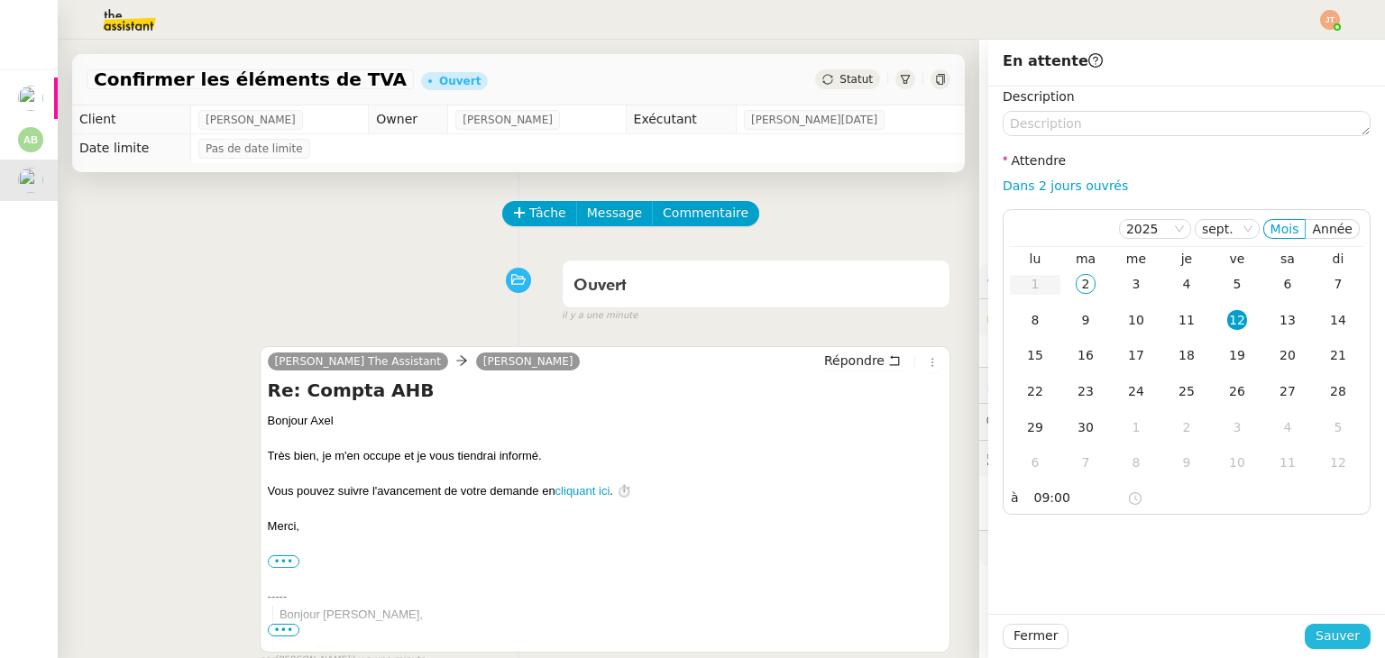
click at [1337, 641] on span "Sauver" at bounding box center [1338, 636] width 44 height 21
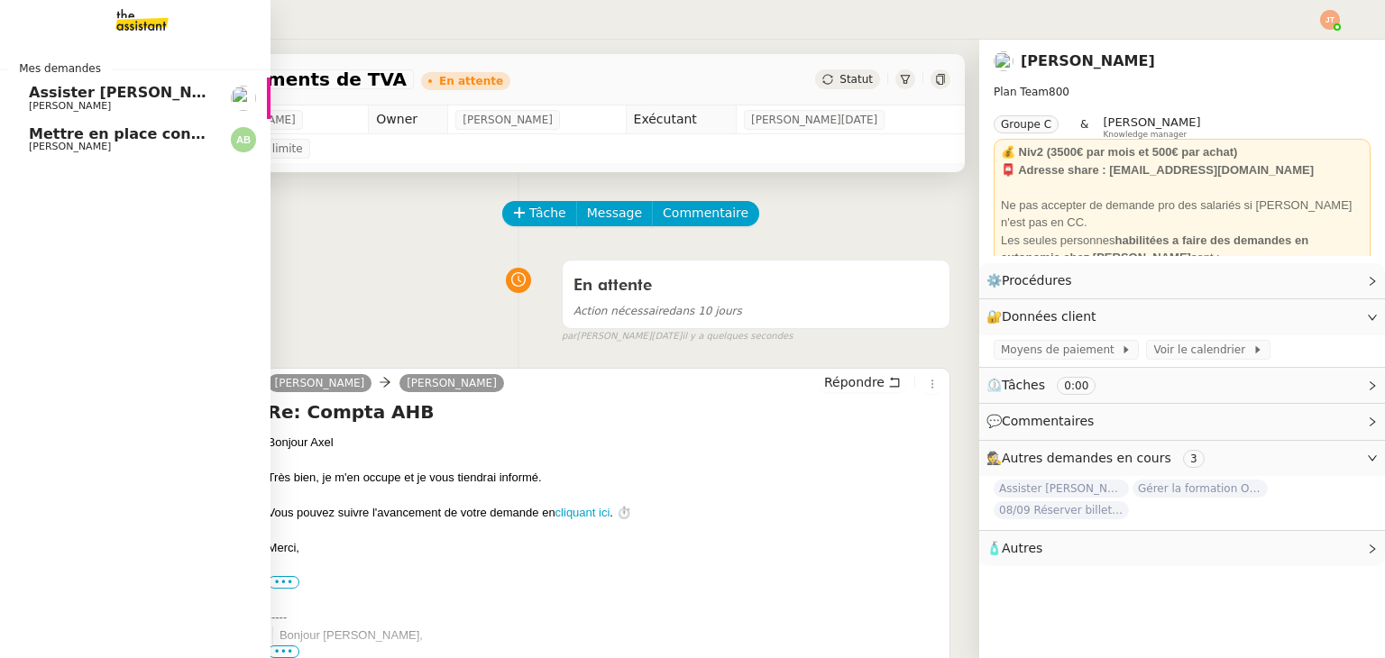
drag, startPoint x: 105, startPoint y: 137, endPoint x: 295, endPoint y: 152, distance: 190.9
click at [105, 137] on span "Mettre en place contrat d'apprentissage [PERSON_NAME]" at bounding box center [263, 133] width 468 height 17
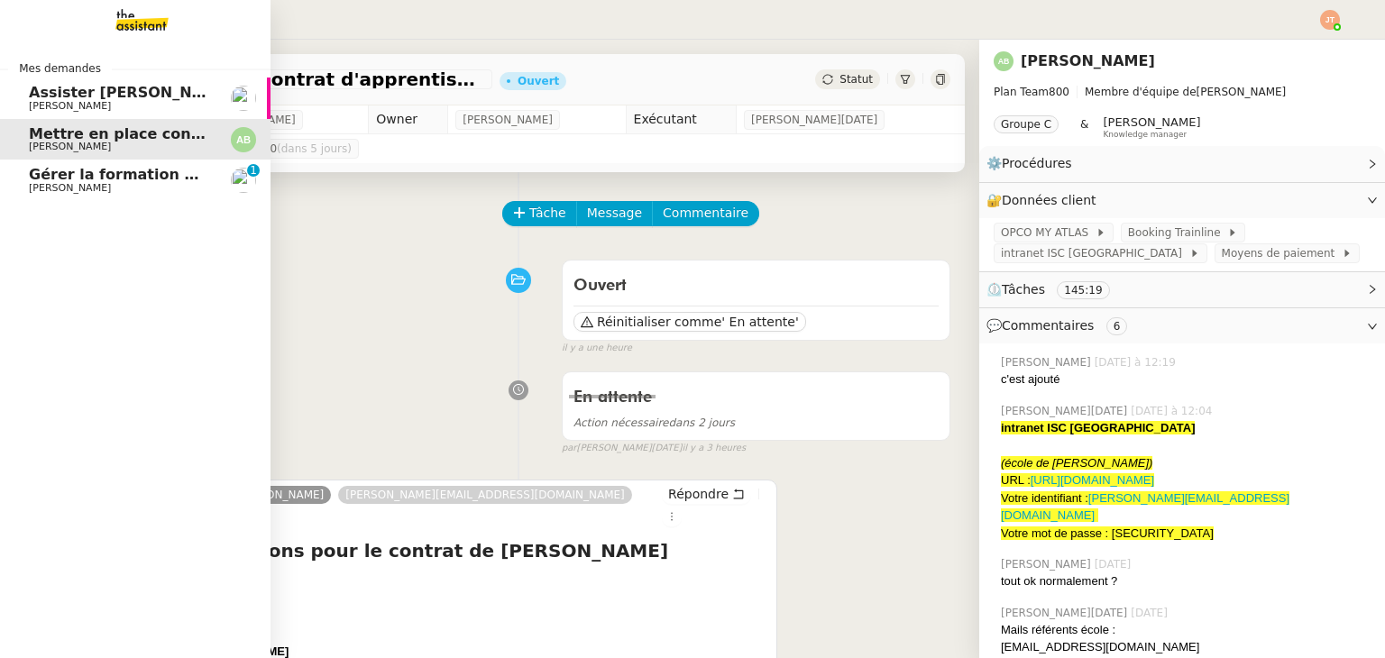
click at [96, 196] on link "Gérer la formation OPCO [PERSON_NAME] 0 1 2 3 4 5 6 7 8 9" at bounding box center [135, 180] width 271 height 41
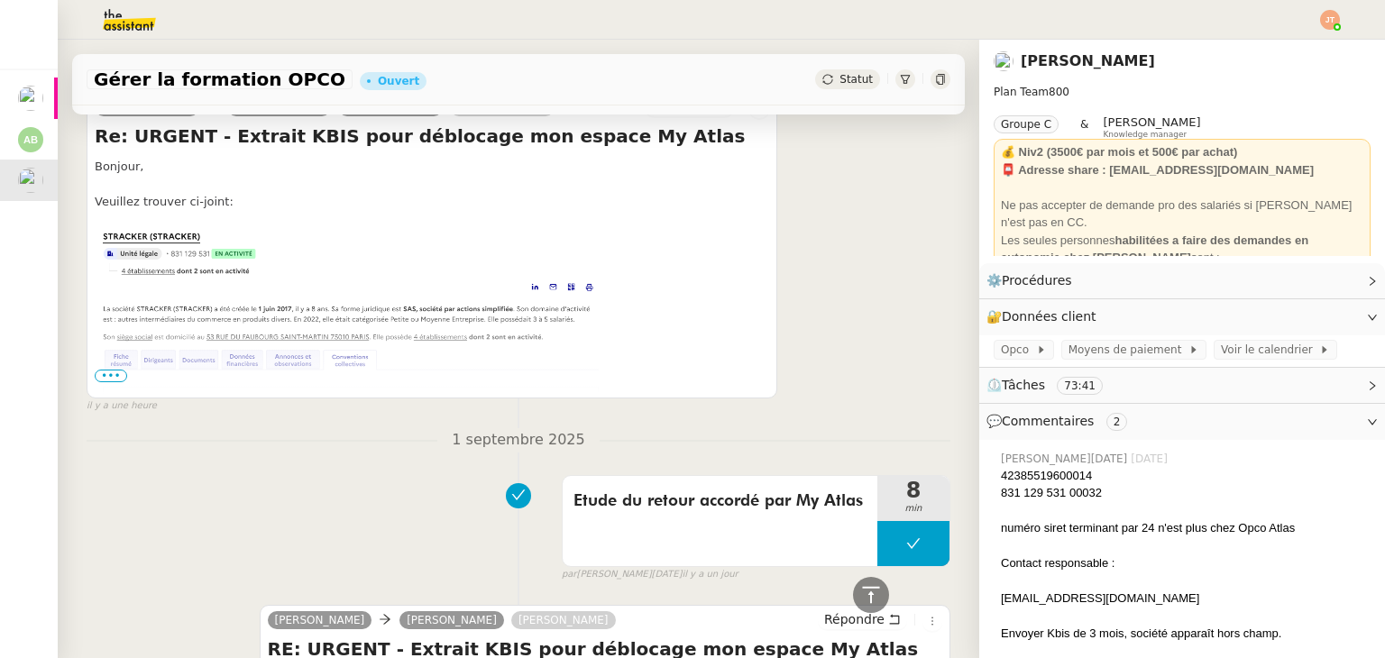
scroll to position [1353, 0]
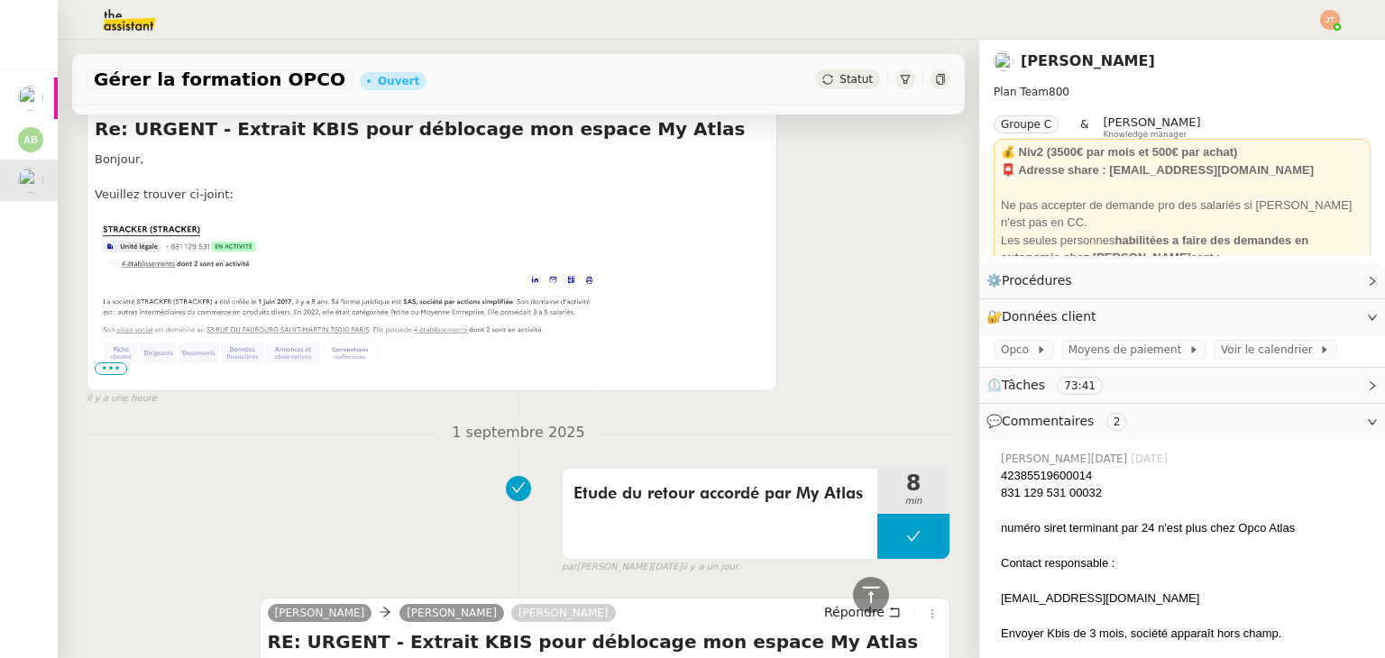
click at [106, 378] on img at bounding box center [365, 375] width 541 height 308
click at [108, 375] on span "•••" at bounding box center [111, 369] width 32 height 13
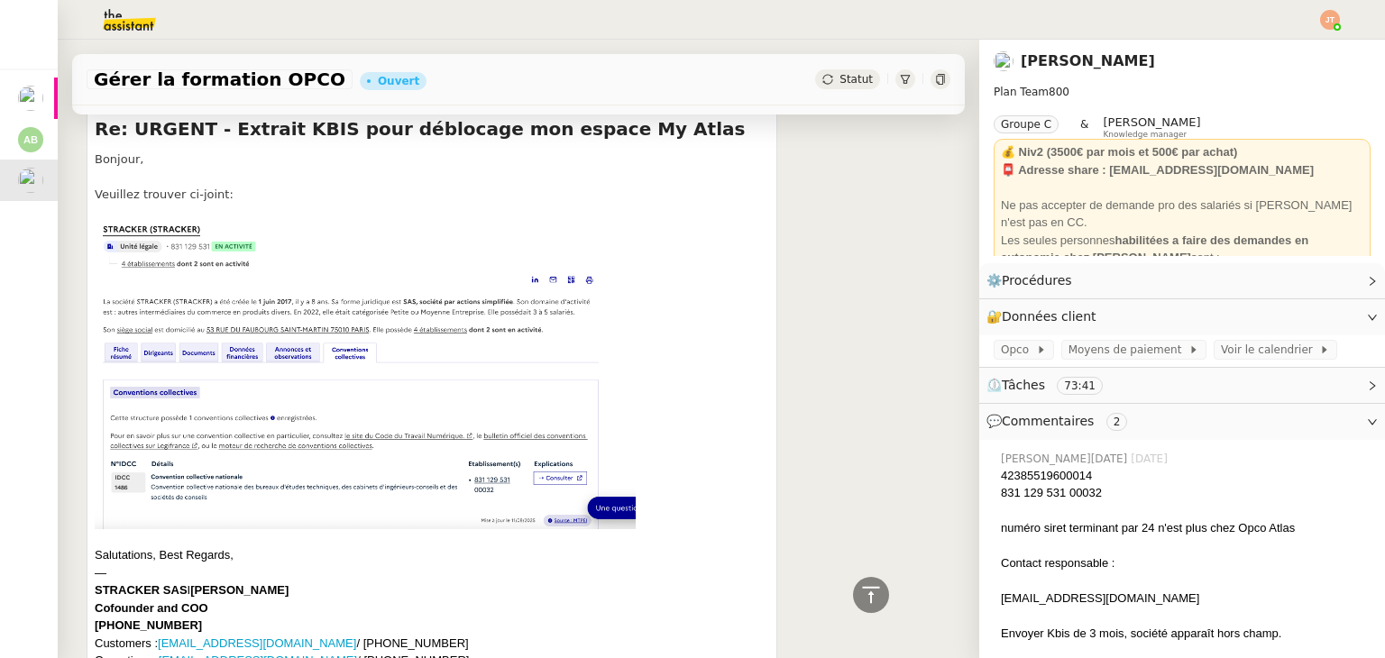
click at [245, 300] on img at bounding box center [365, 375] width 541 height 308
click at [181, 236] on img at bounding box center [365, 375] width 541 height 308
click at [162, 232] on img at bounding box center [365, 375] width 541 height 308
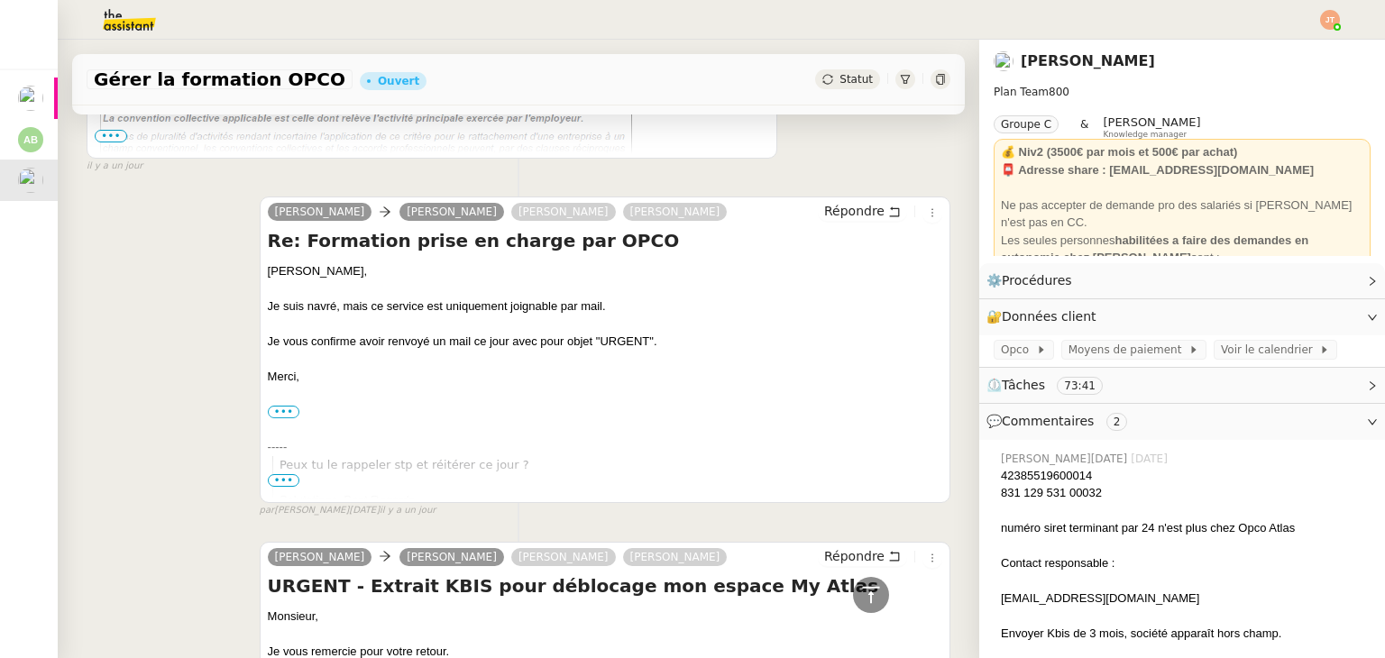
scroll to position [2615, 0]
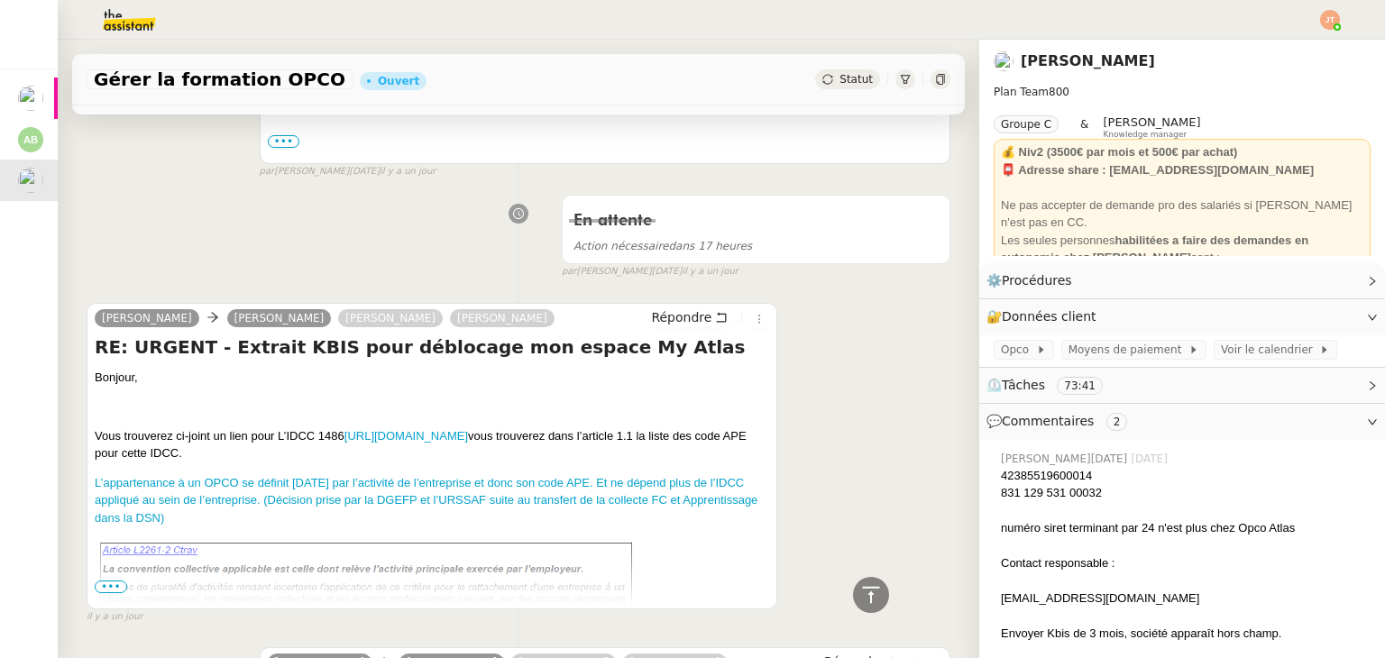
click at [105, 585] on span "•••" at bounding box center [111, 587] width 32 height 13
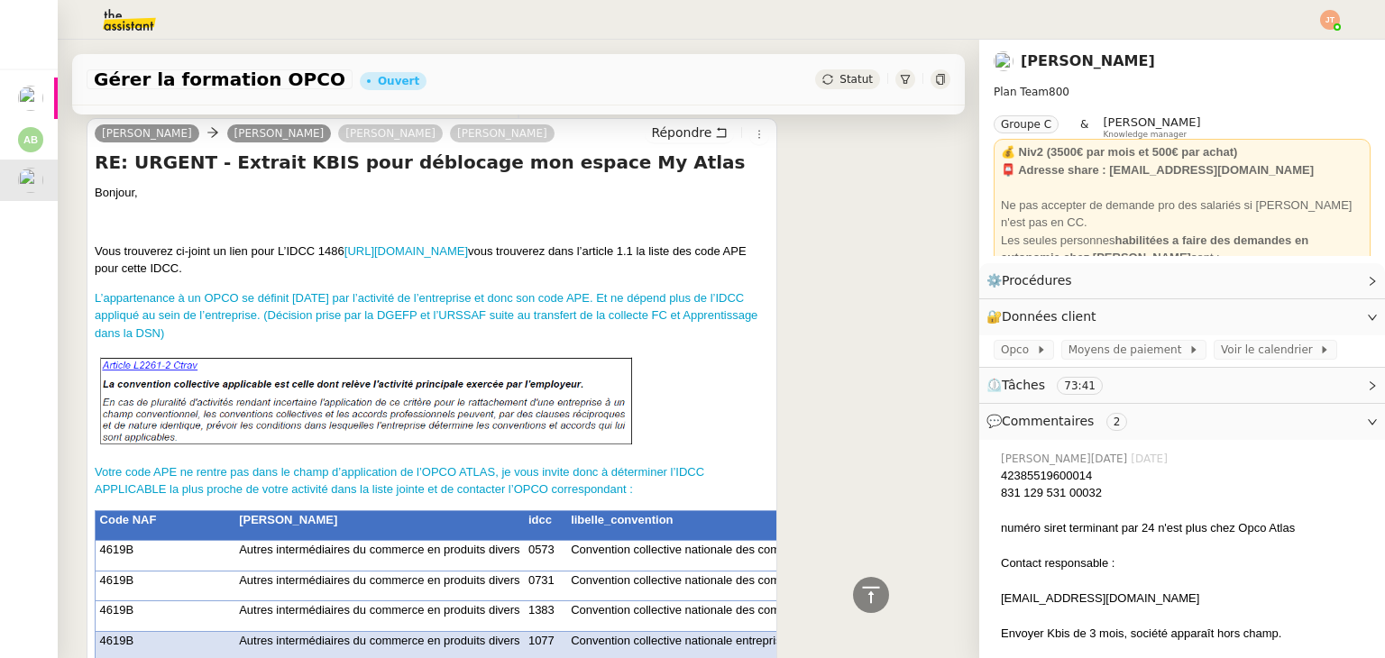
scroll to position [2886, 0]
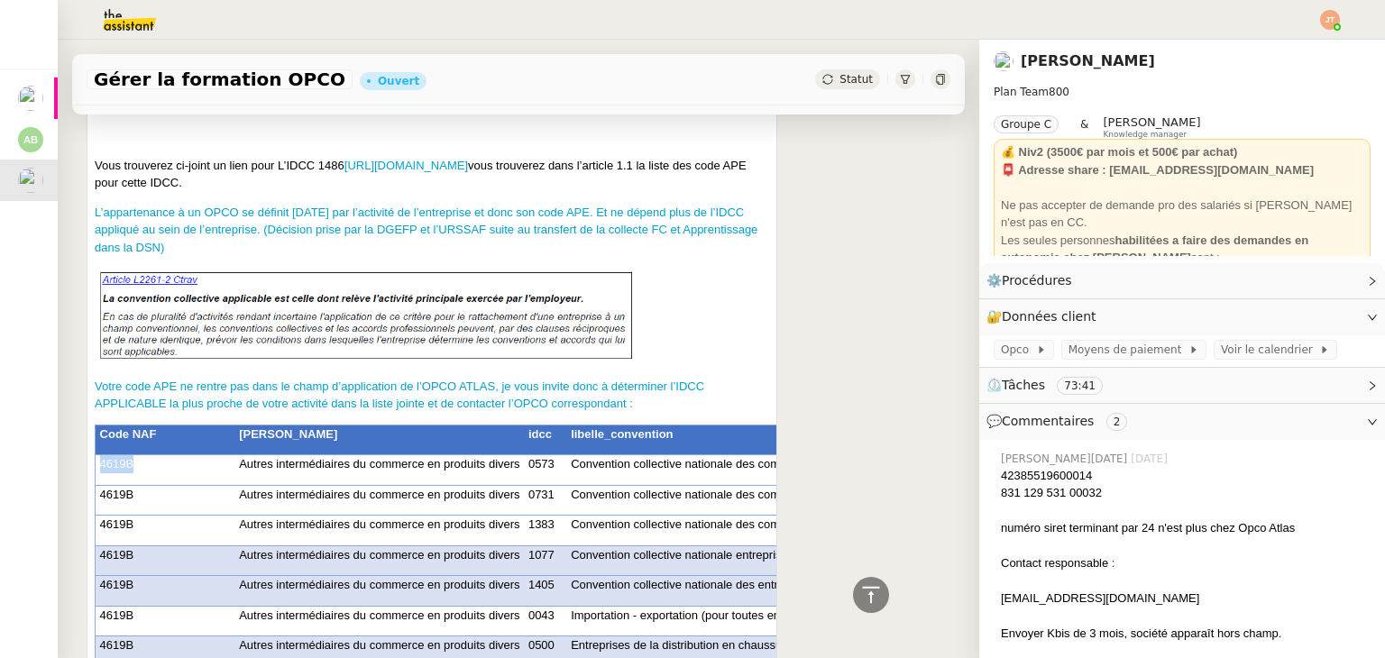
drag, startPoint x: 131, startPoint y: 466, endPoint x: 100, endPoint y: 466, distance: 30.7
click at [100, 466] on span "4619B" at bounding box center [117, 464] width 34 height 14
copy span "4619B"
drag, startPoint x: 287, startPoint y: 165, endPoint x: 321, endPoint y: 165, distance: 34.3
click at [321, 165] on span "Vous trouverez ci-joint un lien pour L’IDCC 1486 [URL][DOMAIN_NAME] vous trouve…" at bounding box center [421, 175] width 652 height 32
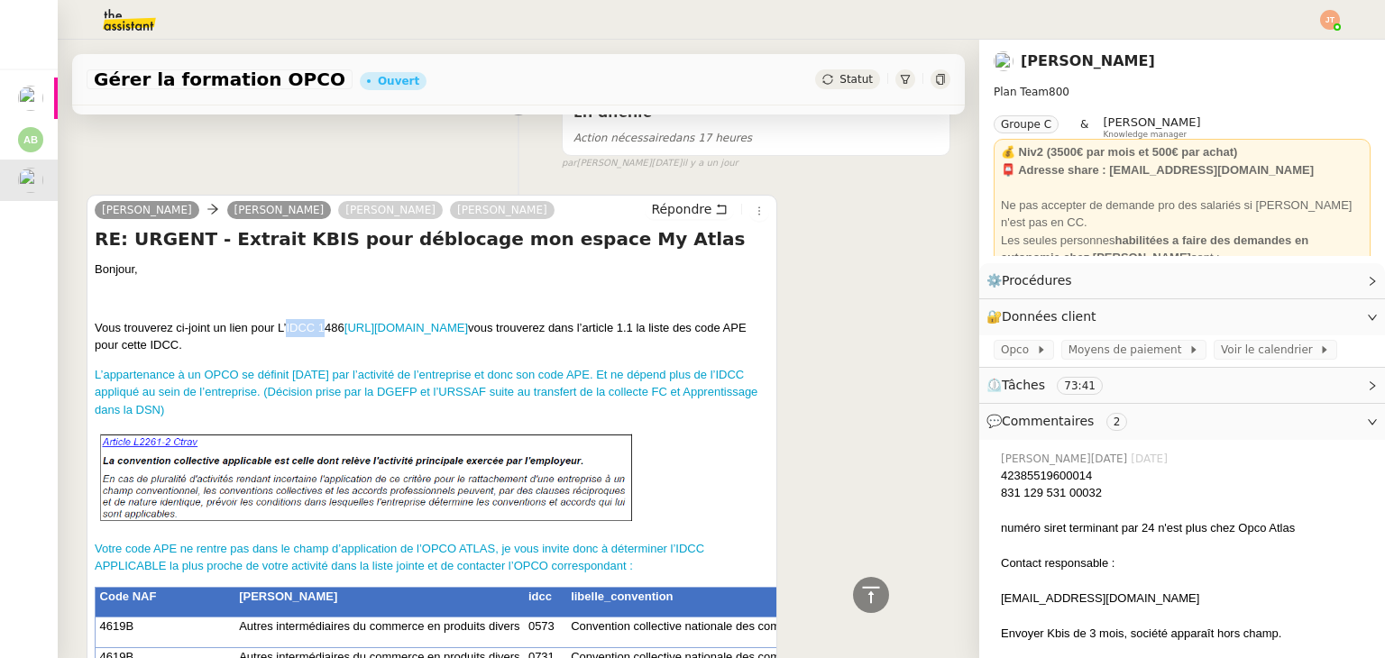
scroll to position [2705, 0]
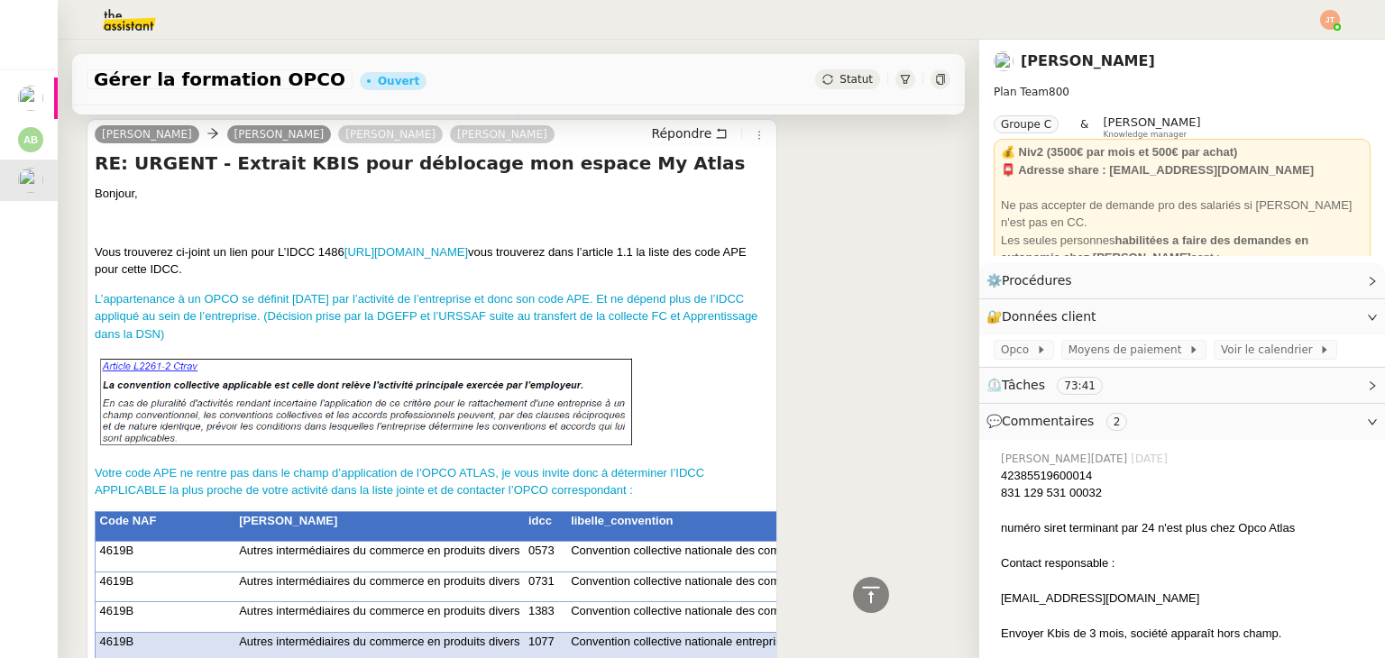
scroll to position [2795, 0]
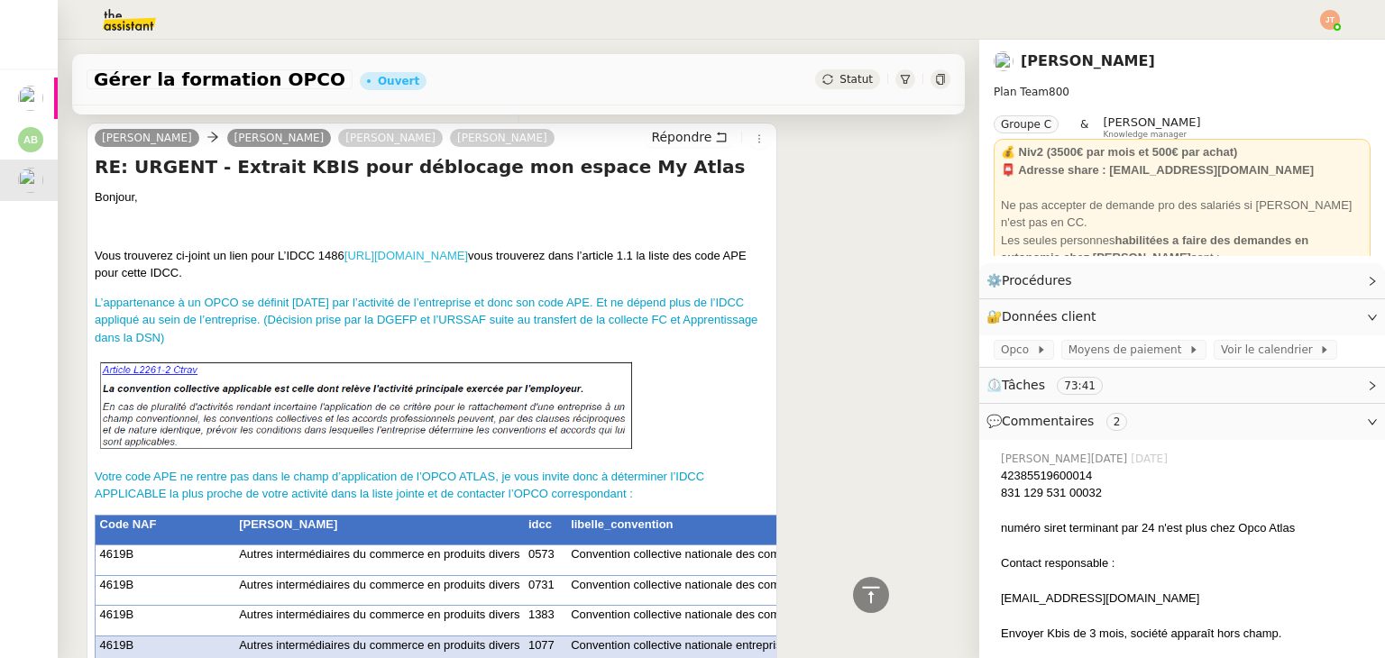
click at [417, 256] on link "[URL][DOMAIN_NAME]" at bounding box center [406, 256] width 124 height 14
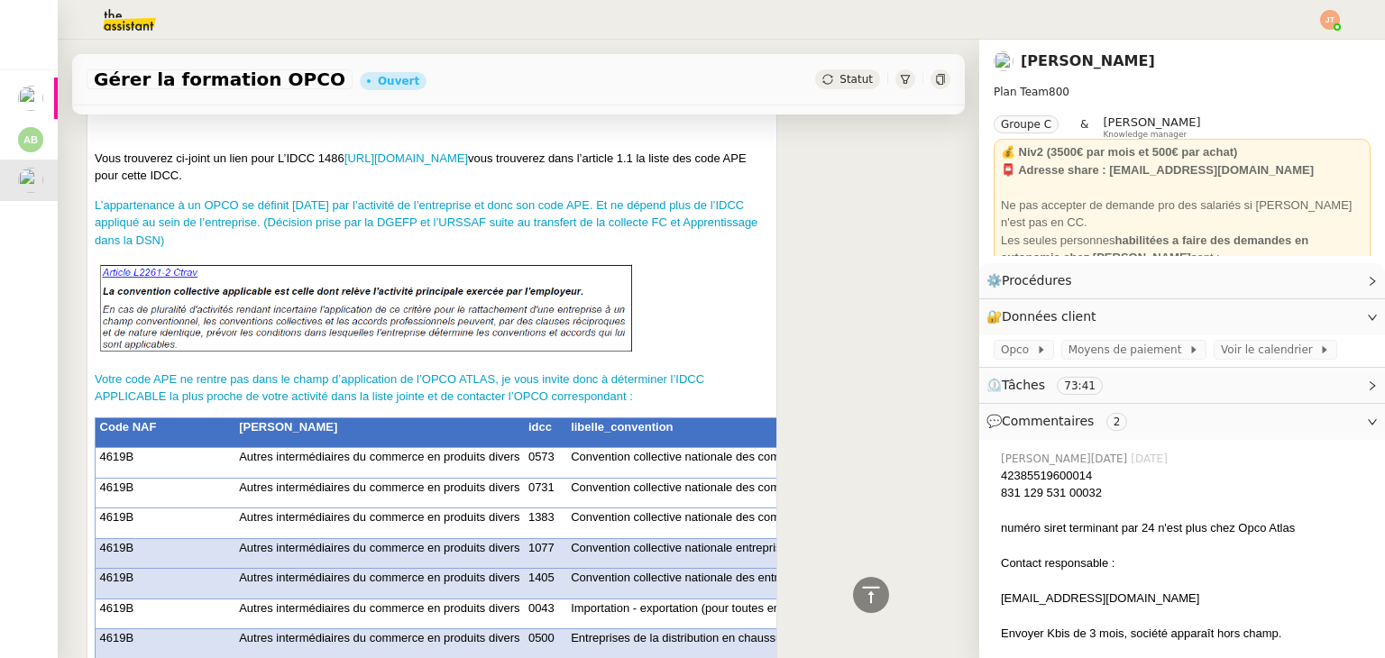
scroll to position [2886, 0]
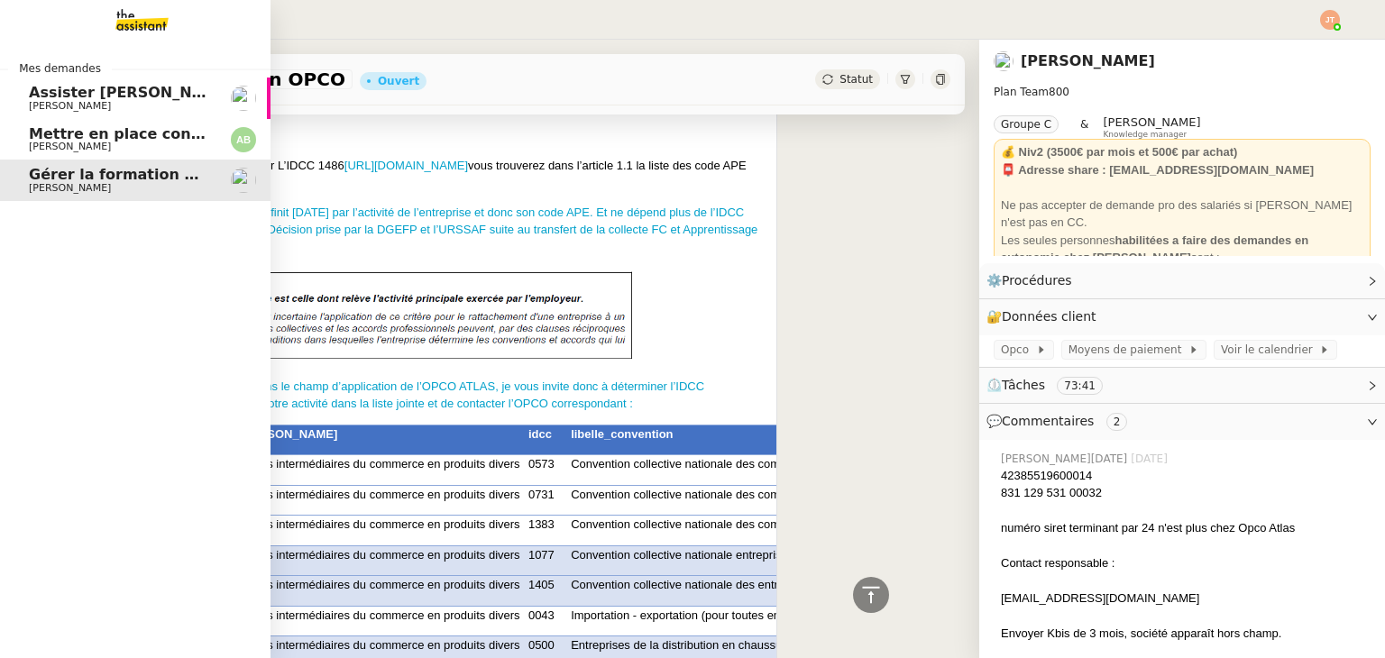
click at [144, 142] on span "[PERSON_NAME]" at bounding box center [120, 147] width 182 height 11
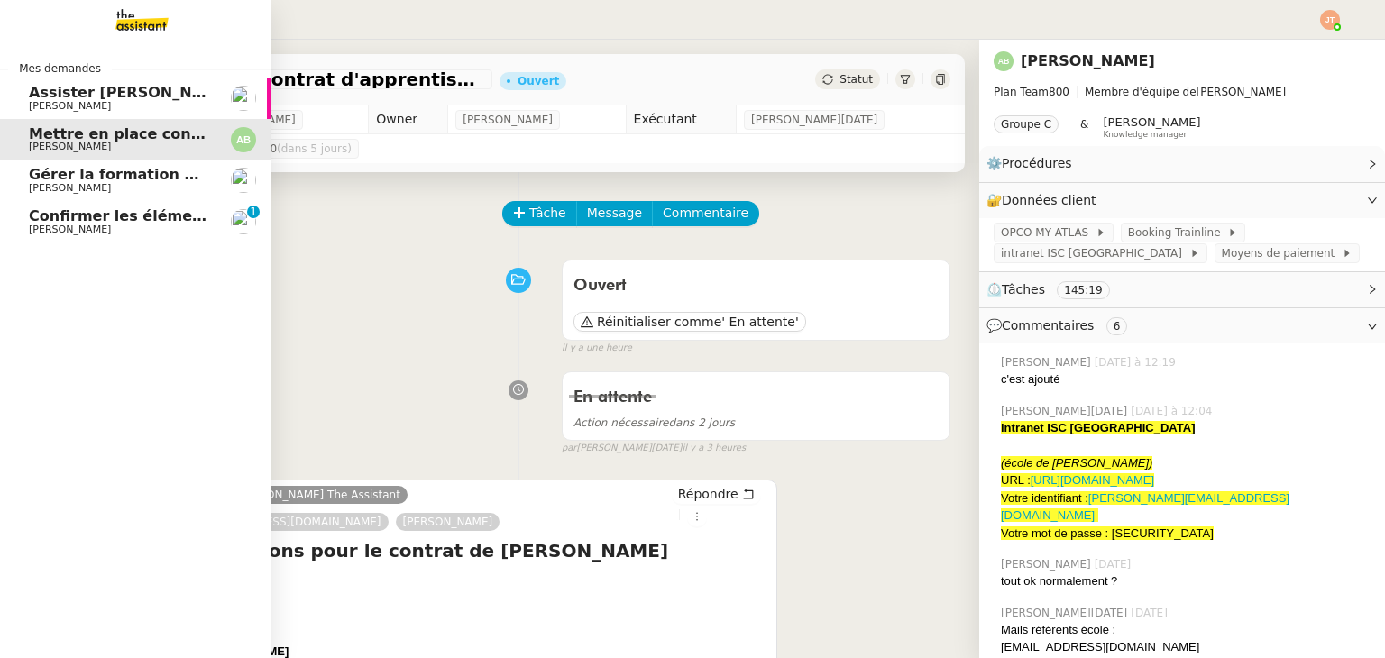
click at [130, 229] on span "[PERSON_NAME]" at bounding box center [120, 230] width 182 height 11
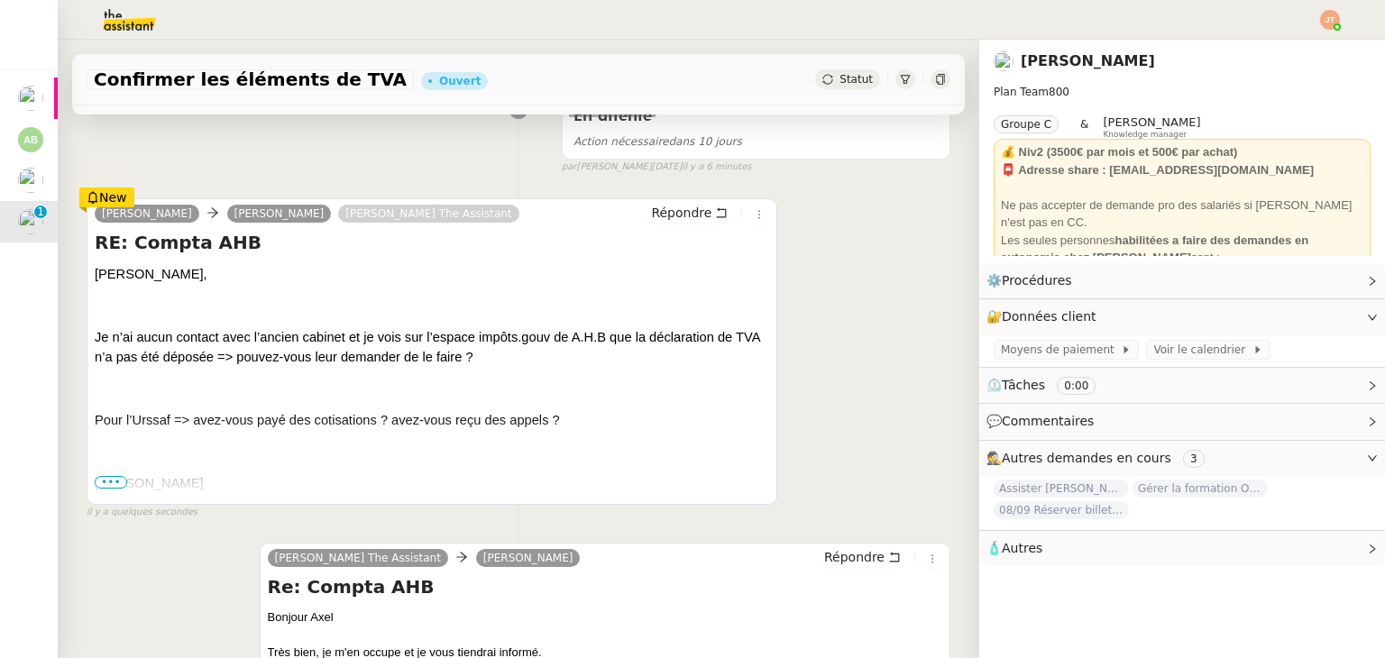
scroll to position [271, 0]
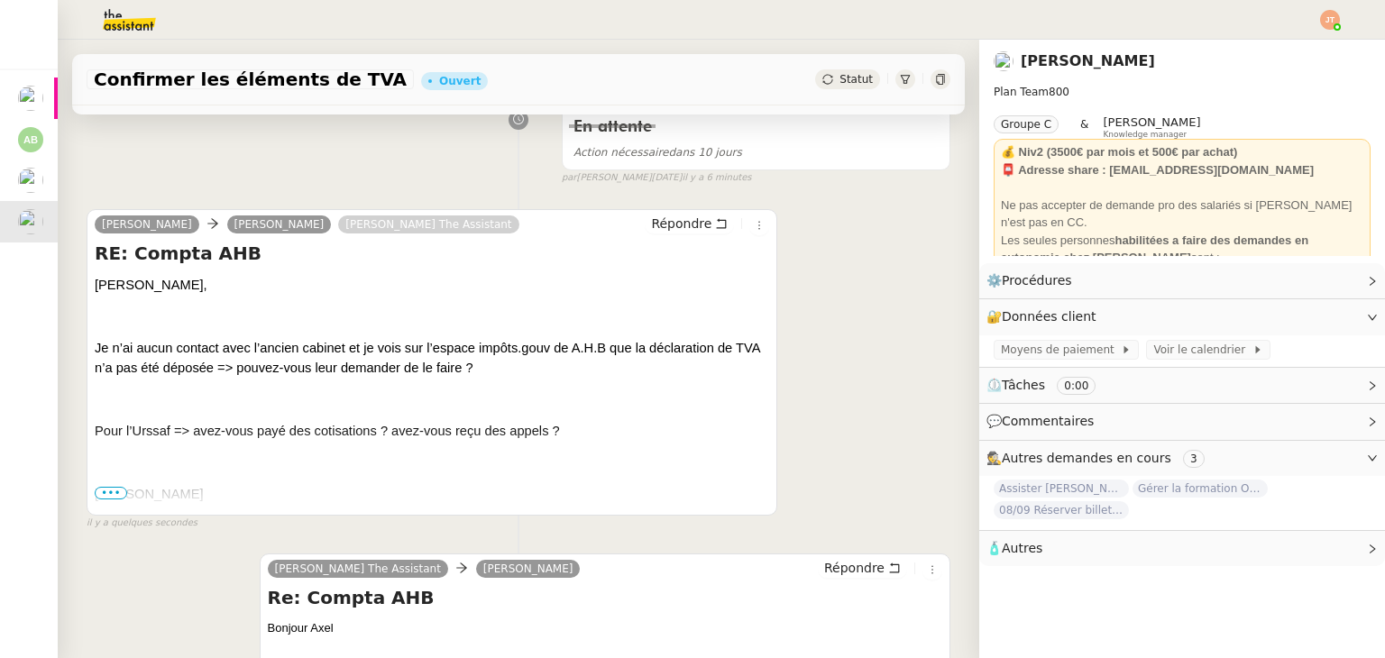
click at [115, 499] on span "•••" at bounding box center [111, 493] width 32 height 13
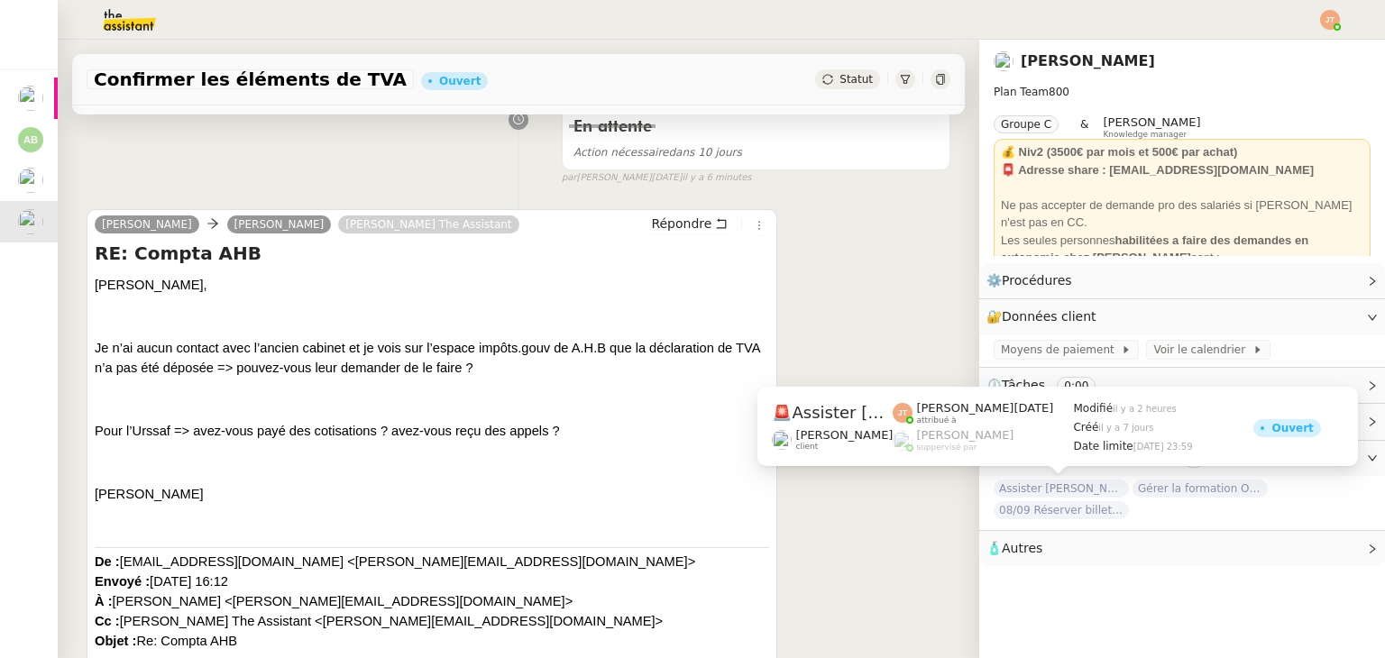
click at [1024, 491] on span "Assister [PERSON_NAME] avec l'information OPCO" at bounding box center [1061, 489] width 135 height 18
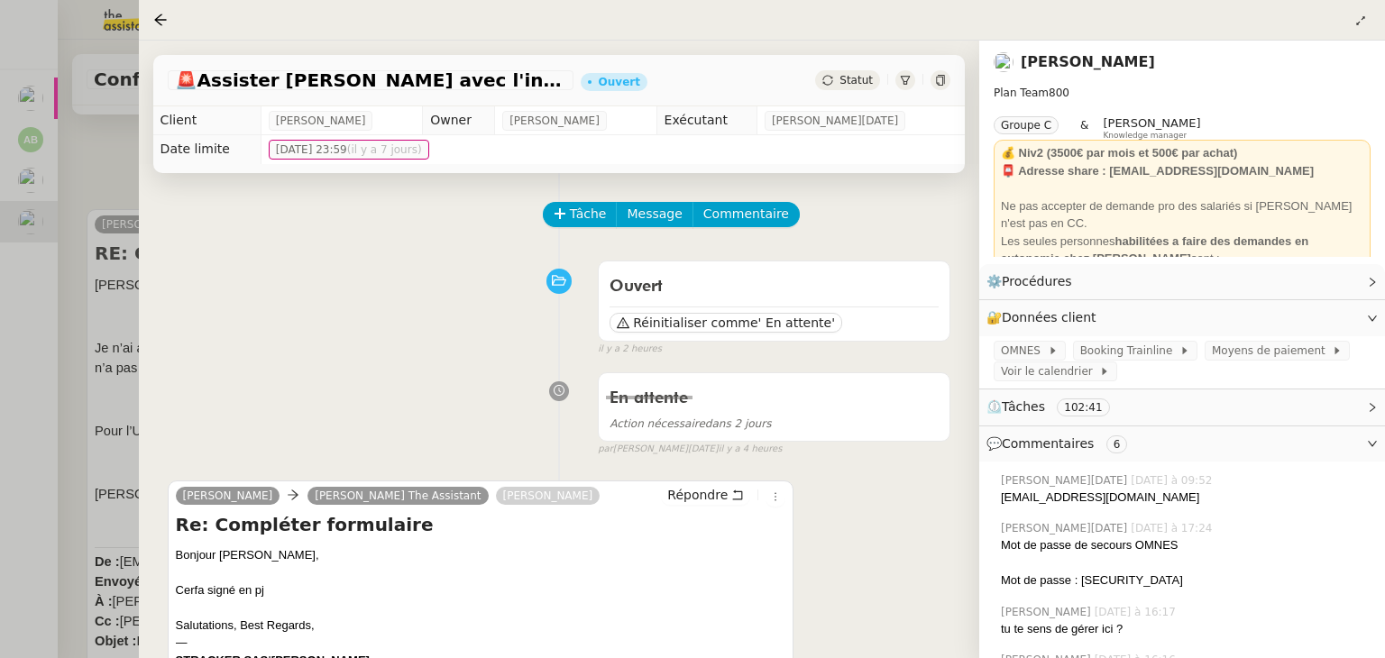
click at [108, 196] on div at bounding box center [692, 329] width 1385 height 658
